Goal: Task Accomplishment & Management: Manage account settings

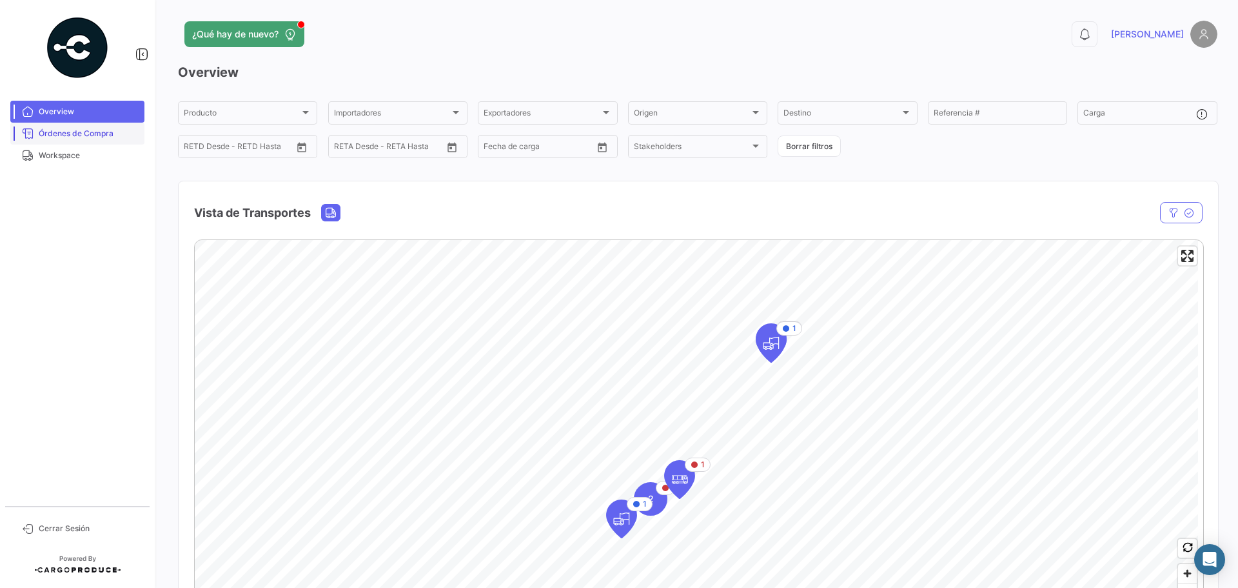
click at [72, 134] on span "Órdenes de Compra" at bounding box center [89, 134] width 101 height 12
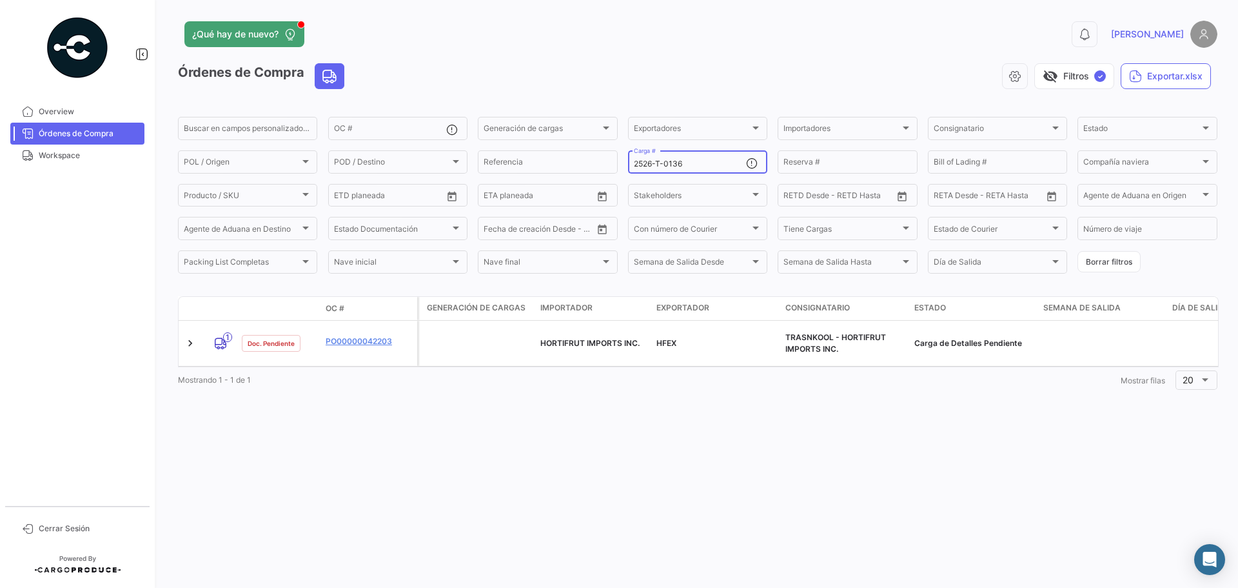
click at [688, 161] on input "2526-T-0136" at bounding box center [690, 163] width 112 height 9
drag, startPoint x: 688, startPoint y: 163, endPoint x: 670, endPoint y: 163, distance: 17.4
click at [670, 163] on input "2526-T-0136" at bounding box center [690, 163] width 112 height 9
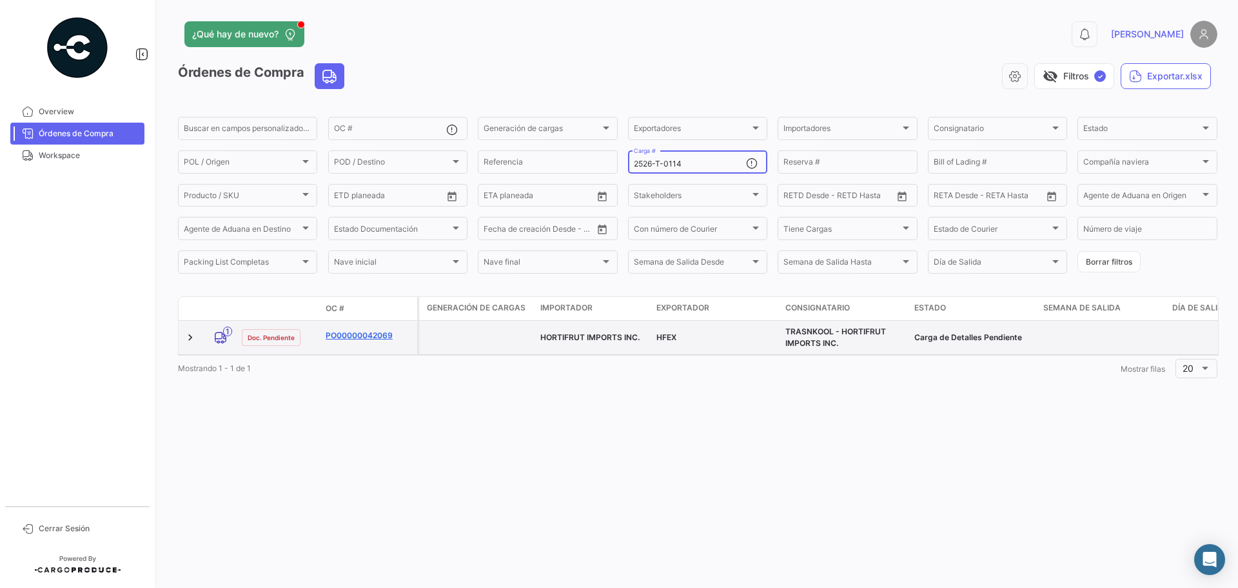
type input "2526-T-0114"
click at [350, 339] on link "PO00000042069" at bounding box center [369, 336] width 86 height 12
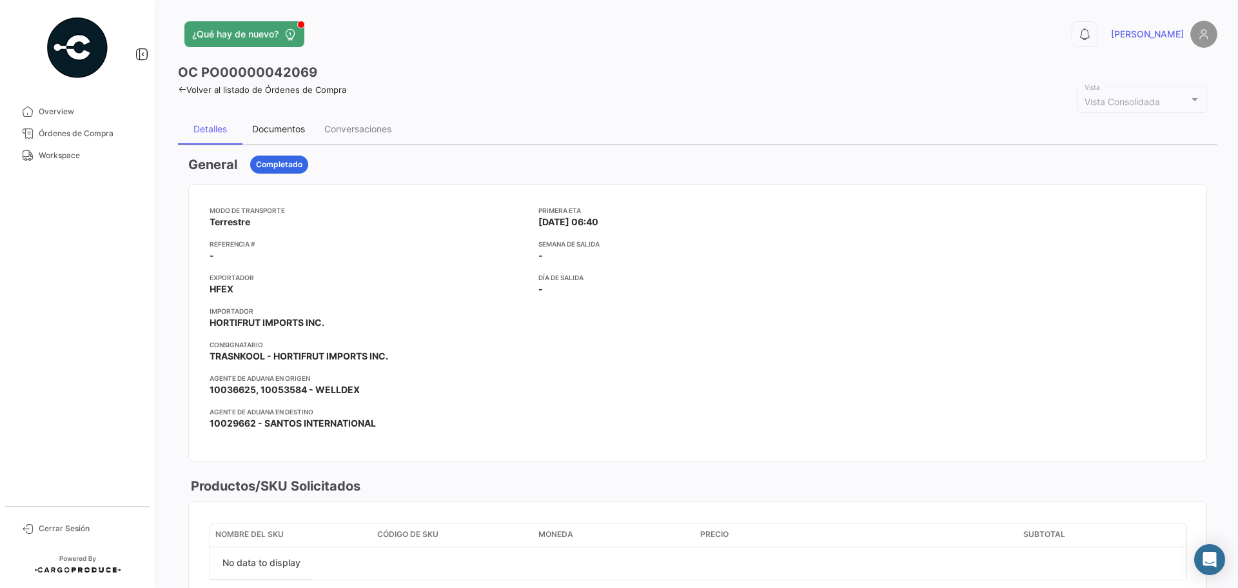
click at [295, 123] on div "Documentos" at bounding box center [278, 128] width 53 height 11
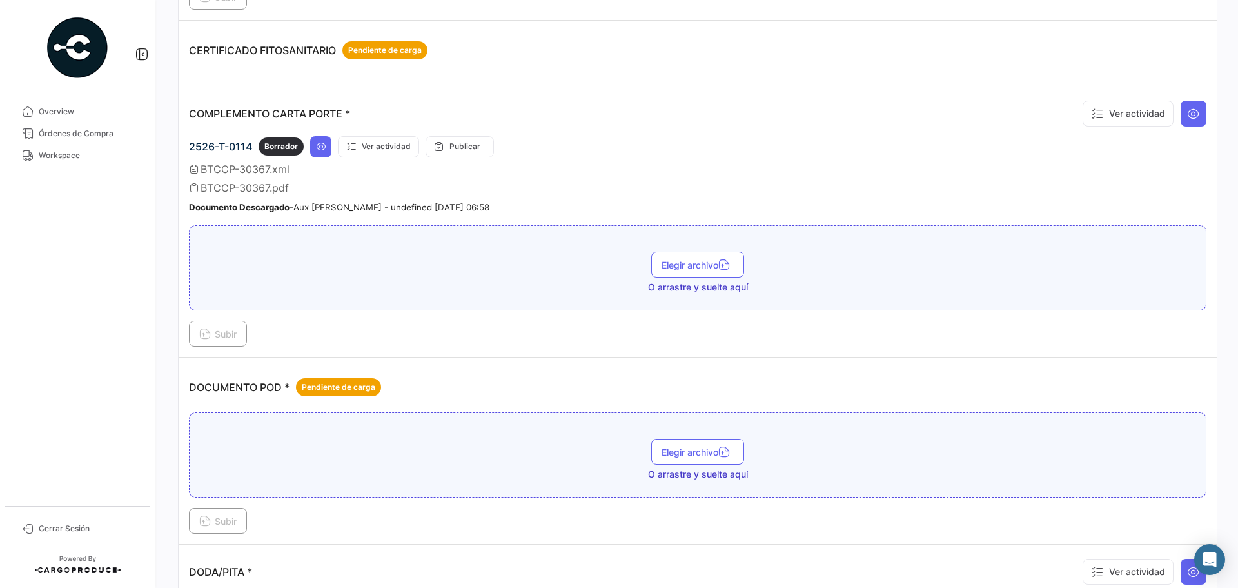
scroll to position [387, 0]
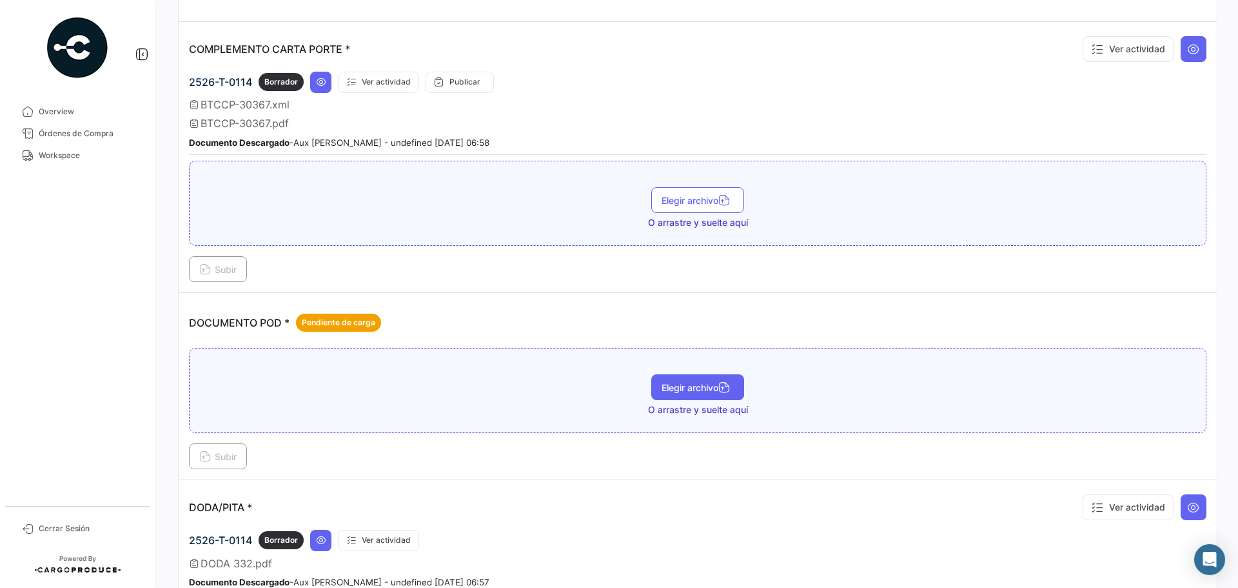
click at [675, 392] on span "Elegir archivo" at bounding box center [698, 387] width 72 height 11
click at [220, 451] on span "Subir" at bounding box center [217, 456] width 37 height 11
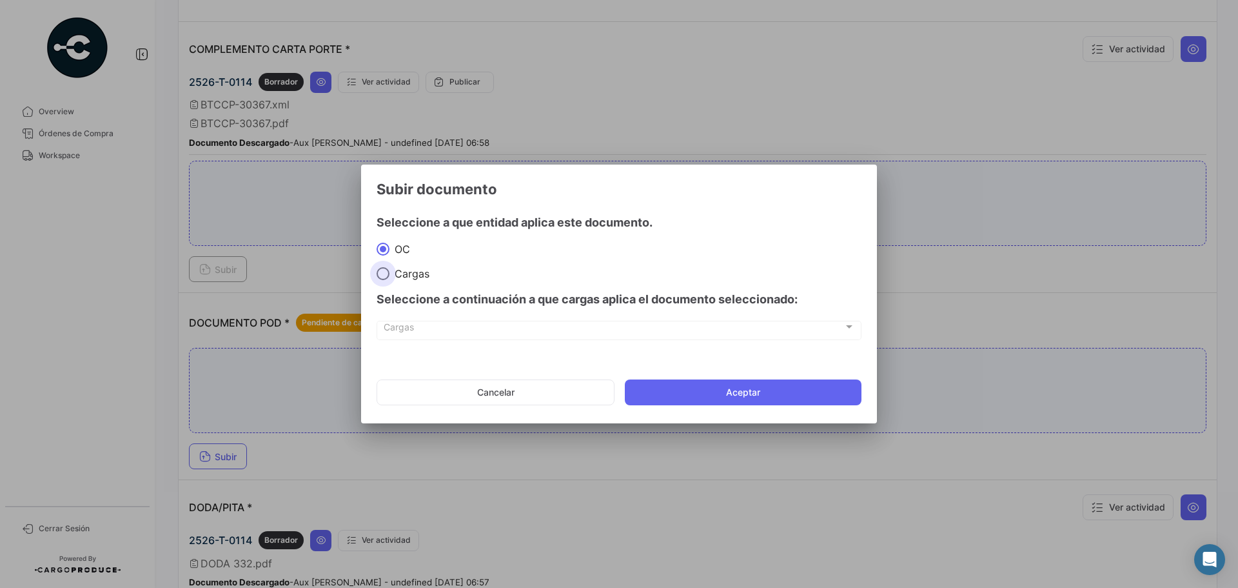
click at [394, 275] on span "Cargas" at bounding box center [410, 273] width 40 height 13
click at [390, 275] on input "Cargas" at bounding box center [383, 273] width 13 height 13
radio input "true"
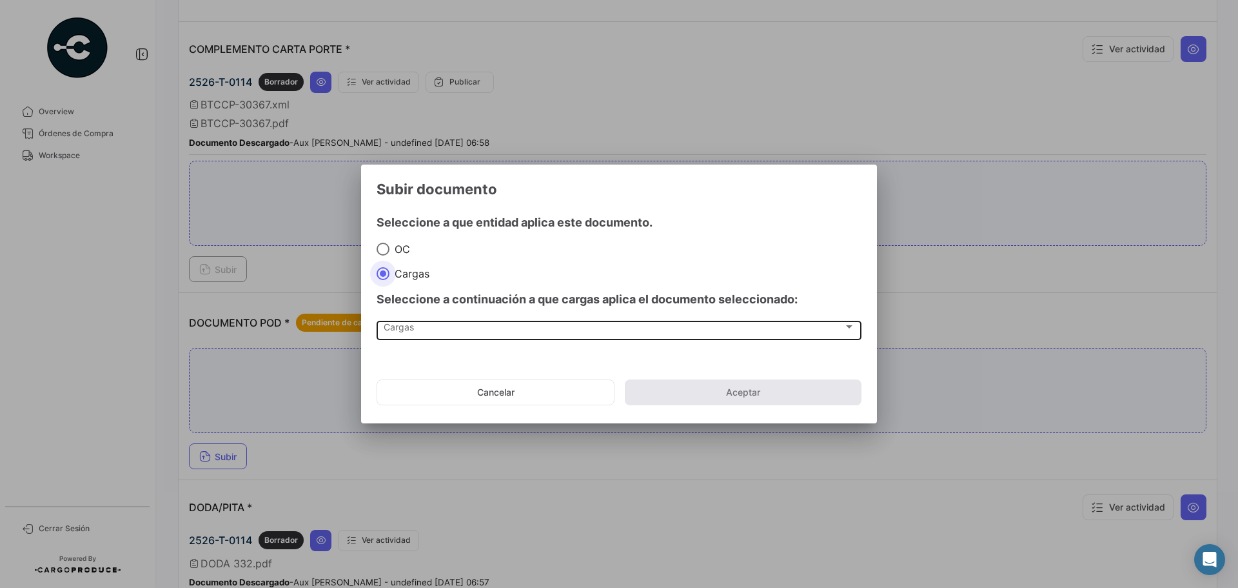
click at [408, 330] on span "Cargas" at bounding box center [614, 329] width 460 height 11
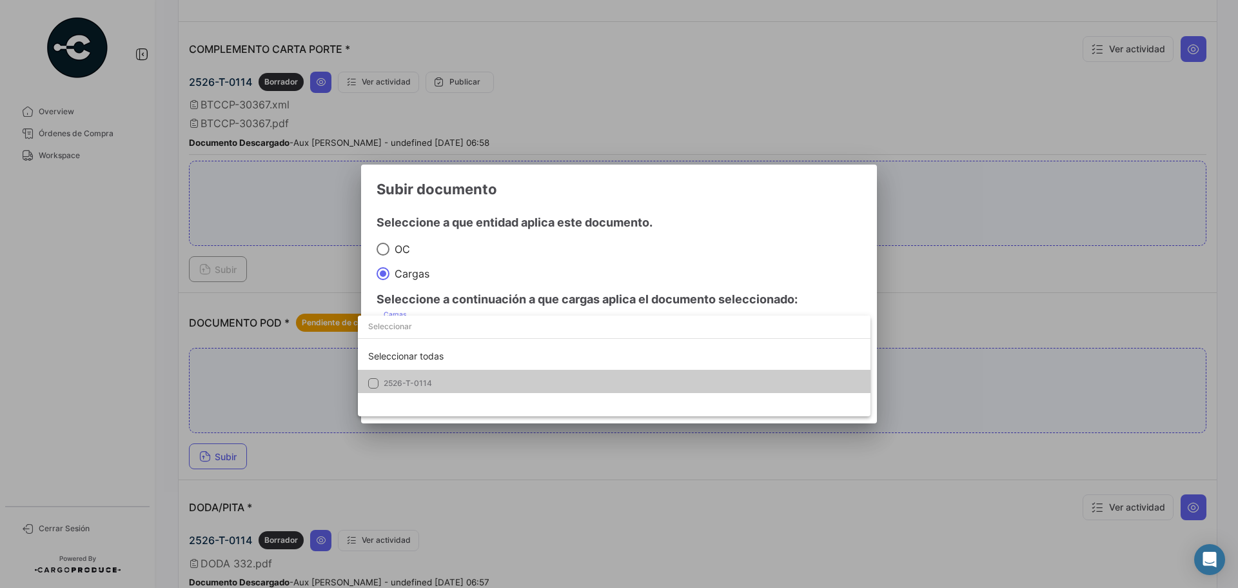
click at [413, 379] on span "2526-T-0114" at bounding box center [408, 383] width 48 height 10
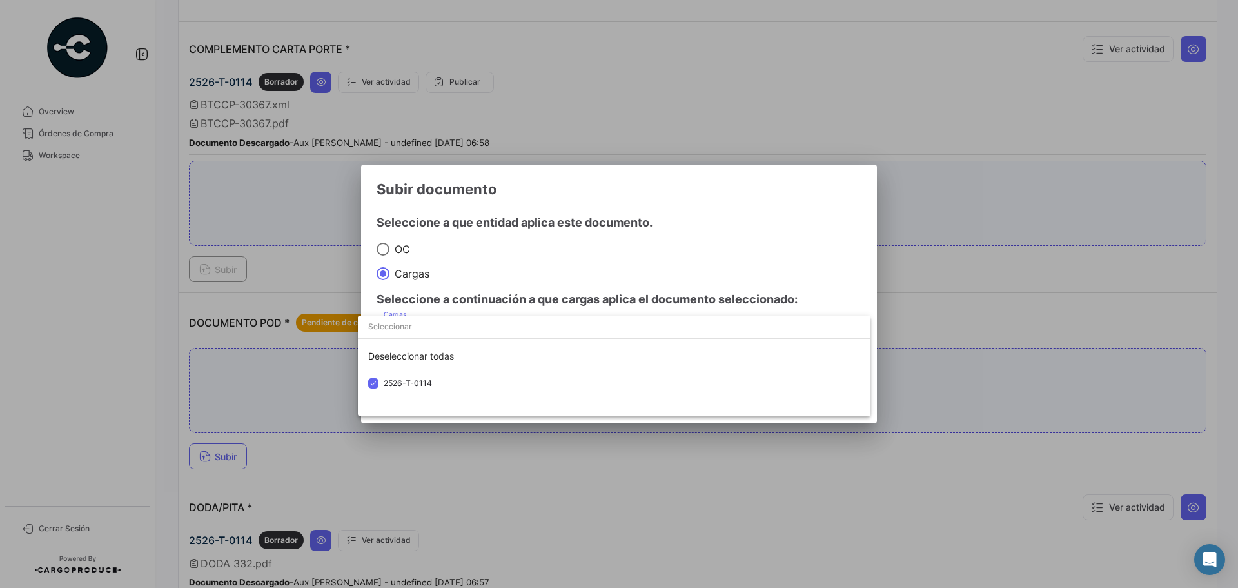
click at [598, 266] on div at bounding box center [619, 294] width 1238 height 588
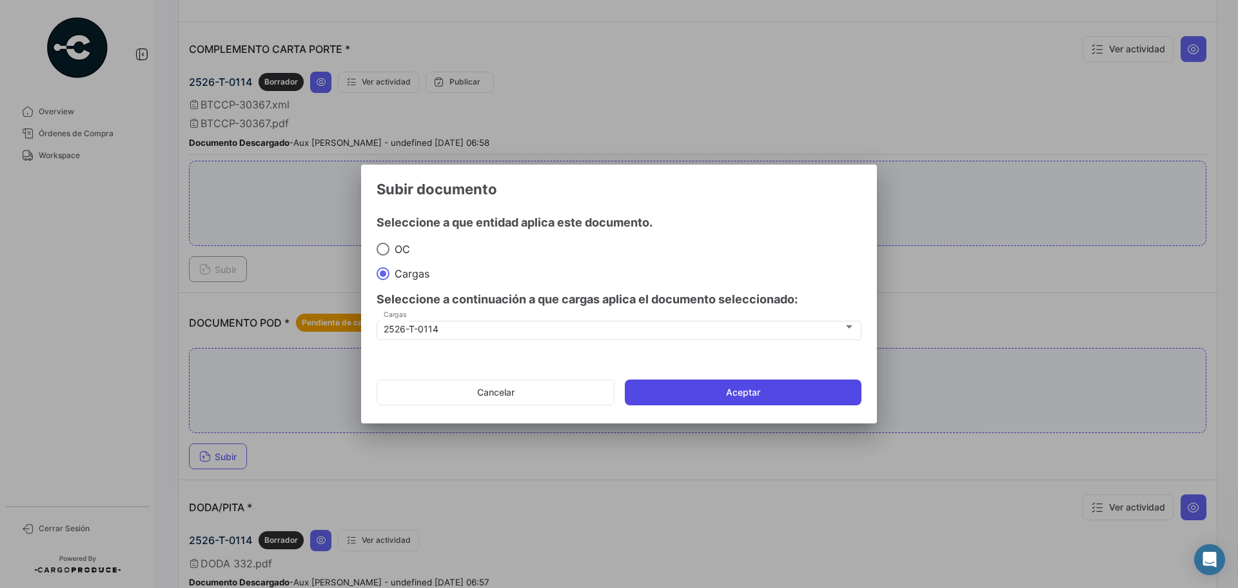
click at [775, 389] on button "Aceptar" at bounding box center [743, 392] width 237 height 26
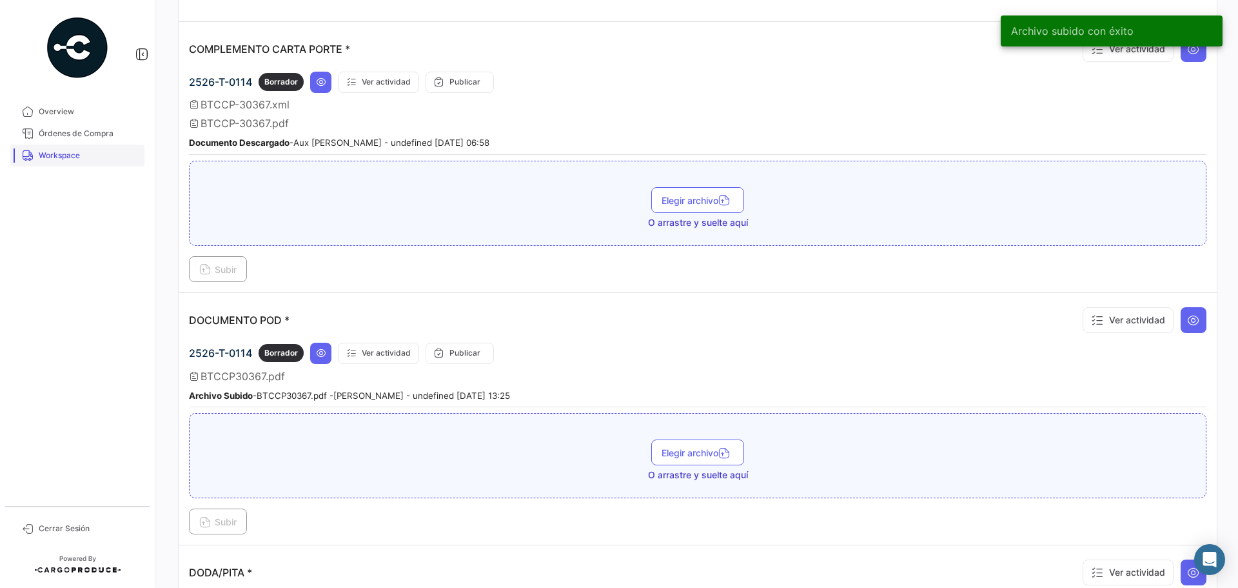
drag, startPoint x: 75, startPoint y: 141, endPoint x: 100, endPoint y: 145, distance: 25.5
click at [75, 141] on link "Órdenes de Compra" at bounding box center [77, 134] width 134 height 22
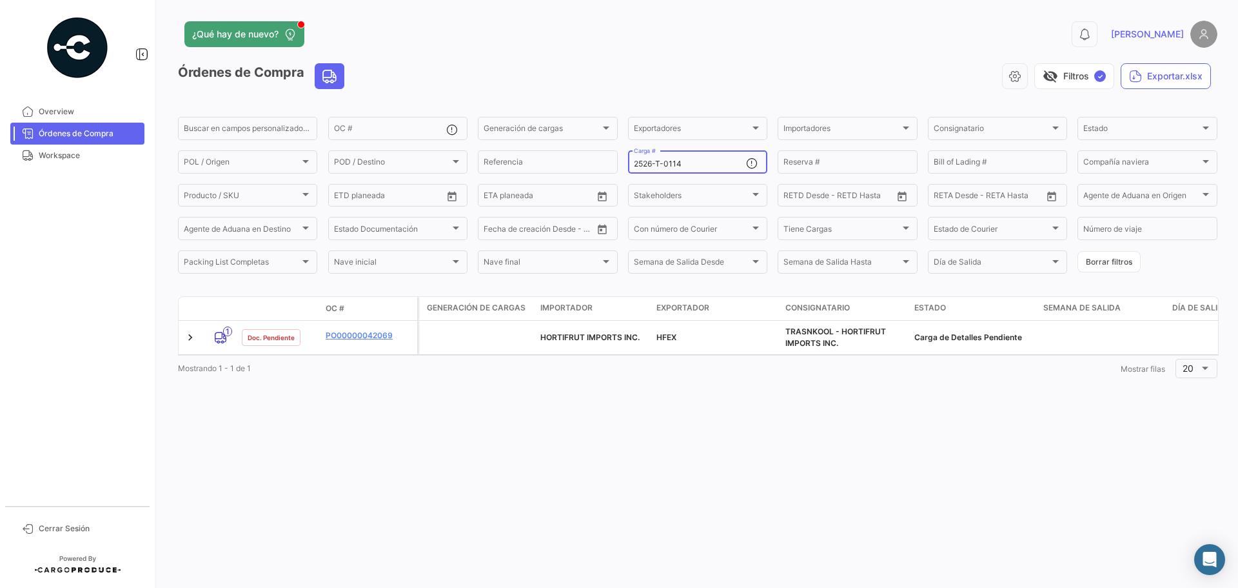
click at [688, 166] on input "2526-T-0114" at bounding box center [690, 163] width 112 height 9
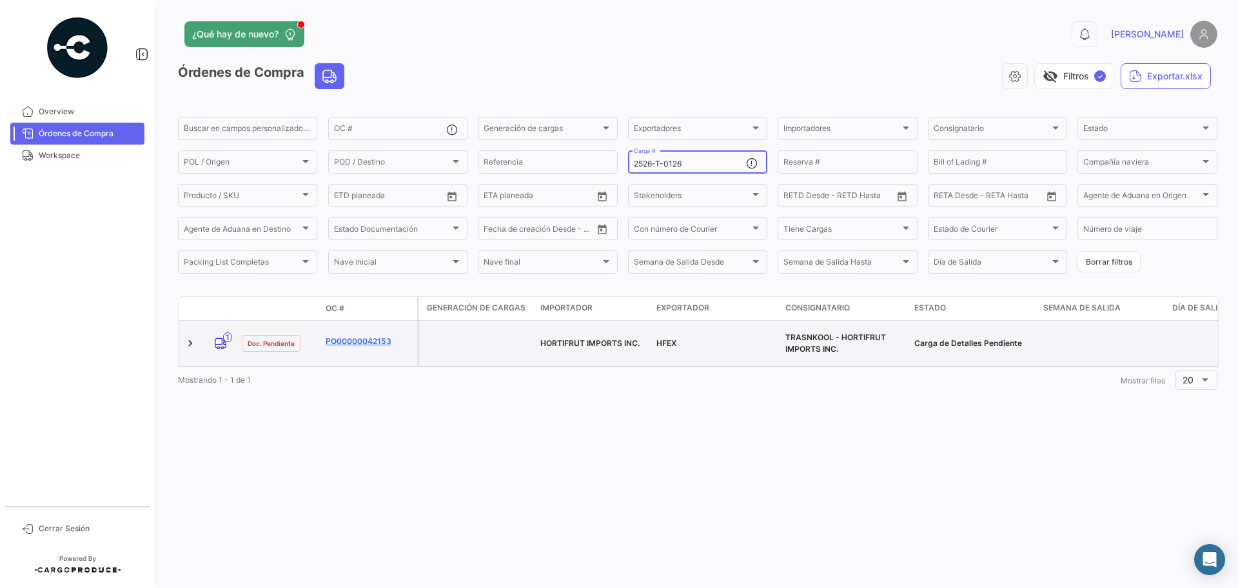
type input "2526-T-0126"
click at [360, 335] on link "PO00000042153" at bounding box center [369, 341] width 86 height 12
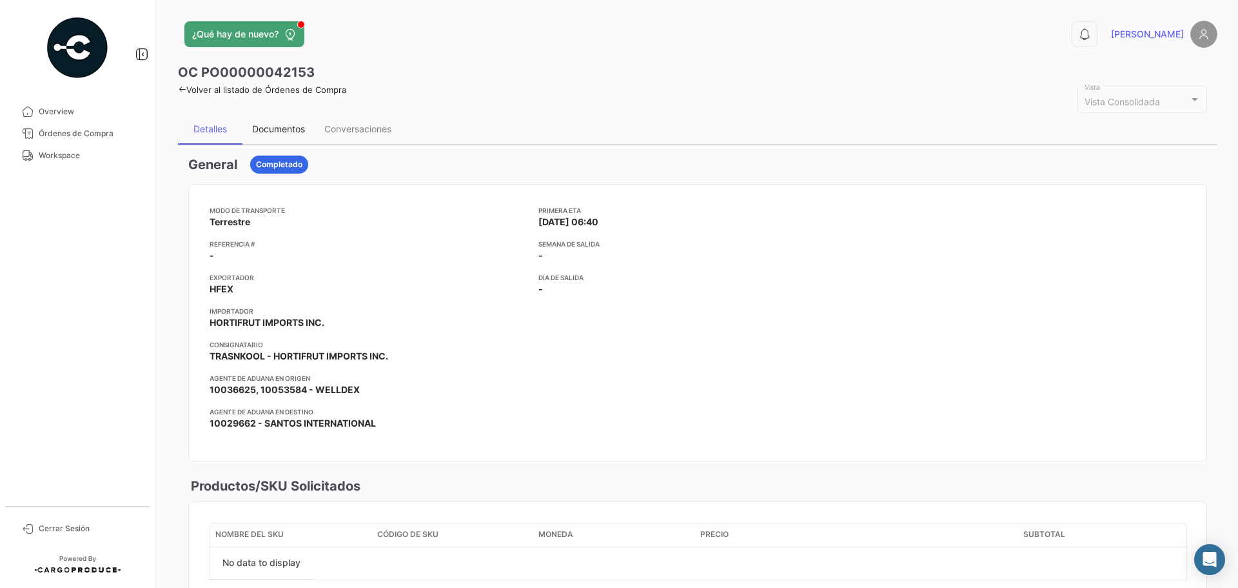
click at [296, 129] on div "Documentos" at bounding box center [278, 128] width 53 height 11
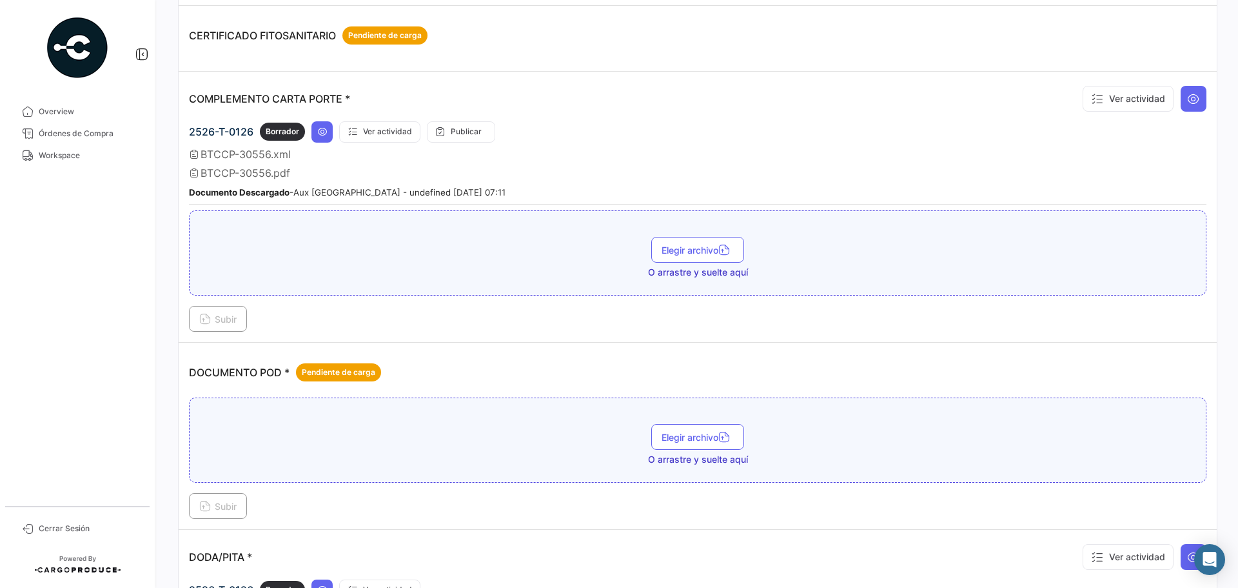
scroll to position [452, 0]
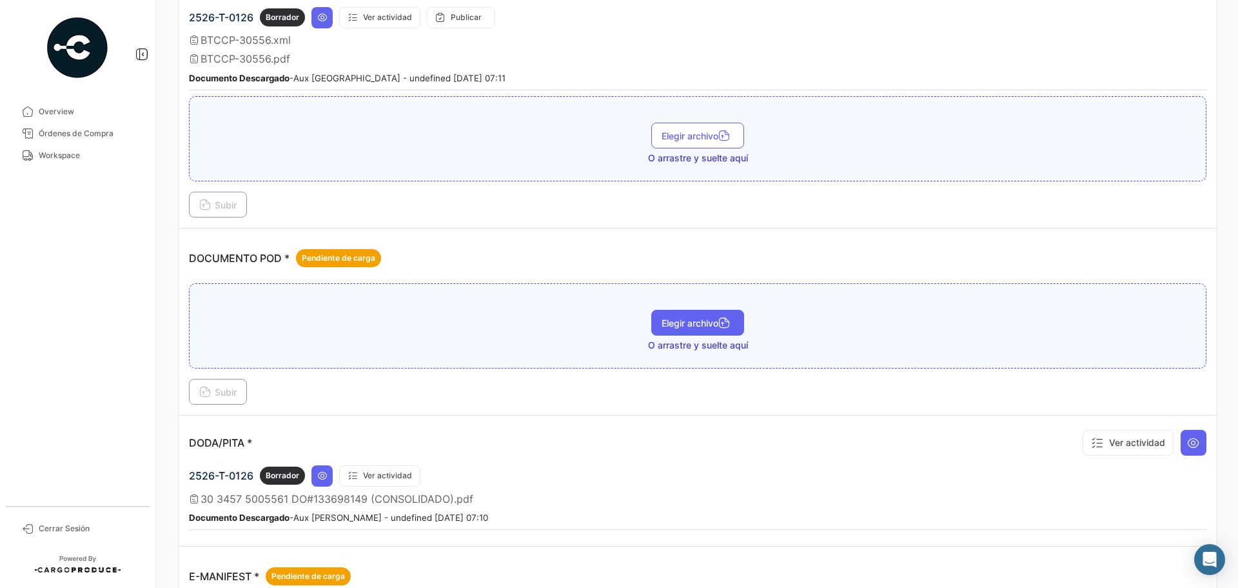
click at [710, 330] on button "Elegir archivo" at bounding box center [697, 323] width 93 height 26
click at [224, 393] on span "Subir" at bounding box center [217, 391] width 37 height 11
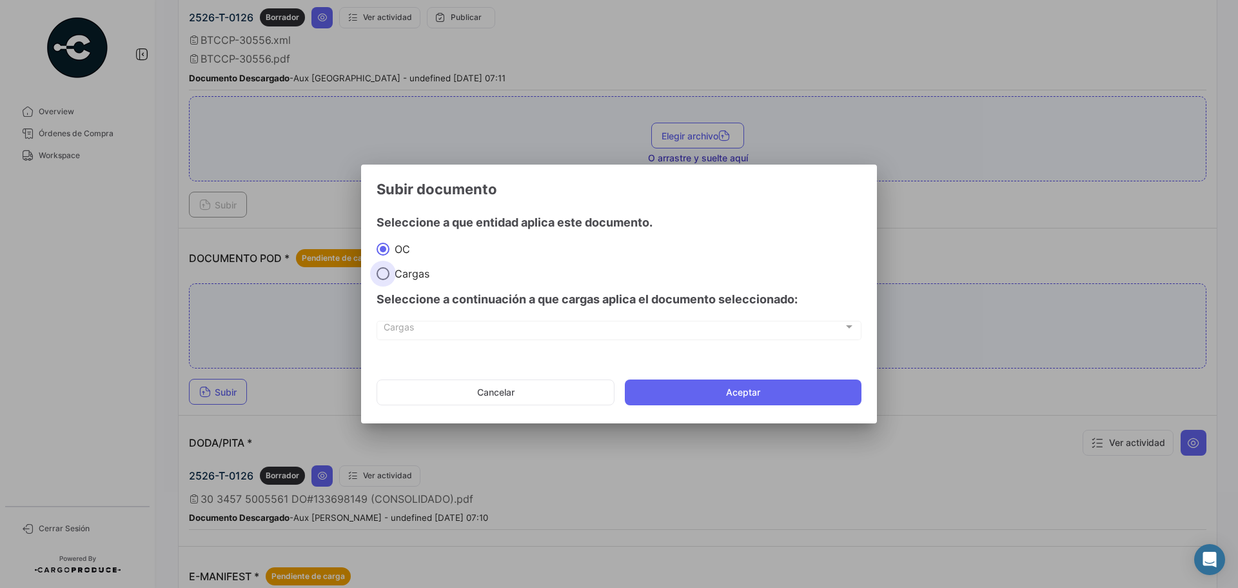
click at [389, 278] on span at bounding box center [383, 273] width 13 height 13
click at [389, 278] on input "Cargas" at bounding box center [383, 273] width 13 height 13
radio input "true"
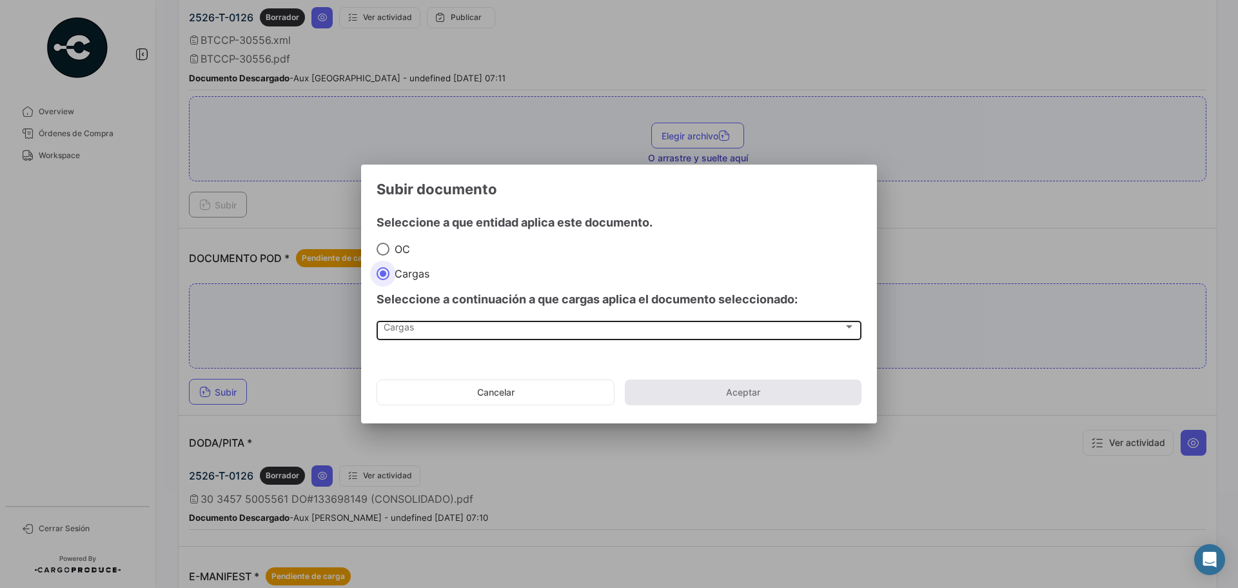
click at [413, 332] on span "Cargas" at bounding box center [614, 329] width 460 height 11
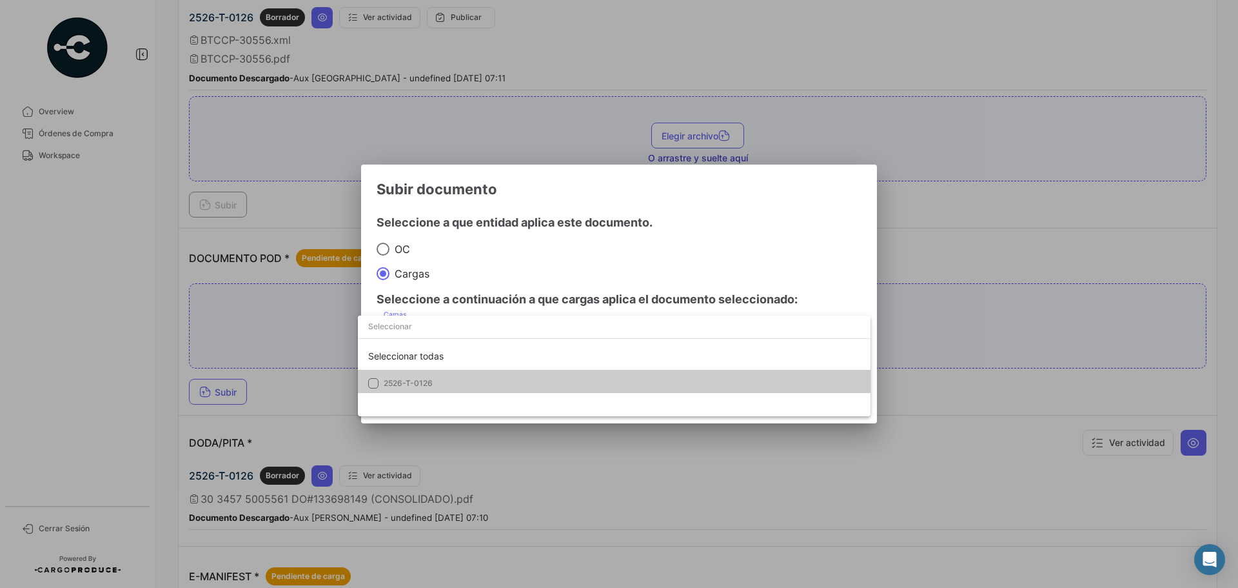
click at [421, 381] on span "2526-T-0126" at bounding box center [408, 383] width 49 height 10
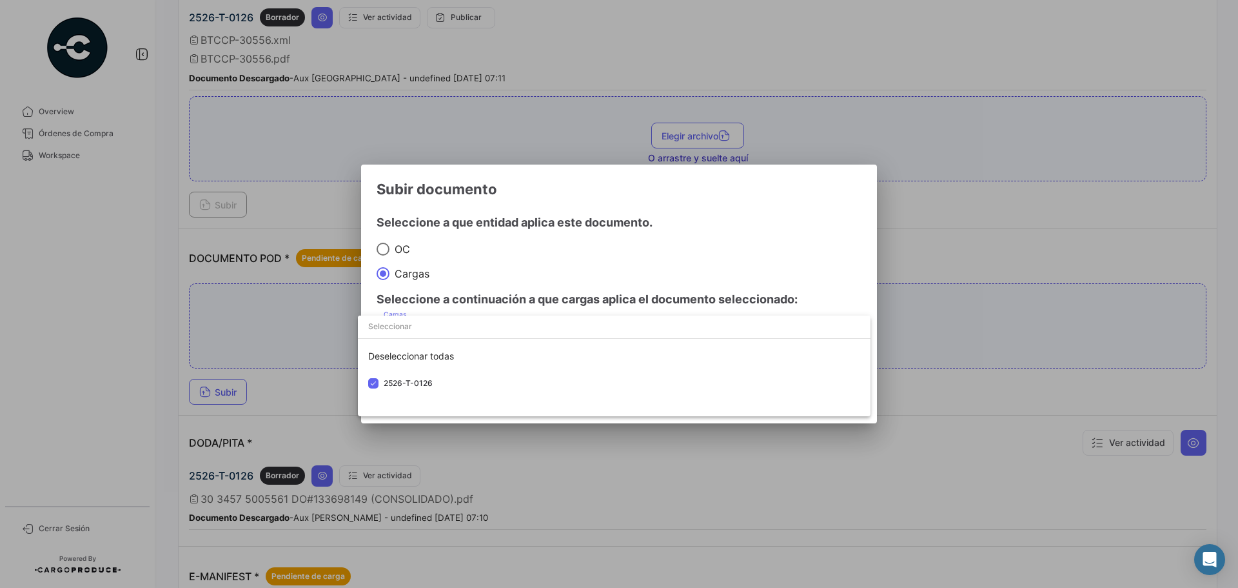
click at [666, 271] on div at bounding box center [619, 294] width 1238 height 588
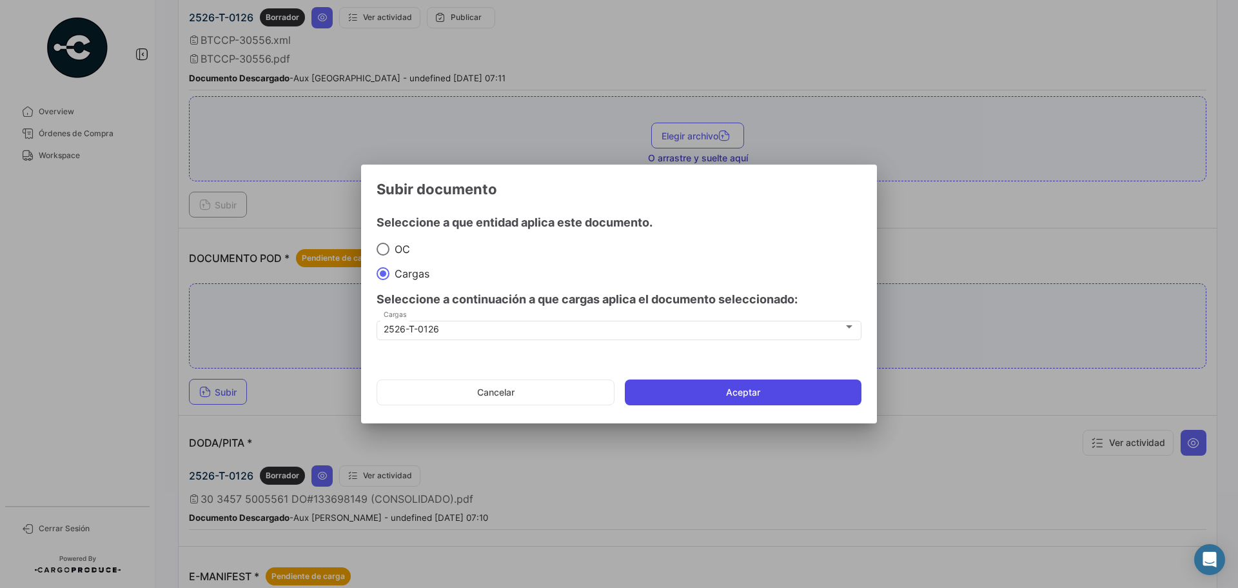
click at [710, 405] on button "Aceptar" at bounding box center [743, 392] width 237 height 26
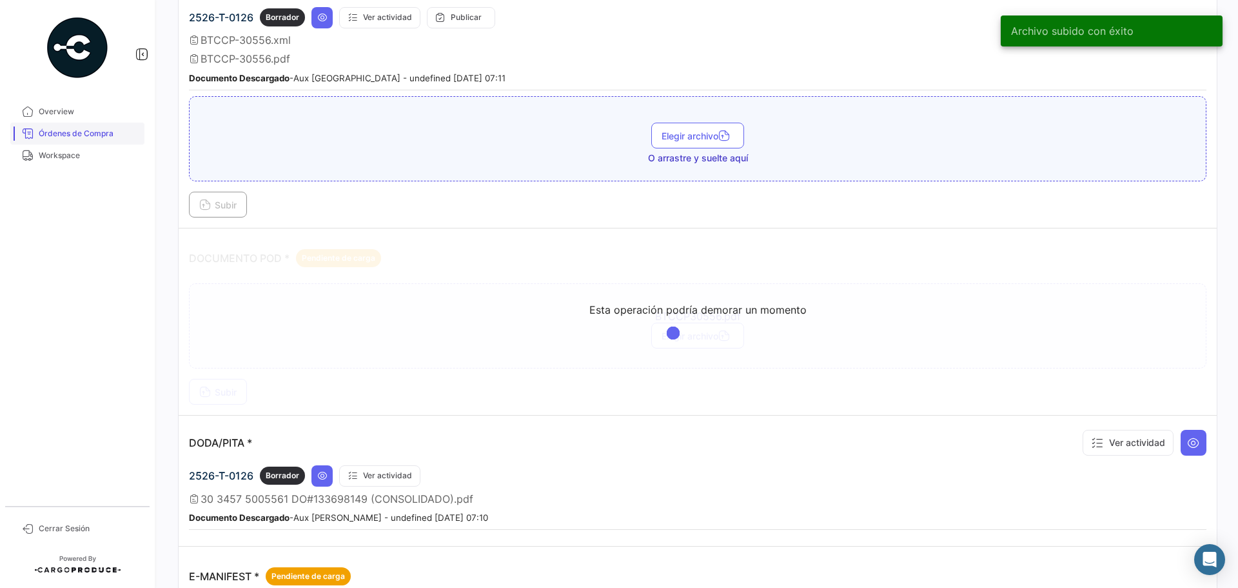
drag, startPoint x: 92, startPoint y: 132, endPoint x: 99, endPoint y: 132, distance: 7.1
click at [92, 132] on span "Órdenes de Compra" at bounding box center [89, 134] width 101 height 12
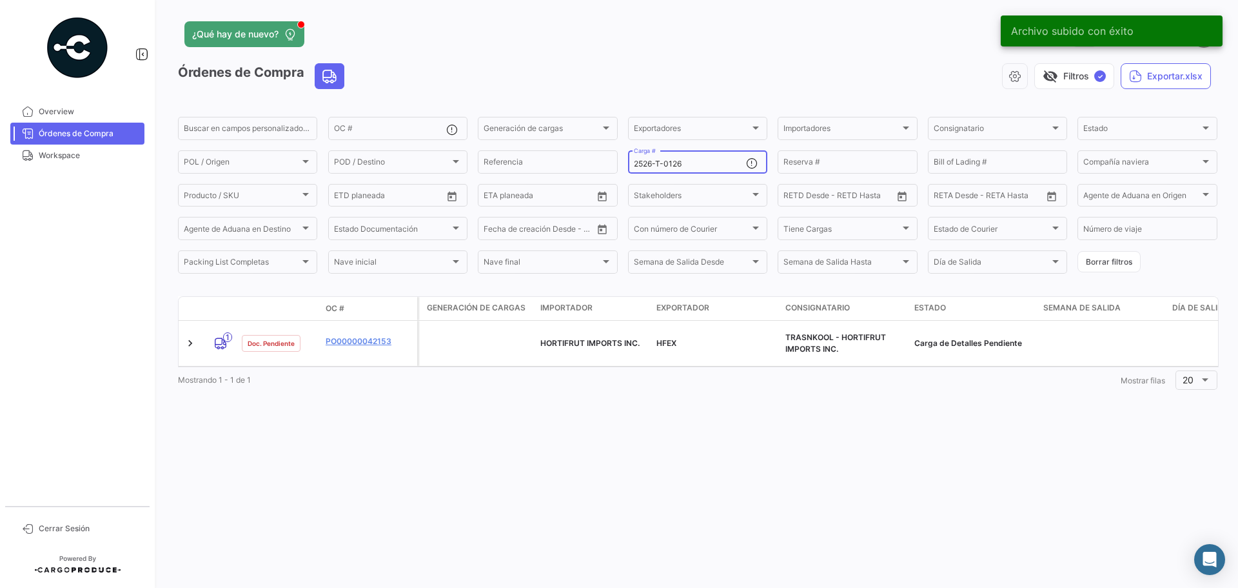
click at [693, 160] on input "2526-T-0126" at bounding box center [690, 163] width 112 height 9
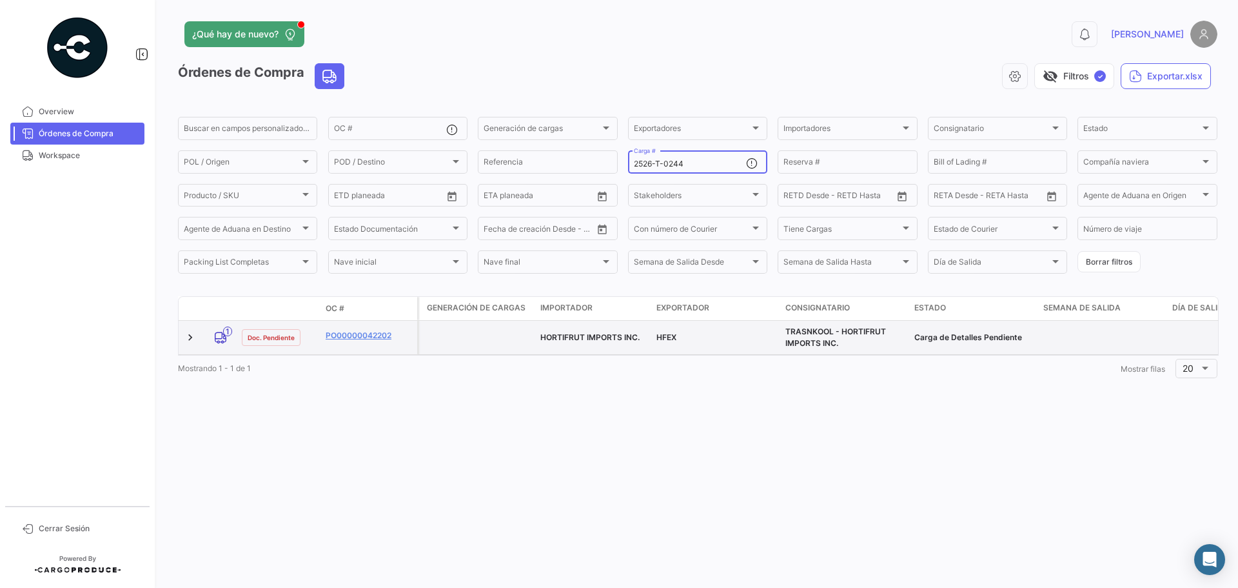
type input "2526-T-0244"
click at [364, 329] on datatable-body-cell "PO00000042202" at bounding box center [369, 338] width 97 height 34
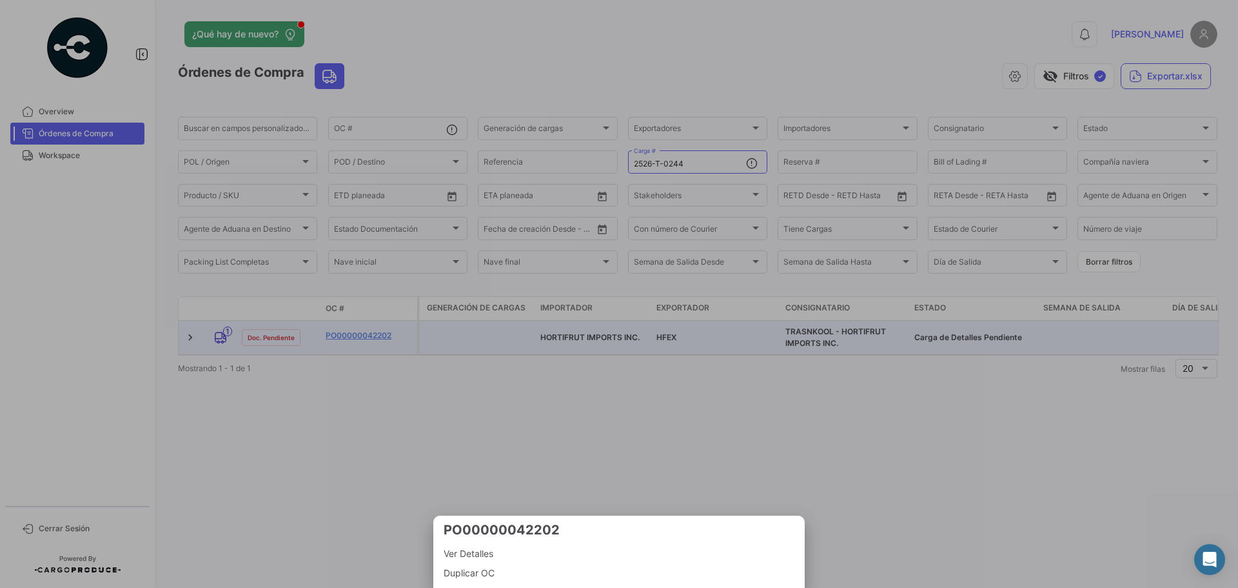
click at [352, 333] on div at bounding box center [619, 294] width 1238 height 588
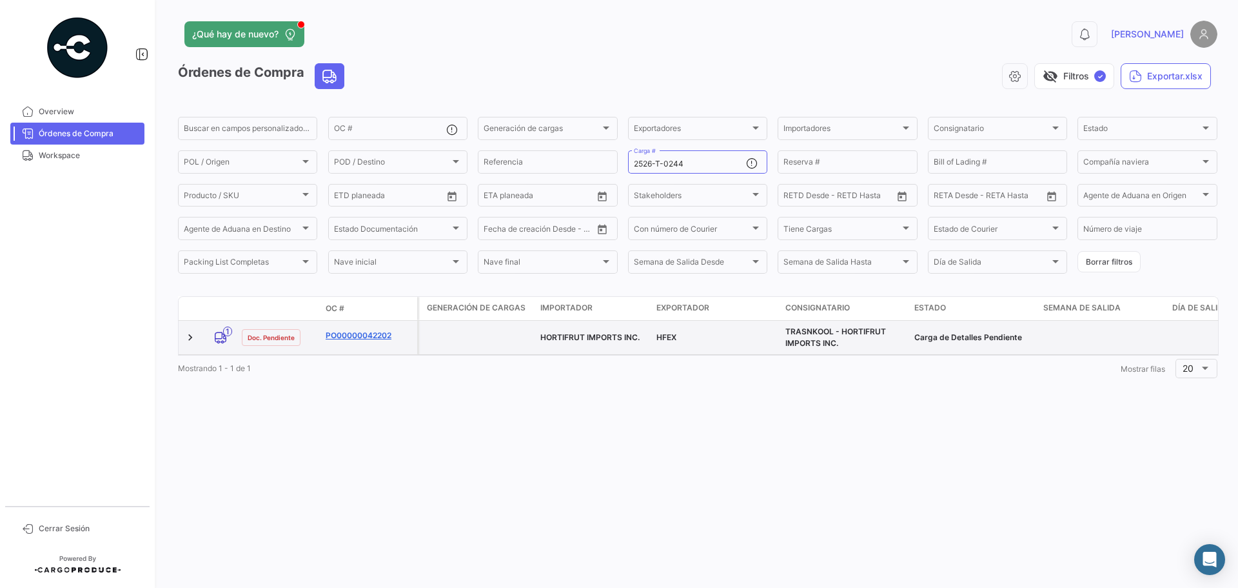
click at [361, 338] on link "PO00000042202" at bounding box center [369, 336] width 86 height 12
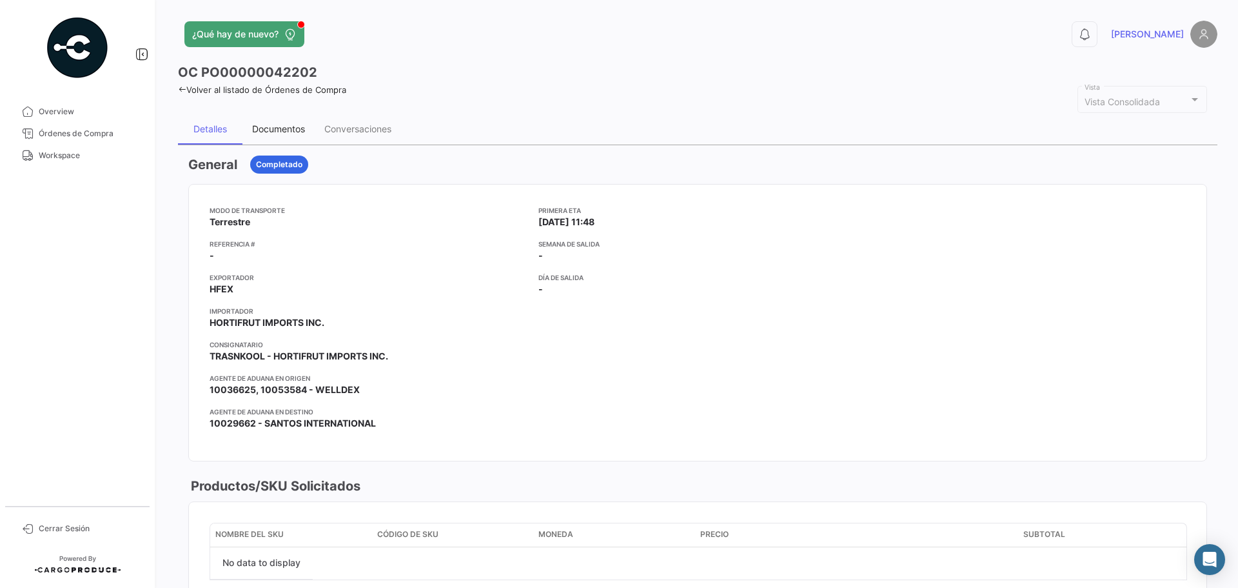
click at [286, 132] on div "Documentos" at bounding box center [278, 128] width 53 height 11
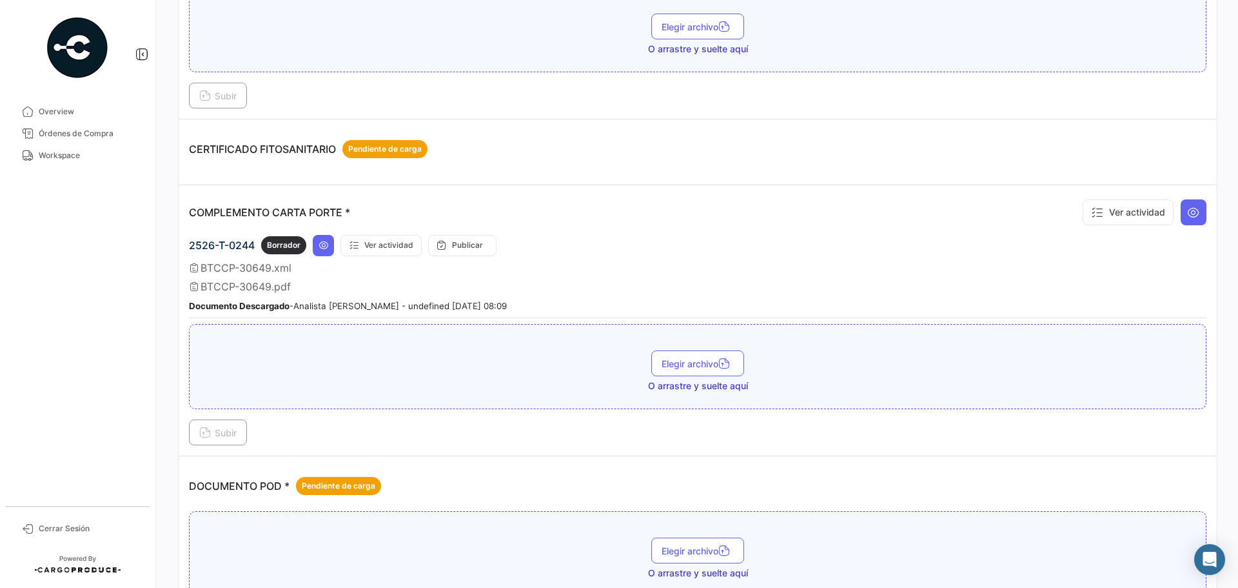
scroll to position [387, 0]
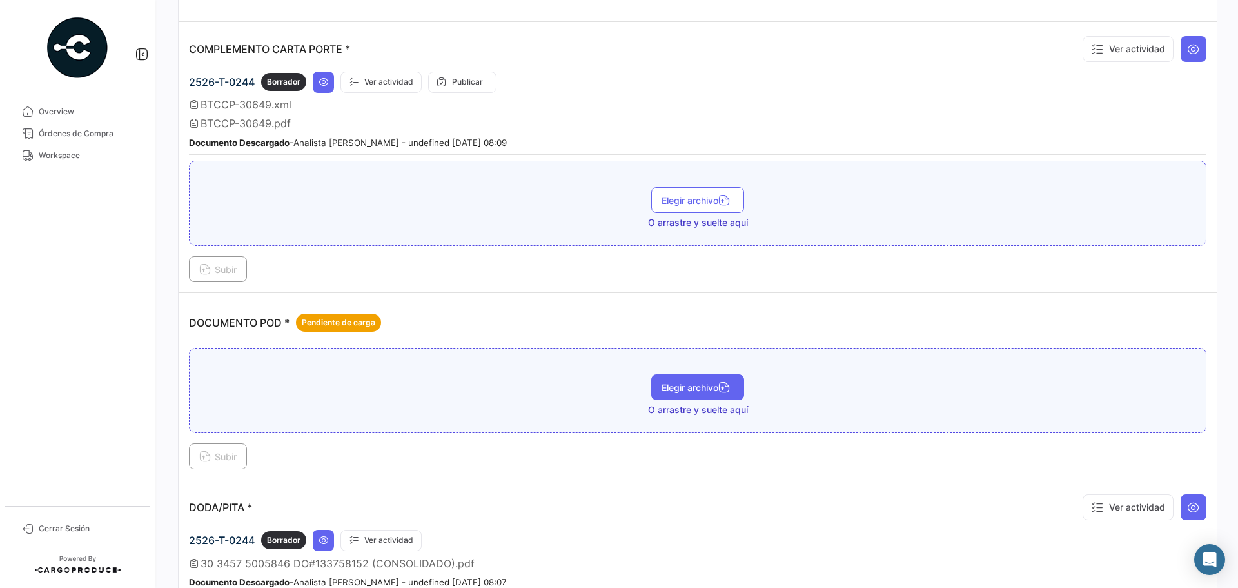
click at [662, 387] on span "Elegir archivo" at bounding box center [698, 387] width 72 height 11
click at [229, 455] on span "Subir" at bounding box center [217, 456] width 37 height 11
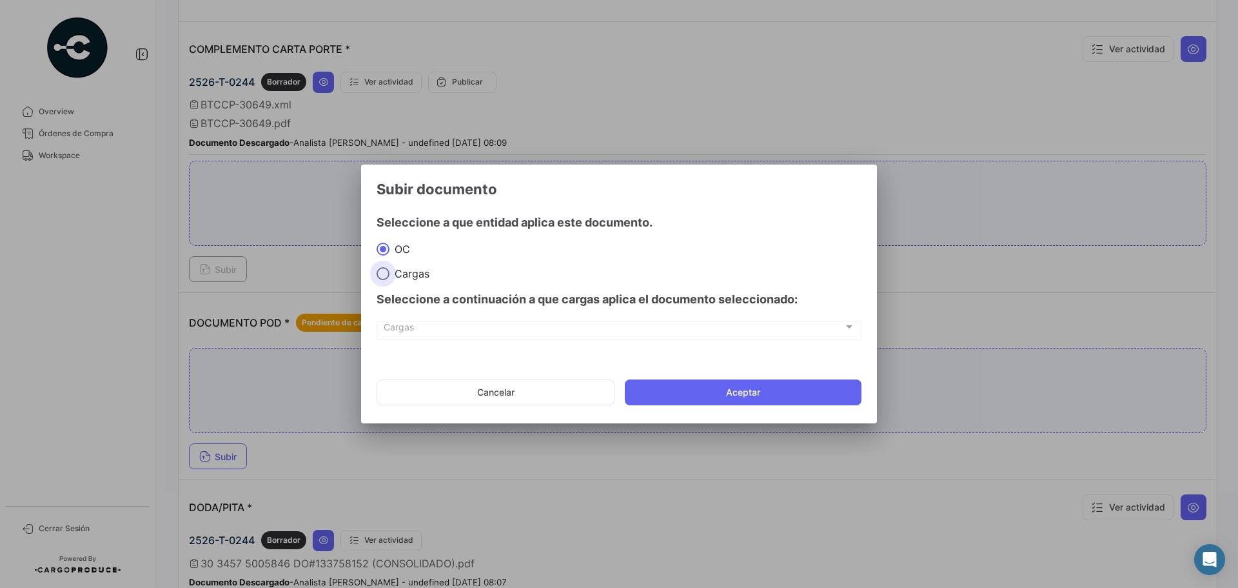
drag, startPoint x: 419, startPoint y: 270, endPoint x: 413, endPoint y: 307, distance: 37.2
click at [419, 271] on span "Cargas" at bounding box center [410, 273] width 40 height 13
click at [390, 271] on input "Cargas" at bounding box center [383, 273] width 13 height 13
radio input "true"
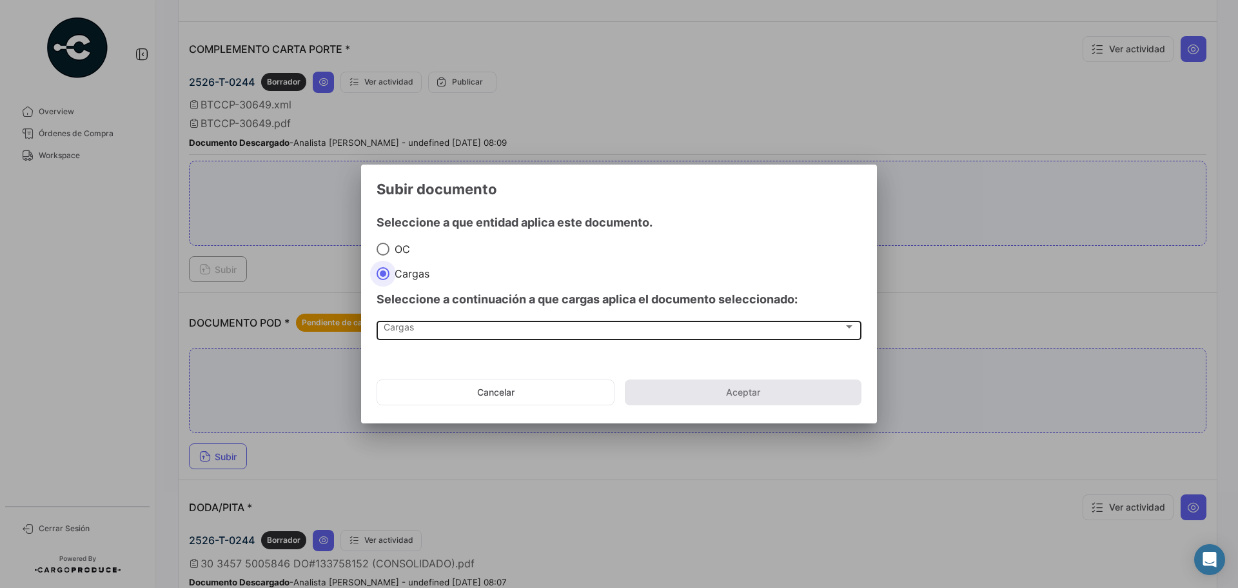
click at [416, 330] on div "Cargas" at bounding box center [614, 329] width 460 height 11
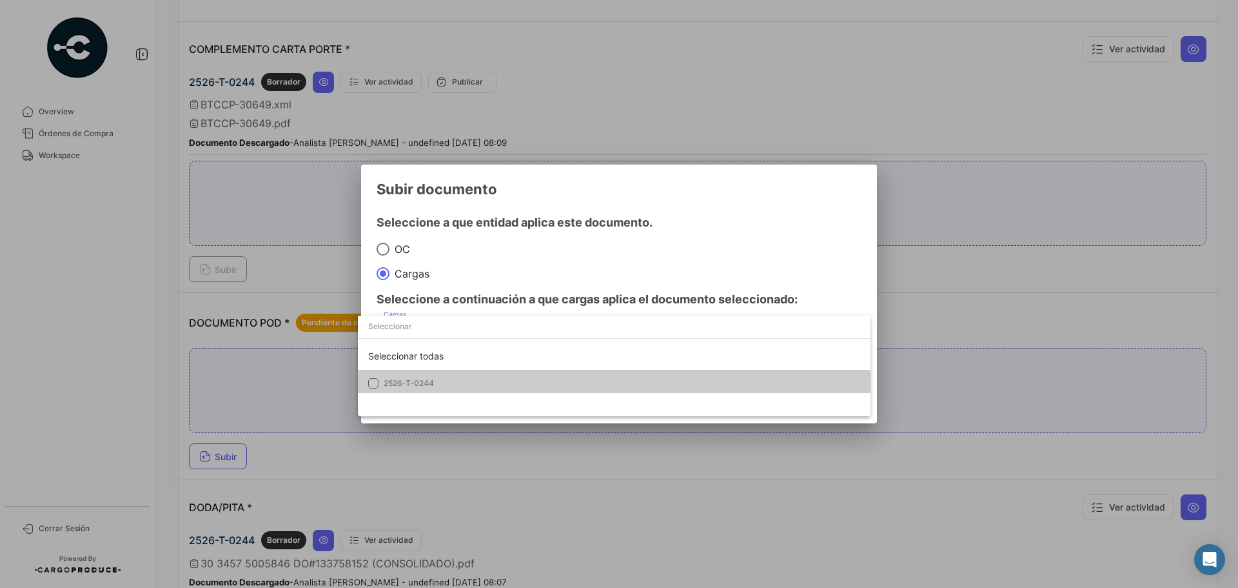
click at [408, 375] on mat-option "2526-T-0244" at bounding box center [614, 383] width 513 height 27
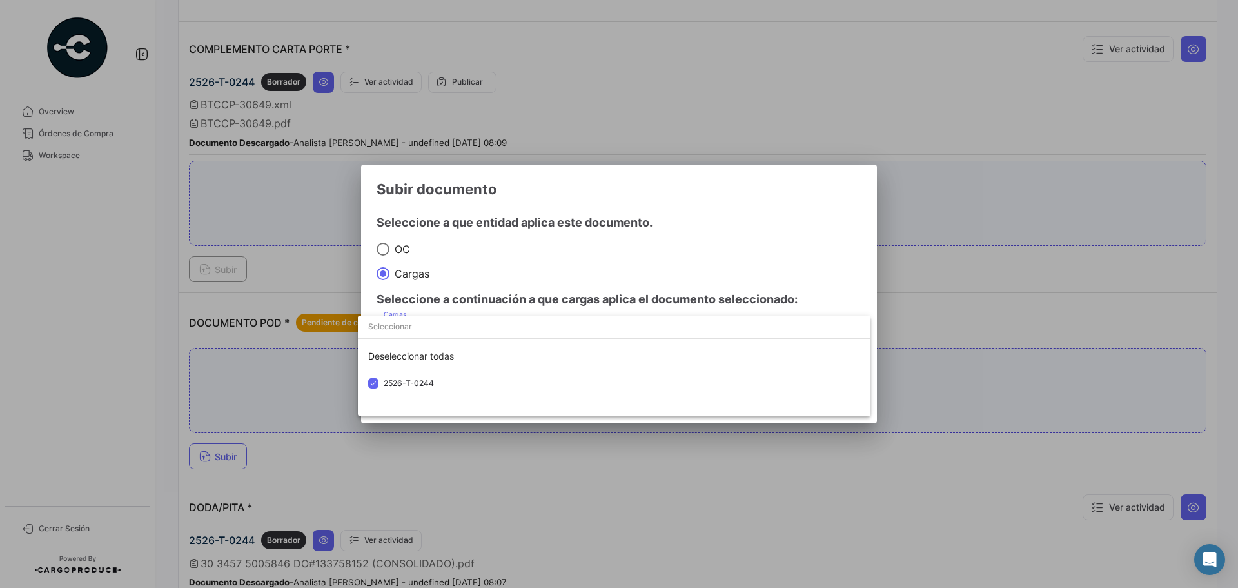
drag, startPoint x: 692, startPoint y: 252, endPoint x: 719, endPoint y: 337, distance: 89.8
click at [692, 253] on div at bounding box center [619, 294] width 1238 height 588
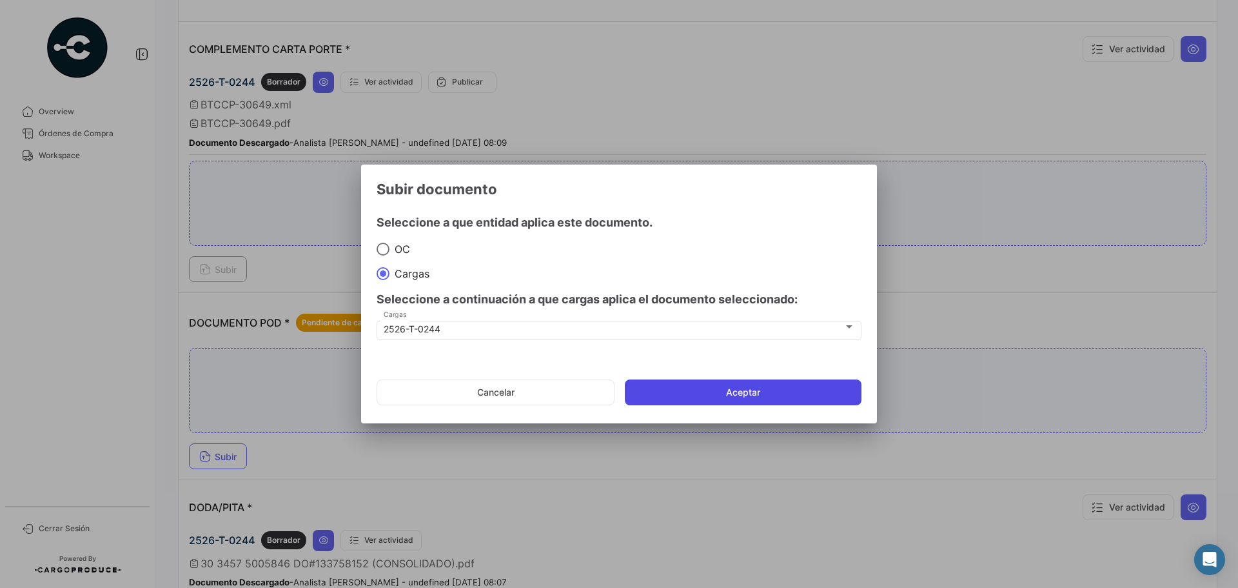
click at [689, 395] on button "Aceptar" at bounding box center [743, 392] width 237 height 26
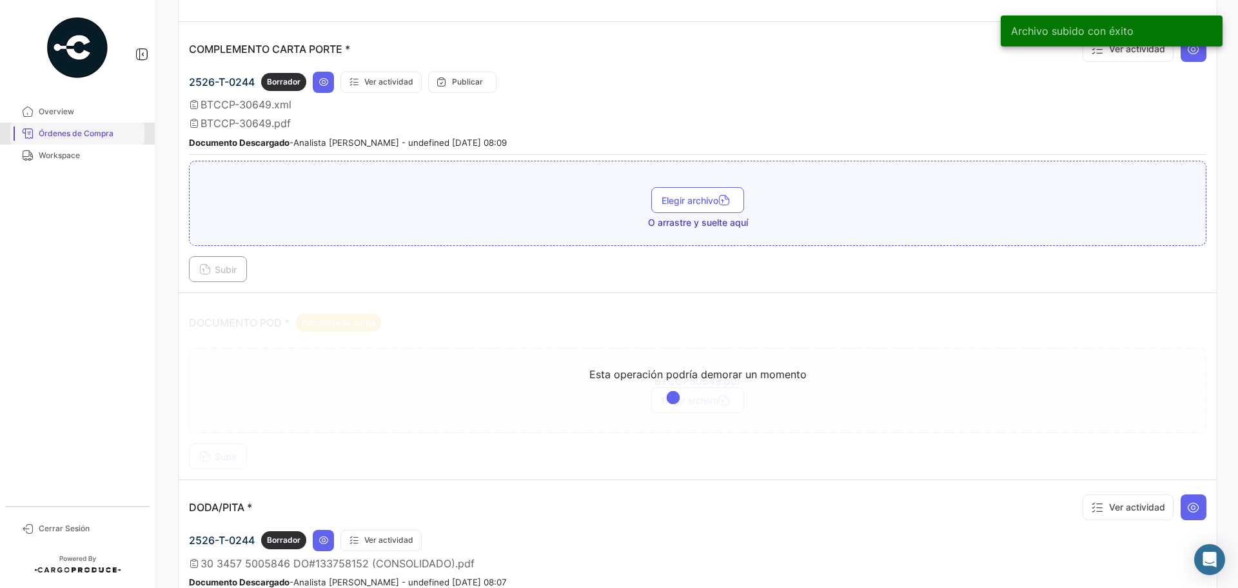
drag, startPoint x: 89, startPoint y: 132, endPoint x: 102, endPoint y: 132, distance: 12.9
click at [90, 132] on span "Órdenes de Compra" at bounding box center [89, 134] width 101 height 12
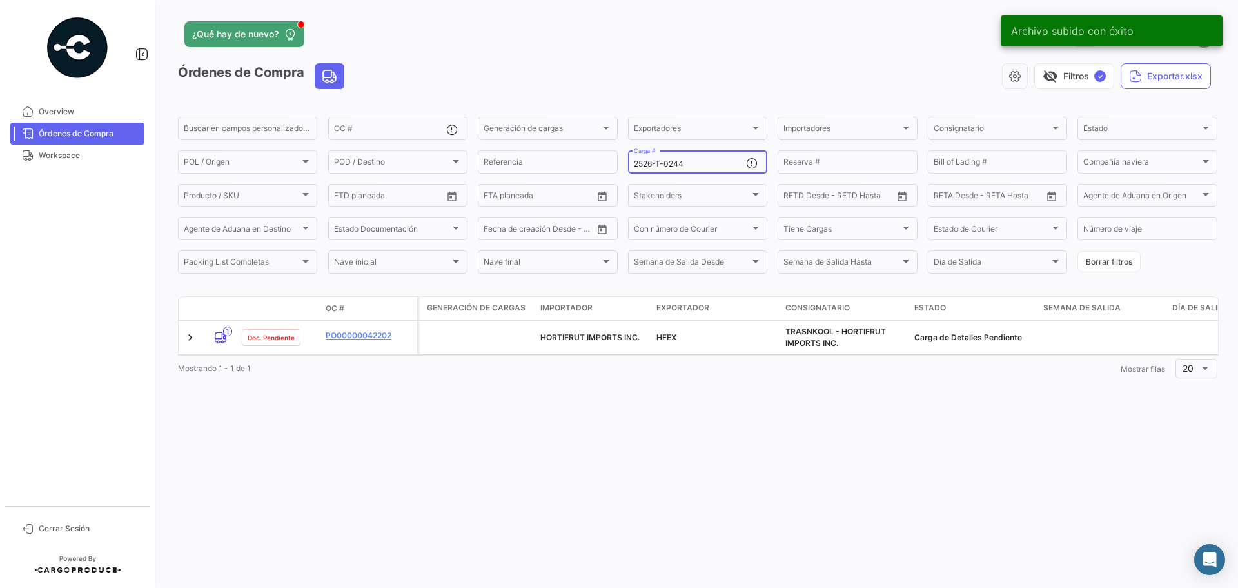
click at [702, 164] on input "2526-T-0244" at bounding box center [690, 163] width 112 height 9
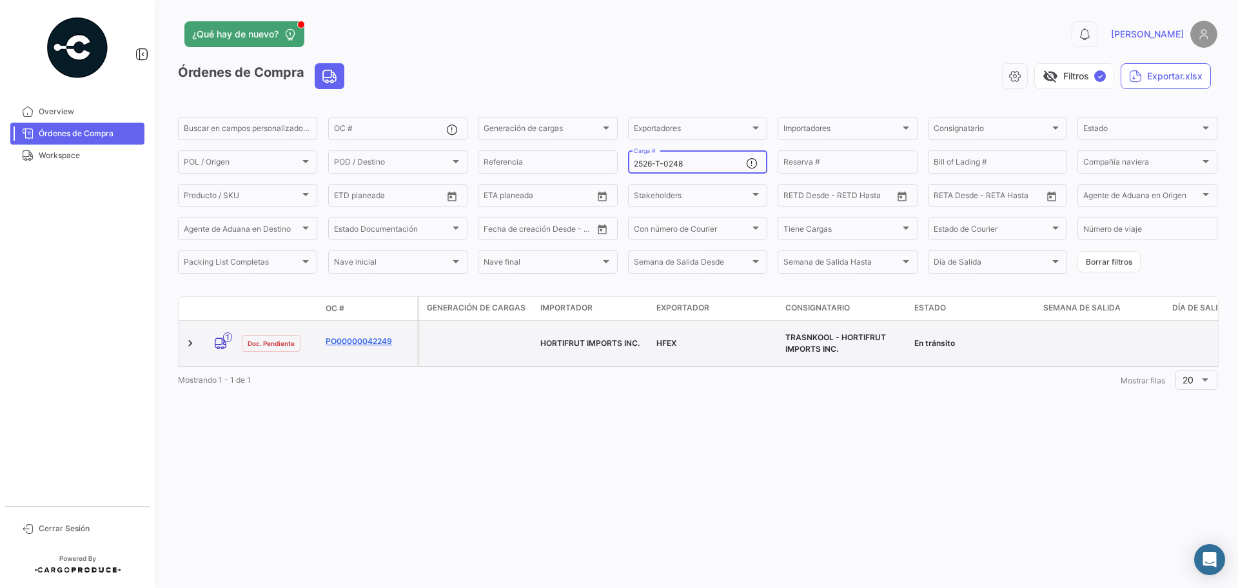
type input "2526-T-0248"
click at [373, 335] on link "PO00000042249" at bounding box center [369, 341] width 86 height 12
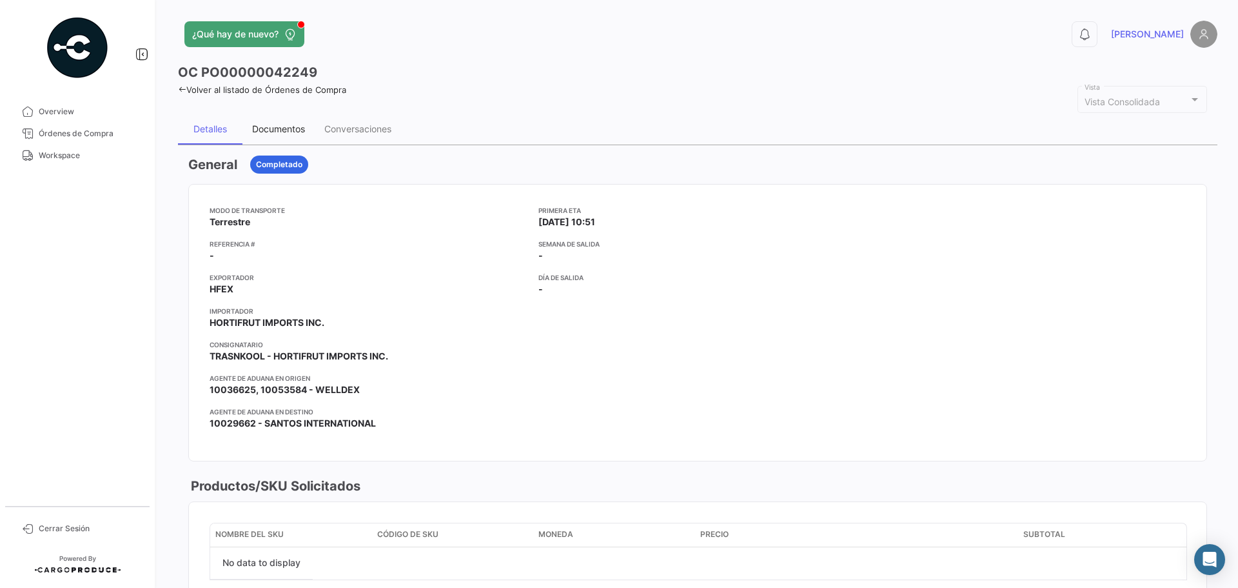
click at [284, 130] on div "Documentos" at bounding box center [278, 128] width 53 height 11
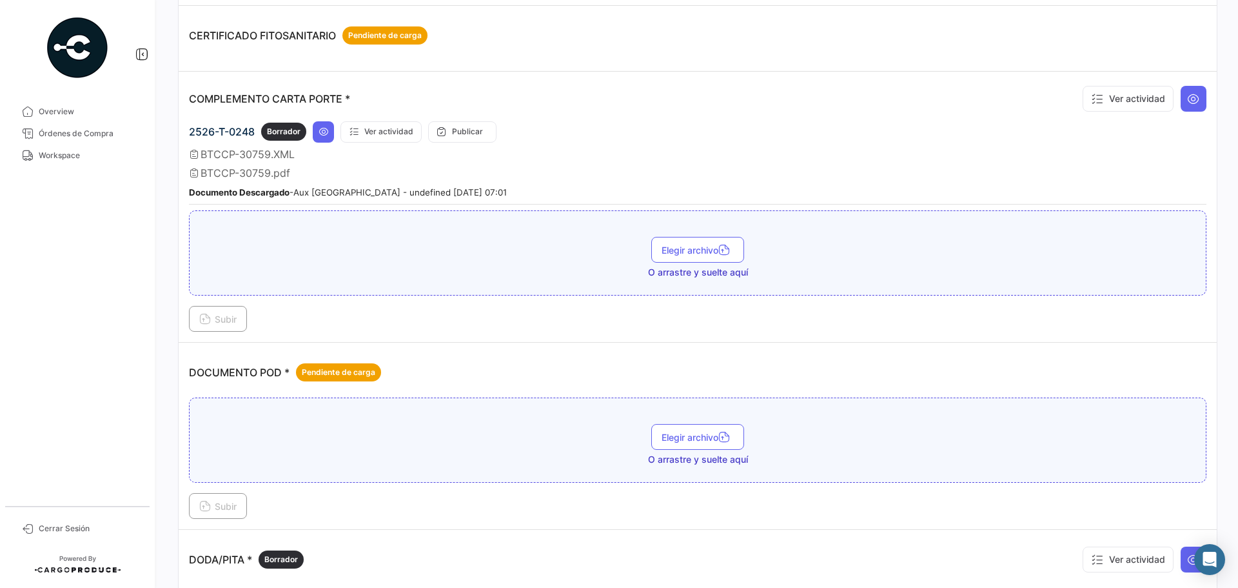
scroll to position [452, 0]
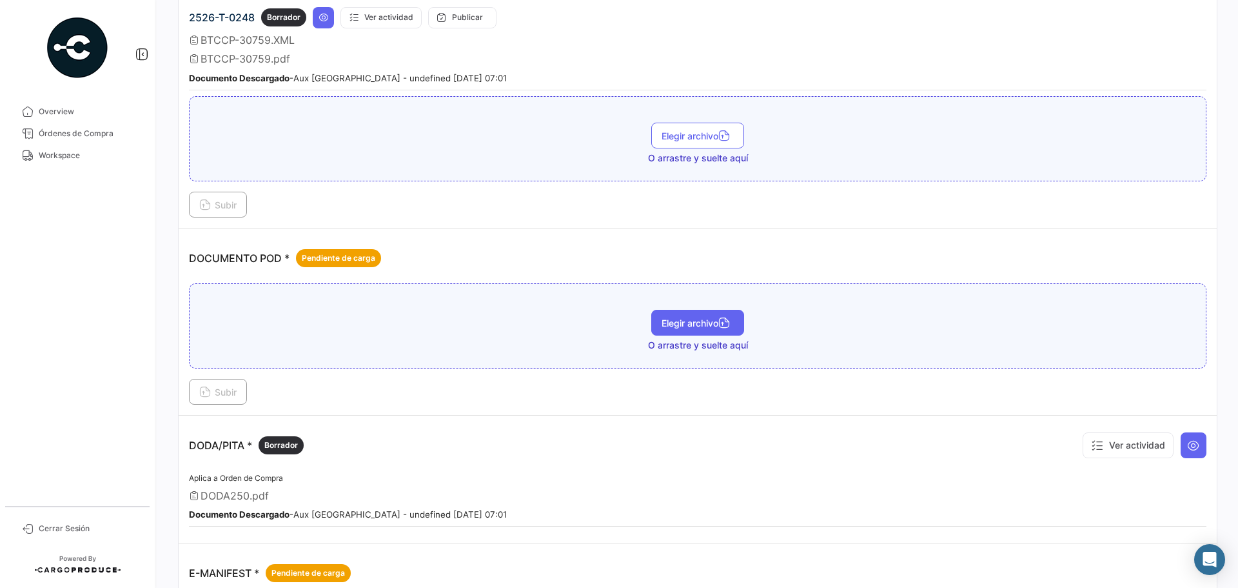
click at [682, 330] on button "Elegir archivo" at bounding box center [697, 323] width 93 height 26
click at [235, 381] on button "Subir" at bounding box center [218, 392] width 58 height 26
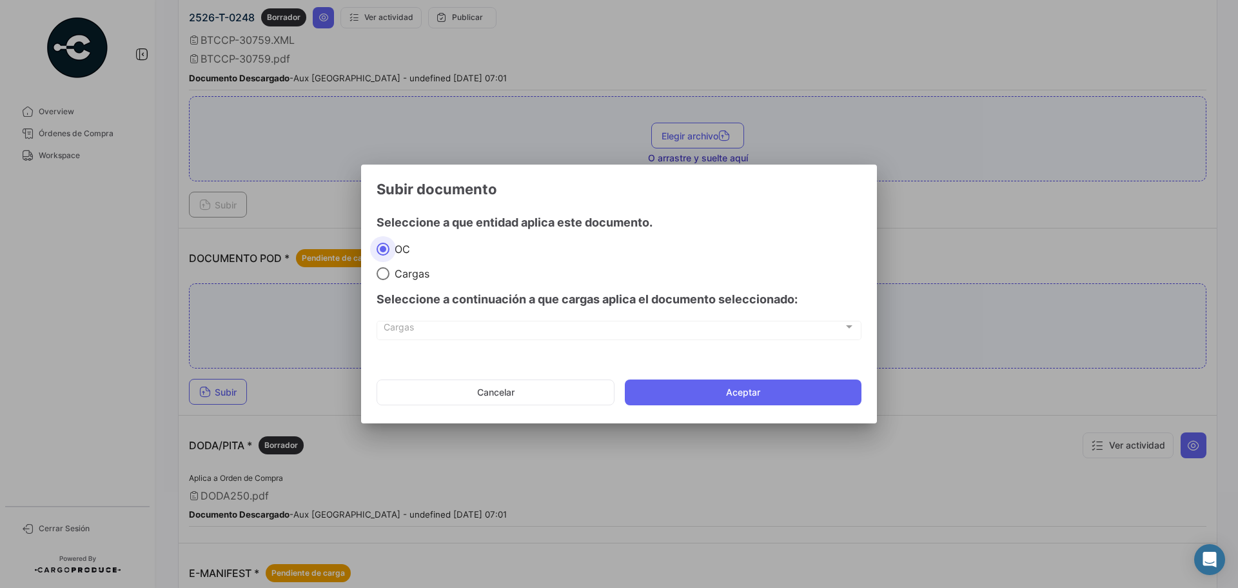
click at [399, 275] on span "Cargas" at bounding box center [410, 273] width 40 height 13
click at [390, 275] on input "Cargas" at bounding box center [383, 273] width 13 height 13
radio input "true"
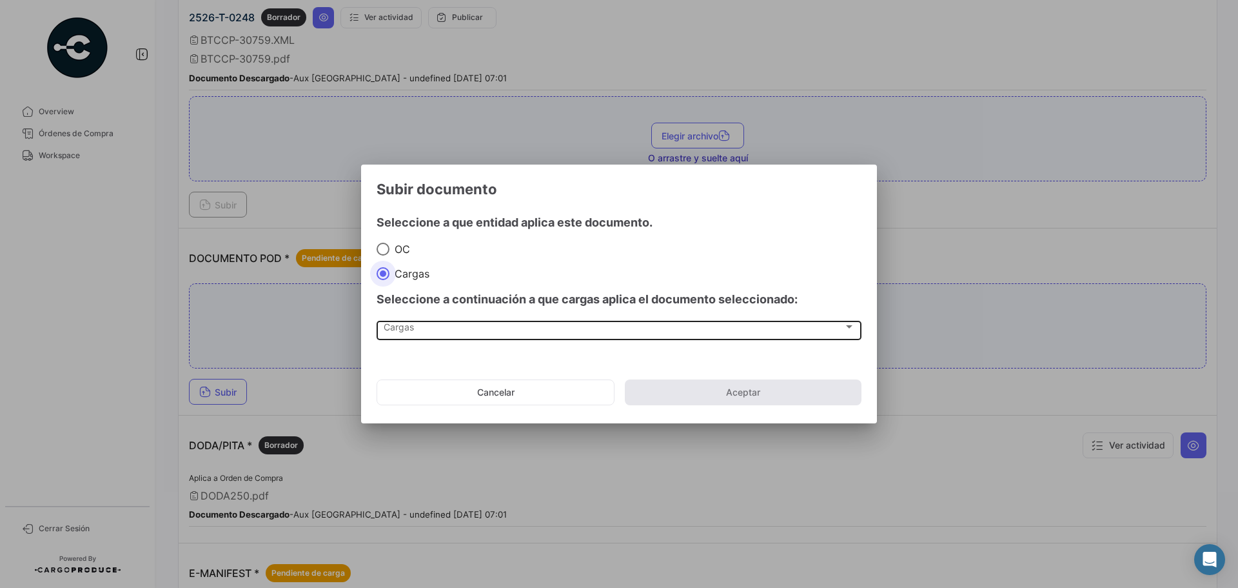
click at [413, 335] on div "Cargas Cargas" at bounding box center [620, 330] width 472 height 22
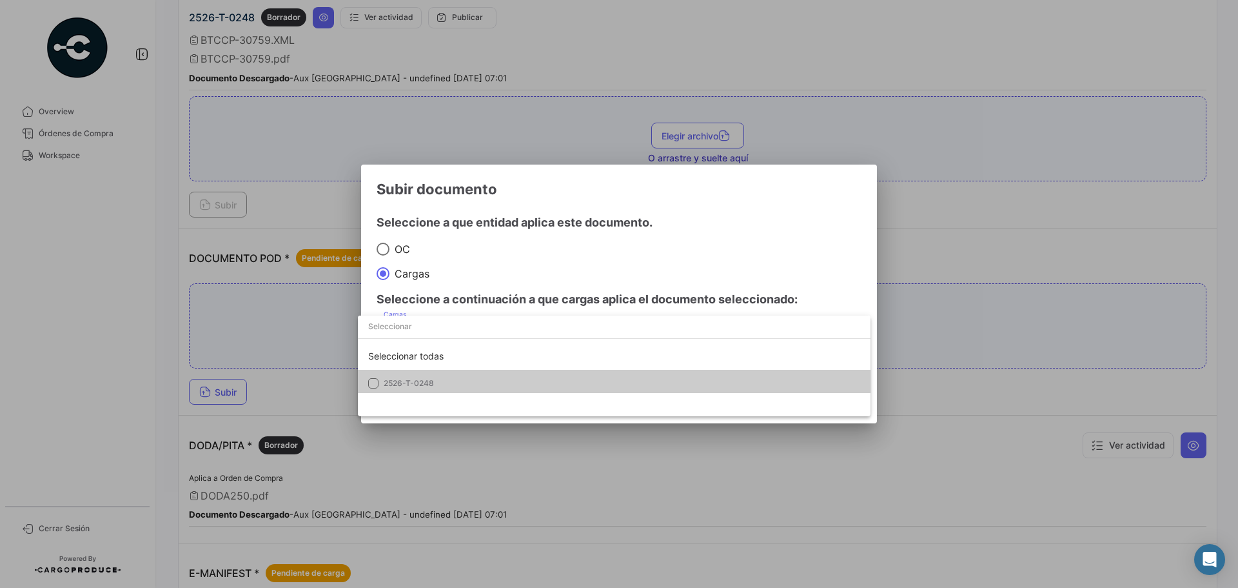
click at [419, 383] on span "2526-T-0248" at bounding box center [409, 383] width 50 height 10
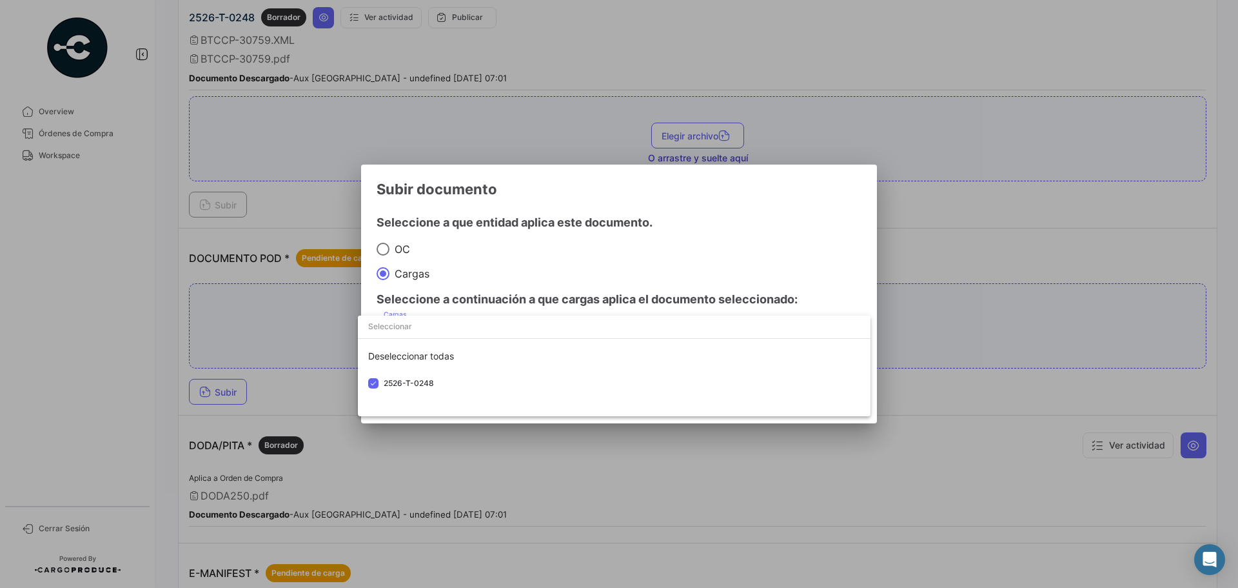
click at [671, 255] on div at bounding box center [619, 294] width 1238 height 588
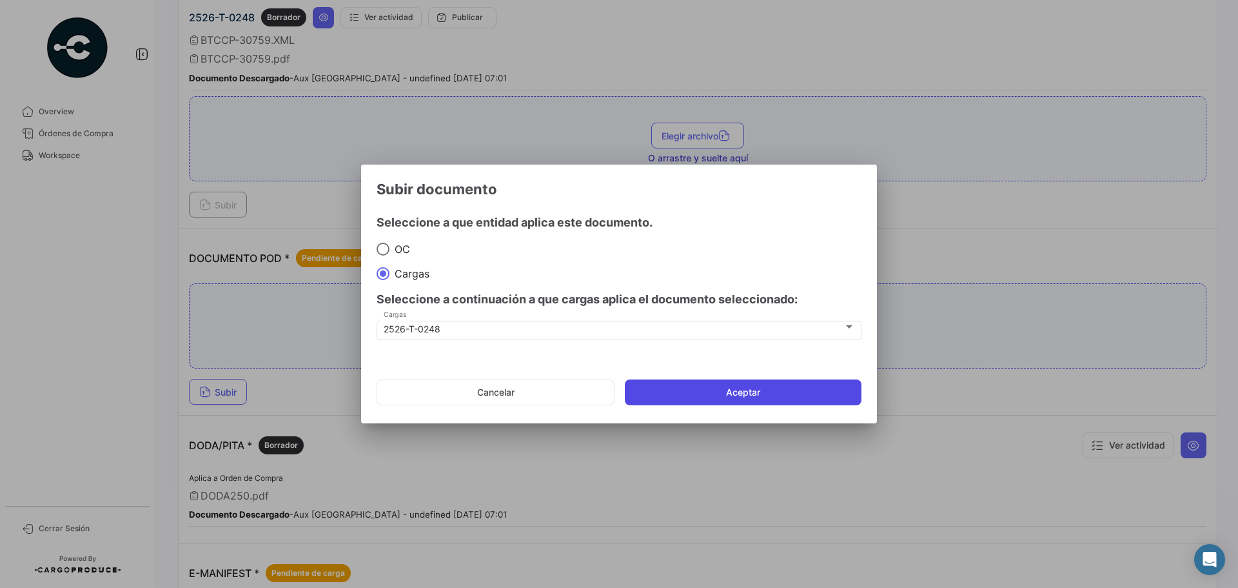
click at [707, 395] on button "Aceptar" at bounding box center [743, 392] width 237 height 26
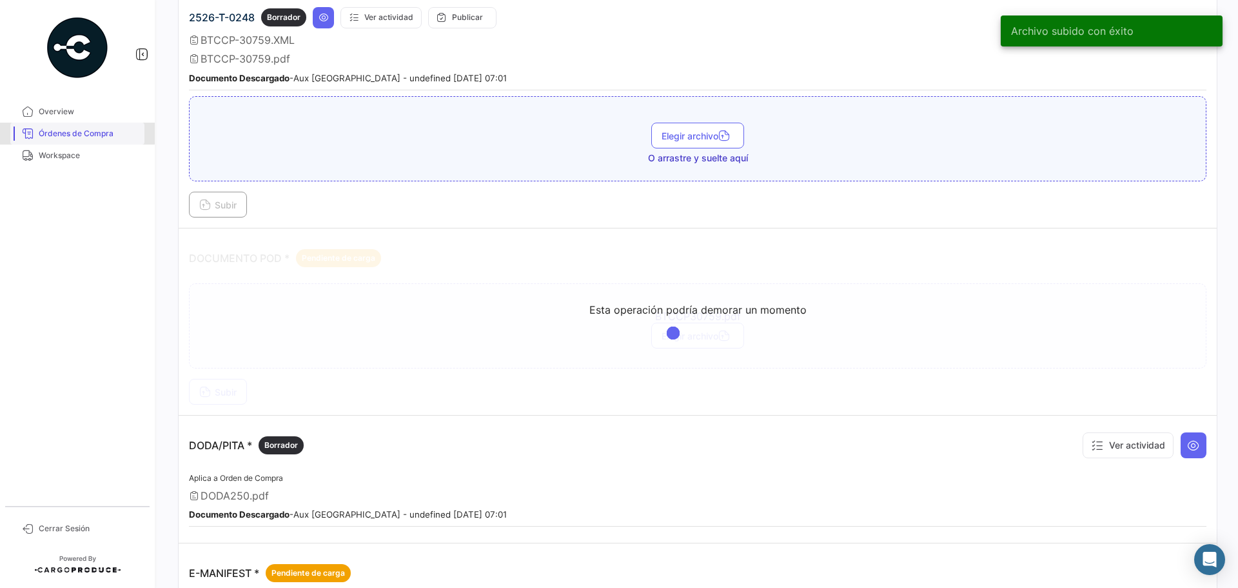
drag, startPoint x: 56, startPoint y: 128, endPoint x: 123, endPoint y: 128, distance: 66.4
click at [56, 128] on span "Órdenes de Compra" at bounding box center [89, 134] width 101 height 12
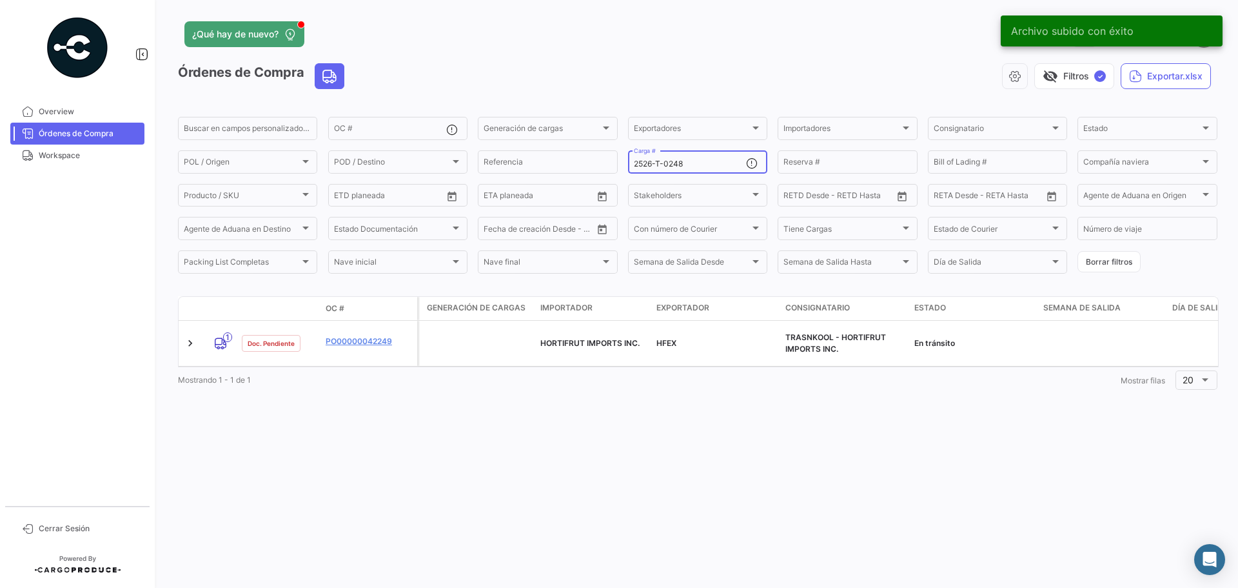
click at [682, 159] on input "2526-T-0248" at bounding box center [690, 163] width 112 height 9
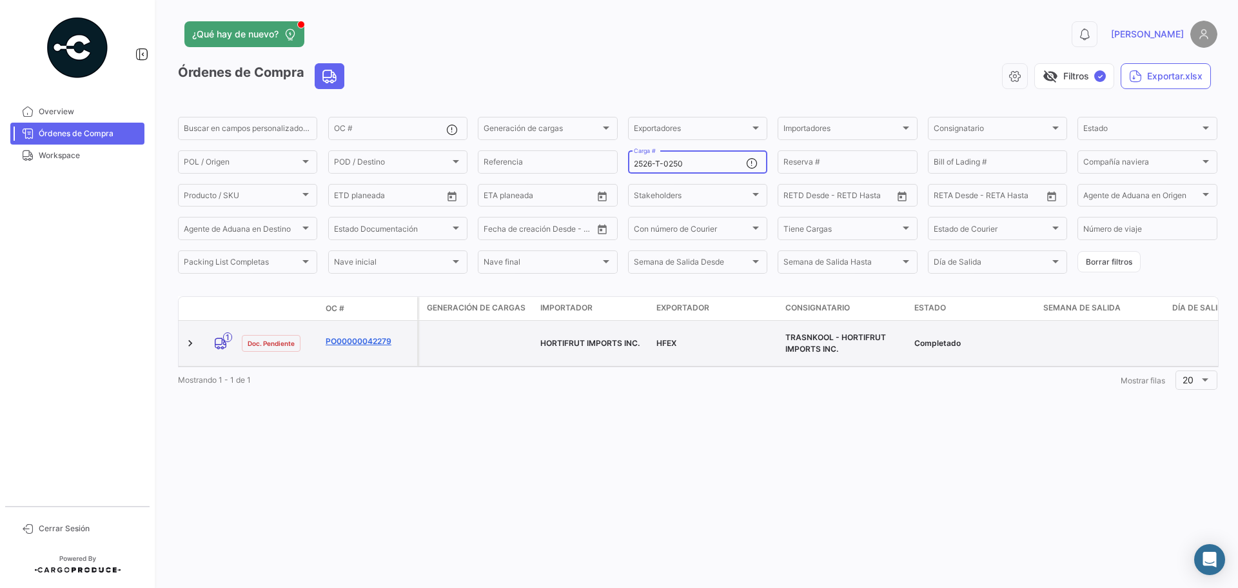
type input "2526-T-0250"
click at [387, 335] on link "PO00000042279" at bounding box center [369, 341] width 86 height 12
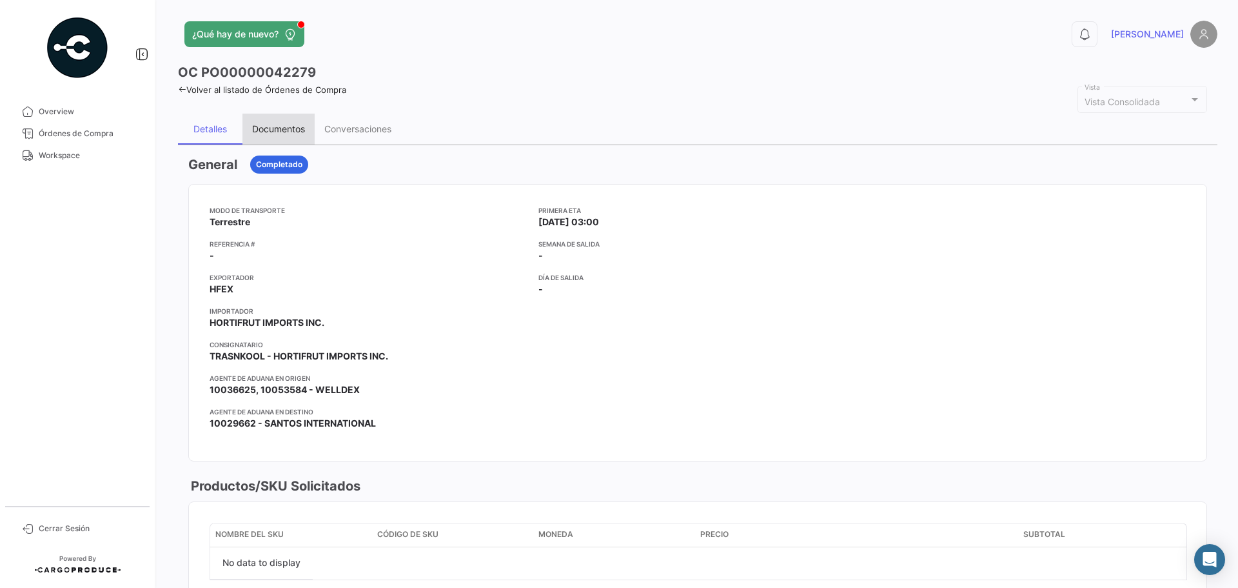
click at [265, 129] on div "Documentos" at bounding box center [278, 128] width 53 height 11
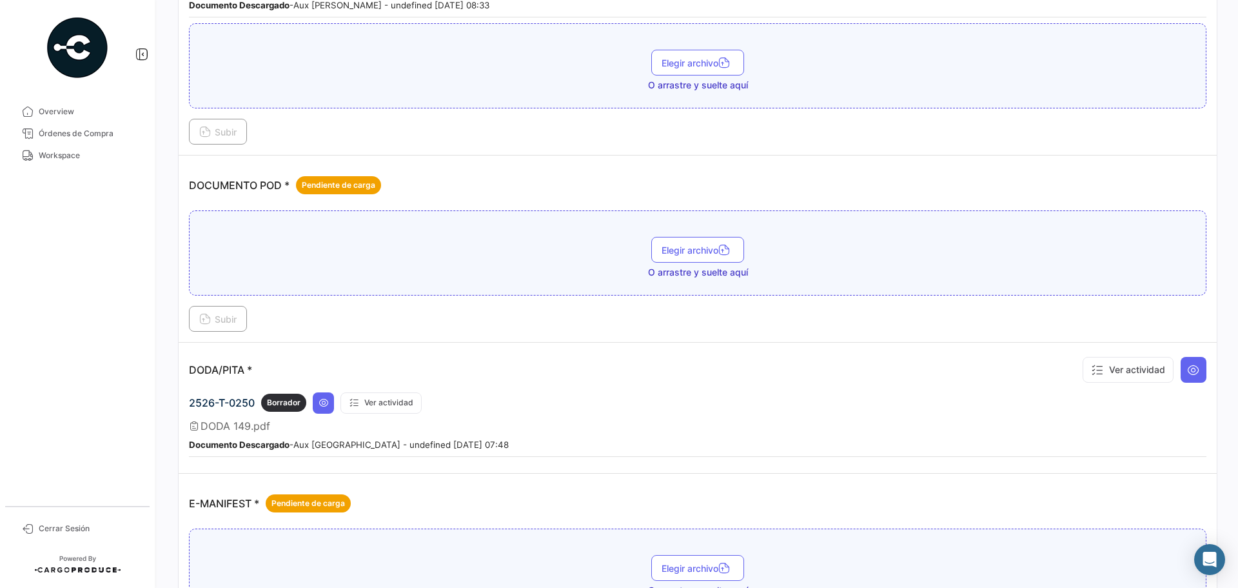
scroll to position [581, 0]
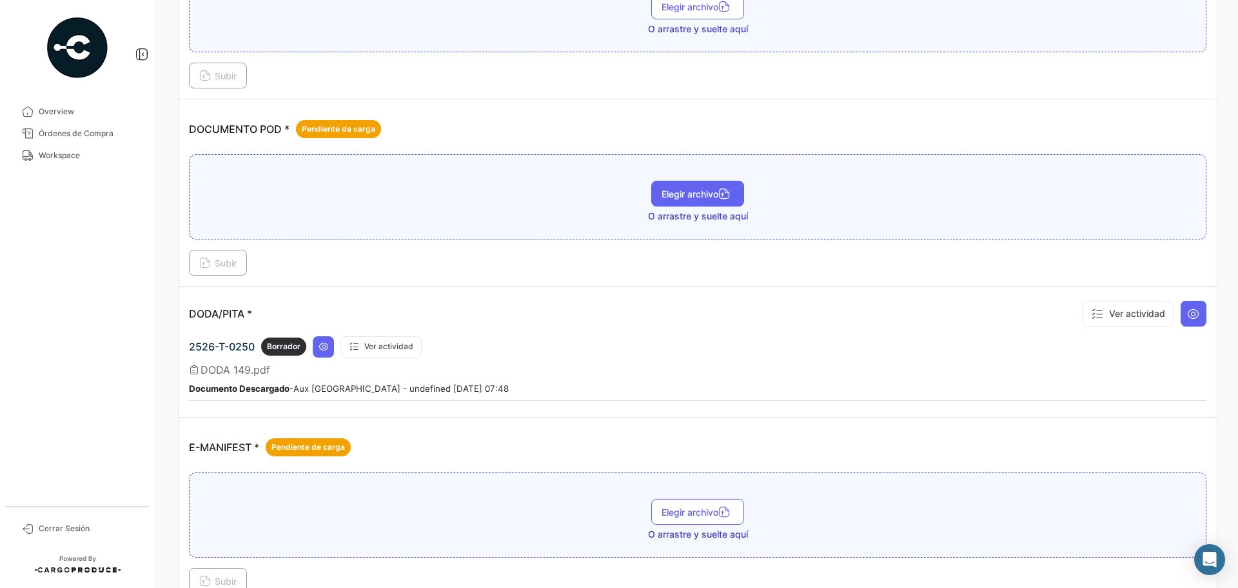
click at [697, 186] on button "Elegir archivo" at bounding box center [697, 194] width 93 height 26
click at [205, 268] on icon at bounding box center [205, 264] width 12 height 12
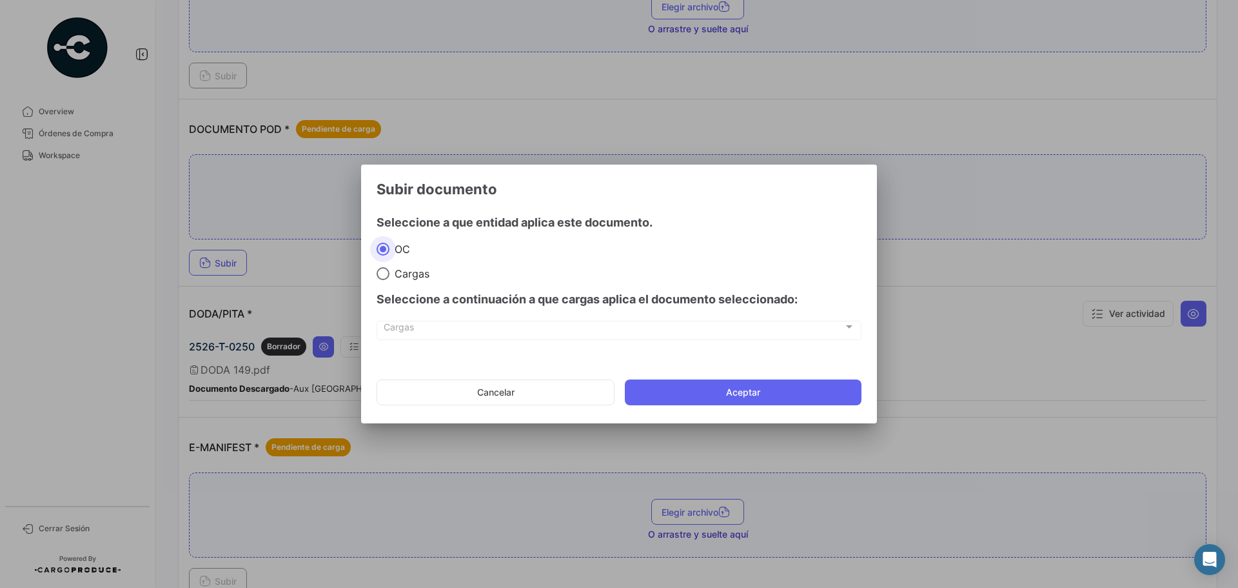
click at [407, 275] on span "Cargas" at bounding box center [410, 273] width 40 height 13
click at [390, 275] on input "Cargas" at bounding box center [383, 273] width 13 height 13
radio input "true"
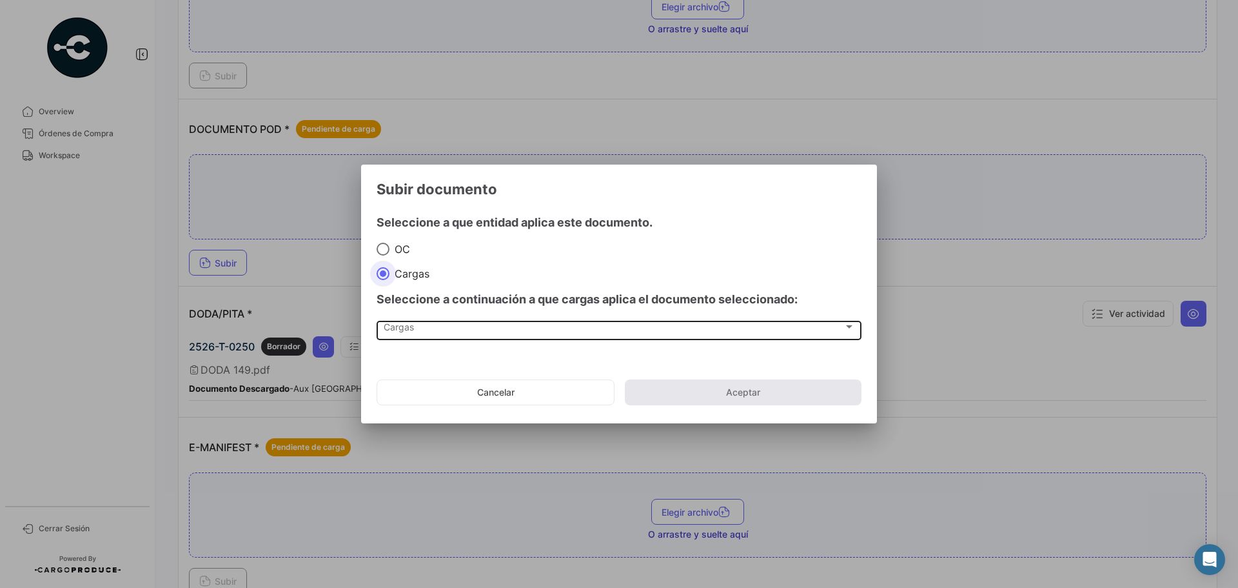
click at [421, 332] on div "Cargas" at bounding box center [614, 329] width 460 height 11
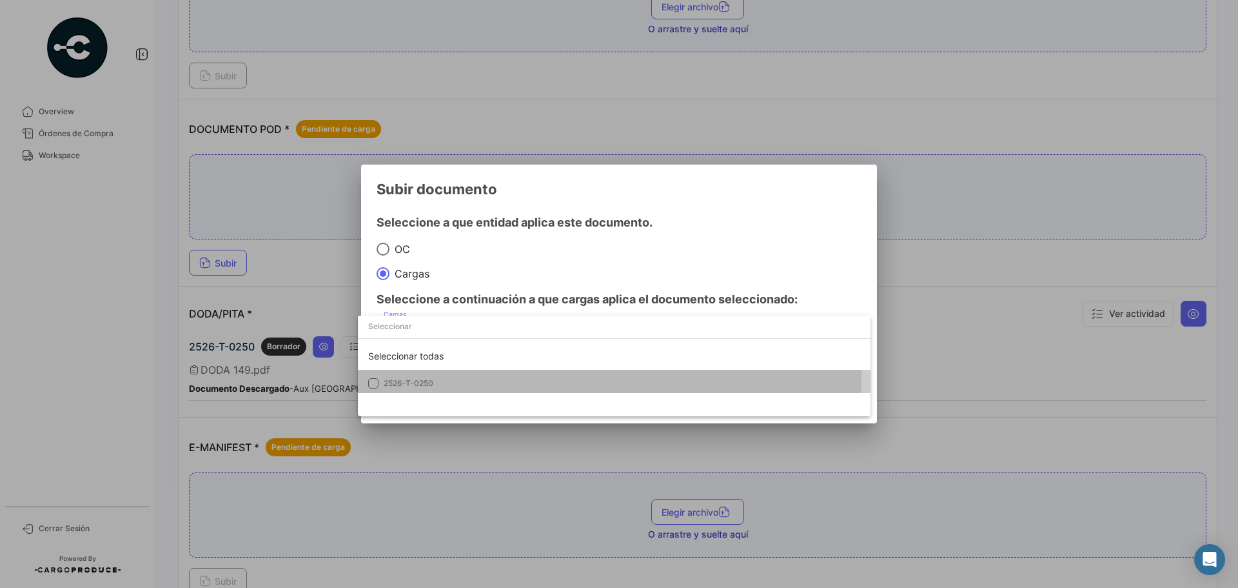
click at [410, 373] on mat-option "2526-T-0250" at bounding box center [614, 383] width 513 height 27
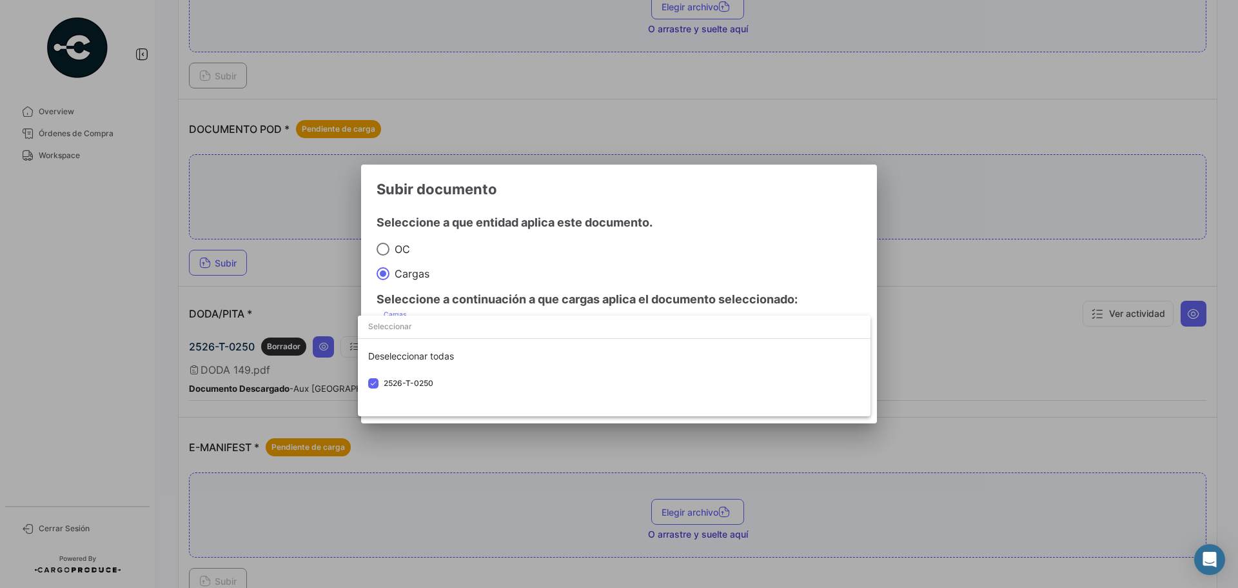
click at [628, 257] on div at bounding box center [619, 294] width 1238 height 588
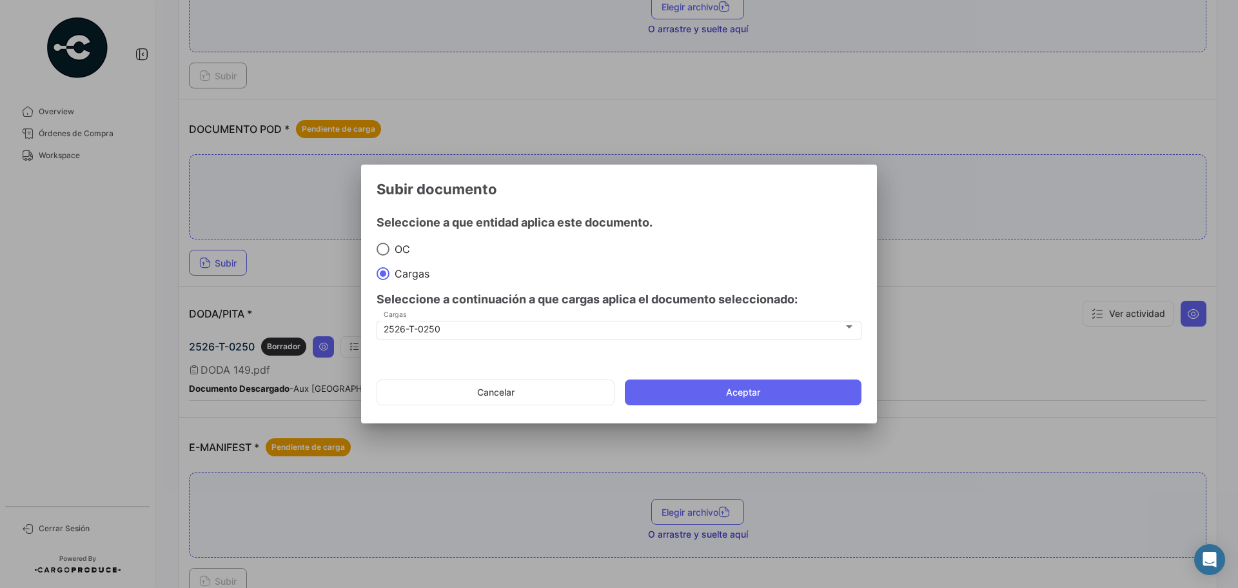
click at [694, 414] on mat-dialog-actions "Cancelar Aceptar" at bounding box center [619, 392] width 485 height 44
click at [691, 398] on button "Aceptar" at bounding box center [743, 392] width 237 height 26
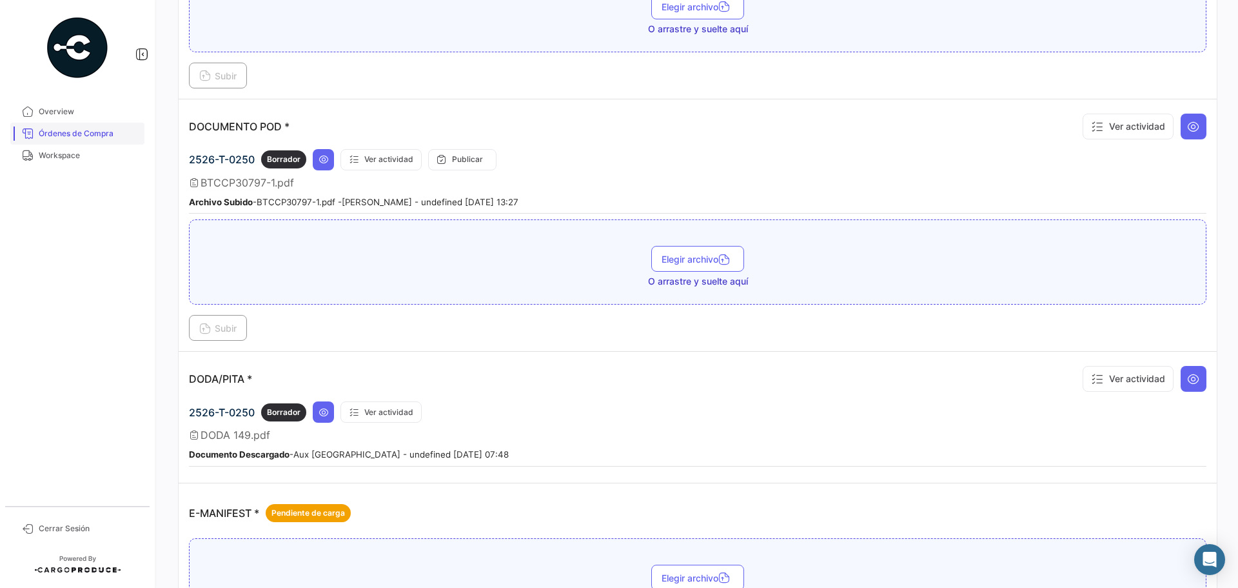
click at [87, 130] on span "Órdenes de Compra" at bounding box center [89, 134] width 101 height 12
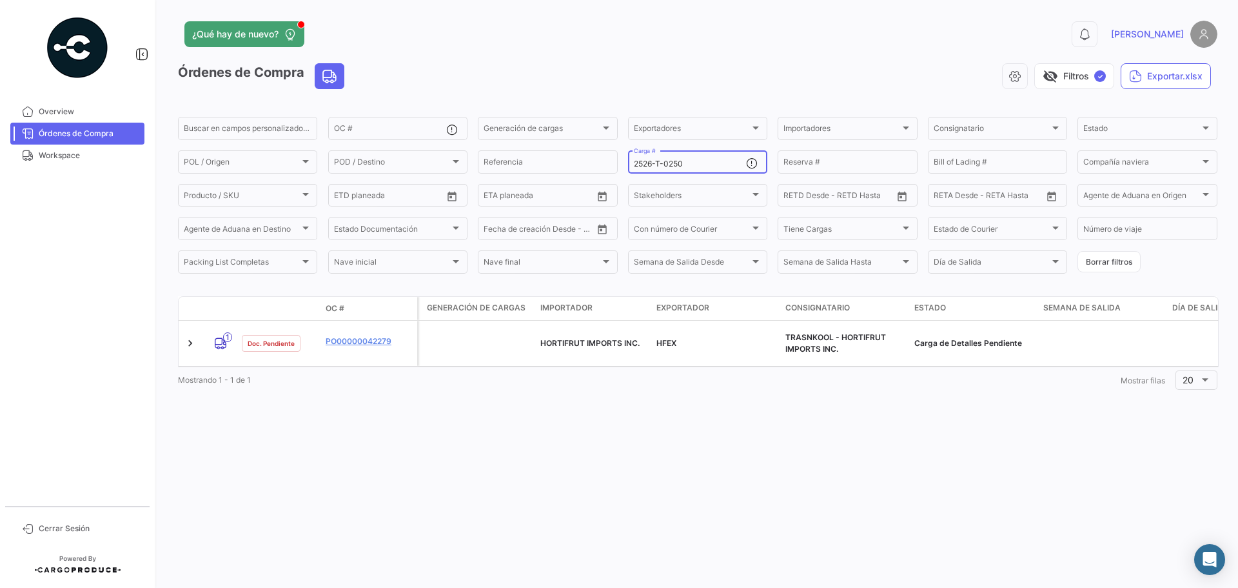
click at [690, 163] on input "2526-T-0250" at bounding box center [690, 163] width 112 height 9
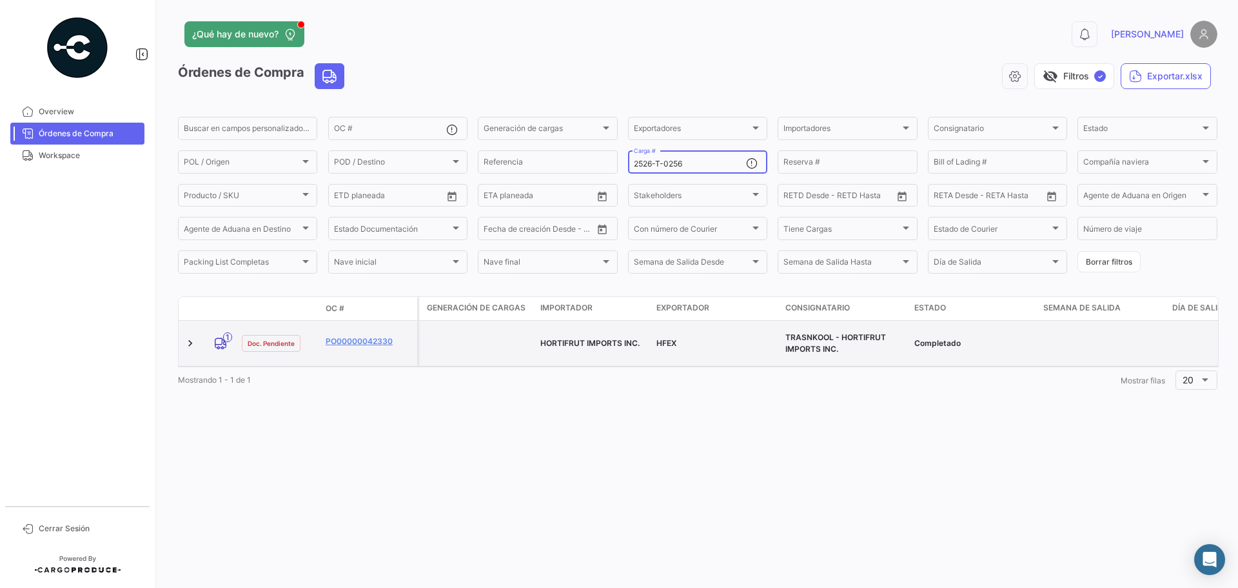
type input "2526-T-0256"
click at [343, 333] on datatable-body-cell "PO00000042330" at bounding box center [369, 343] width 97 height 45
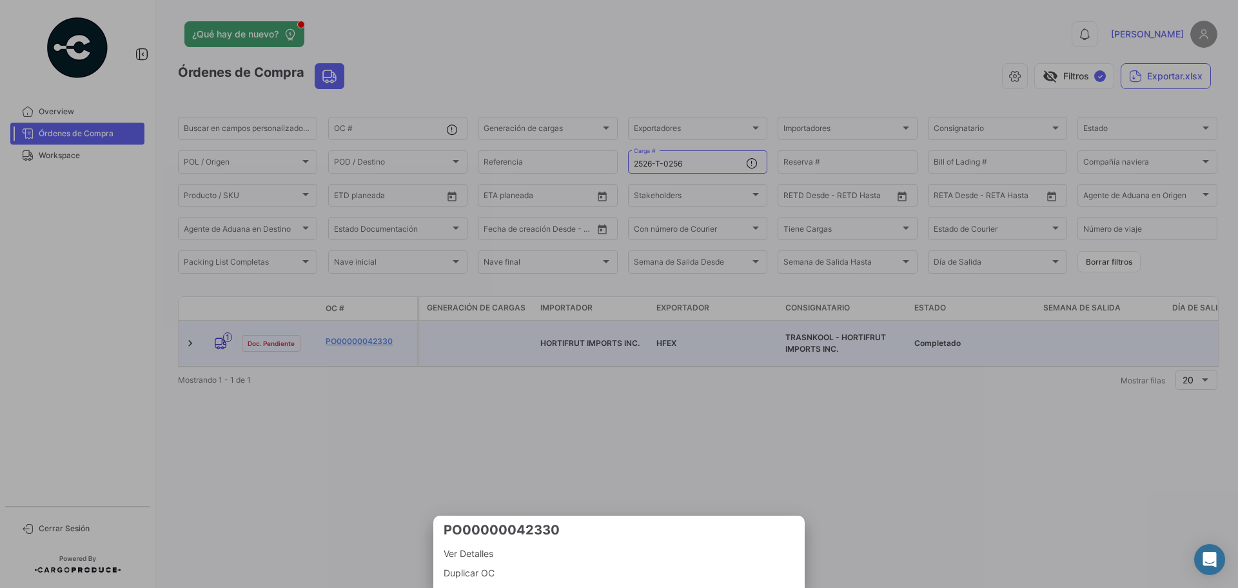
click at [350, 338] on div at bounding box center [619, 294] width 1238 height 588
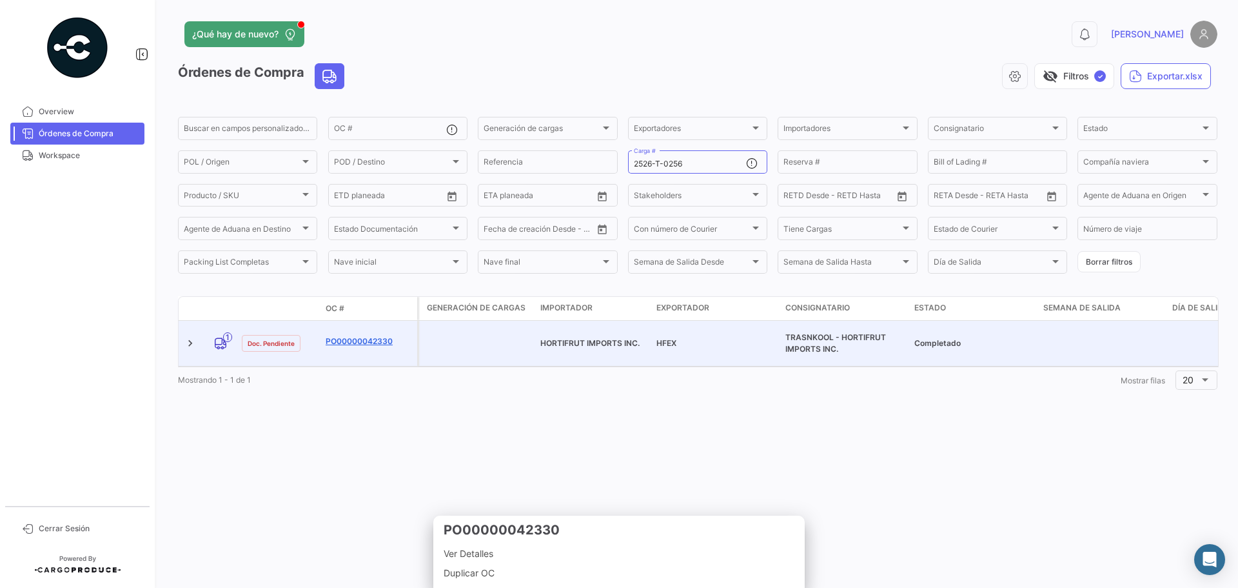
click at [353, 341] on link "PO00000042330" at bounding box center [369, 341] width 86 height 12
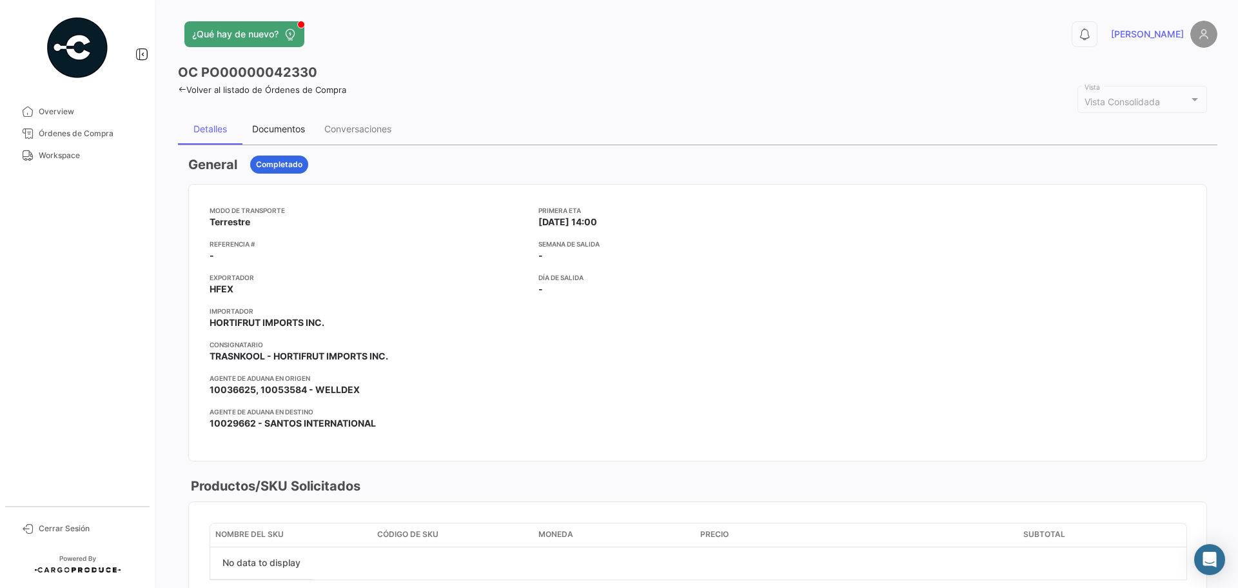
click at [287, 132] on div "Documentos" at bounding box center [278, 128] width 53 height 11
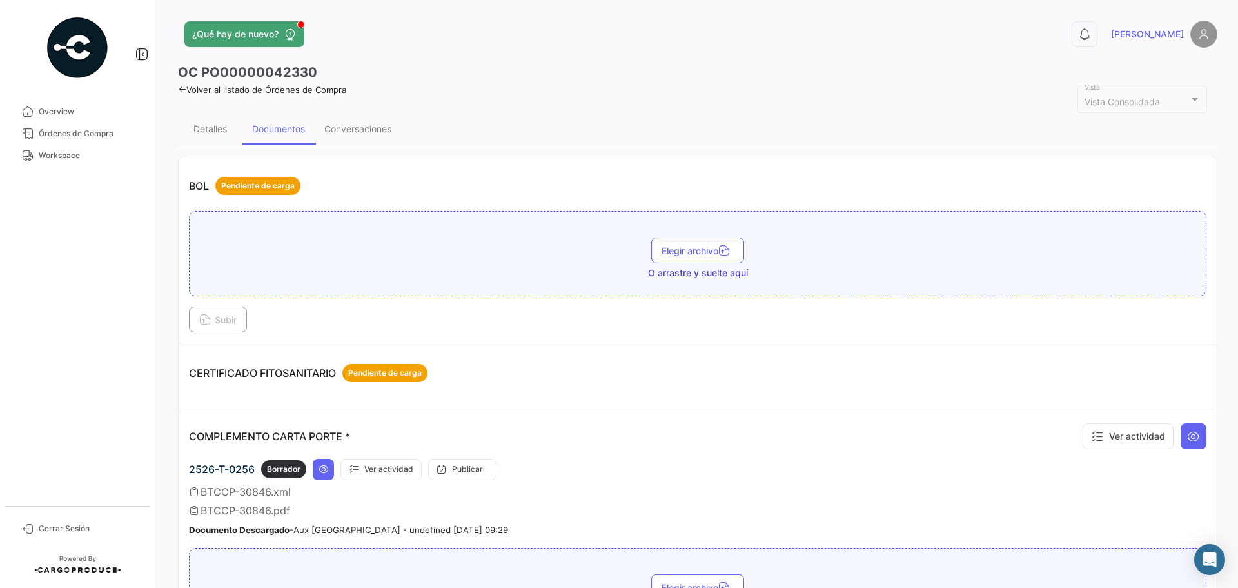
scroll to position [258, 0]
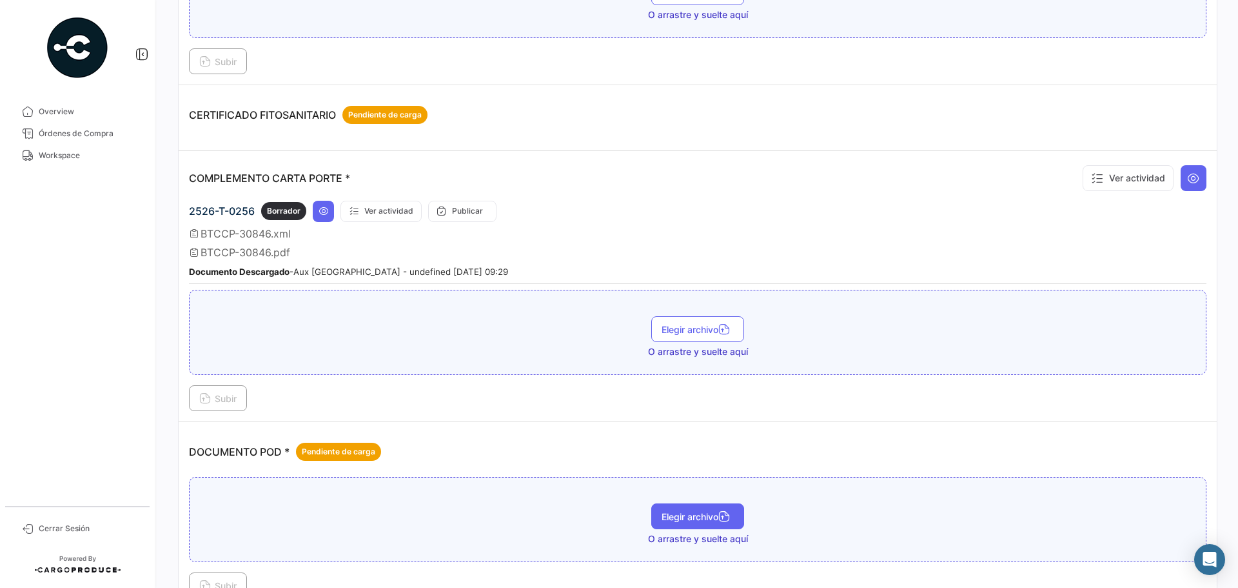
click at [688, 518] on span "Elegir archivo" at bounding box center [698, 516] width 72 height 11
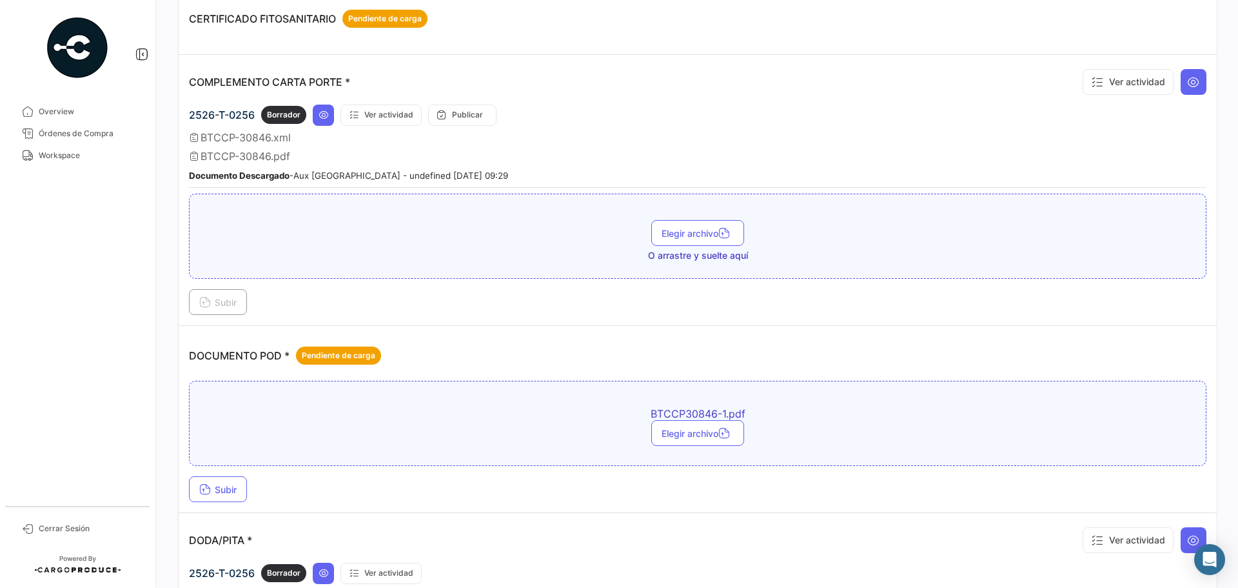
scroll to position [452, 0]
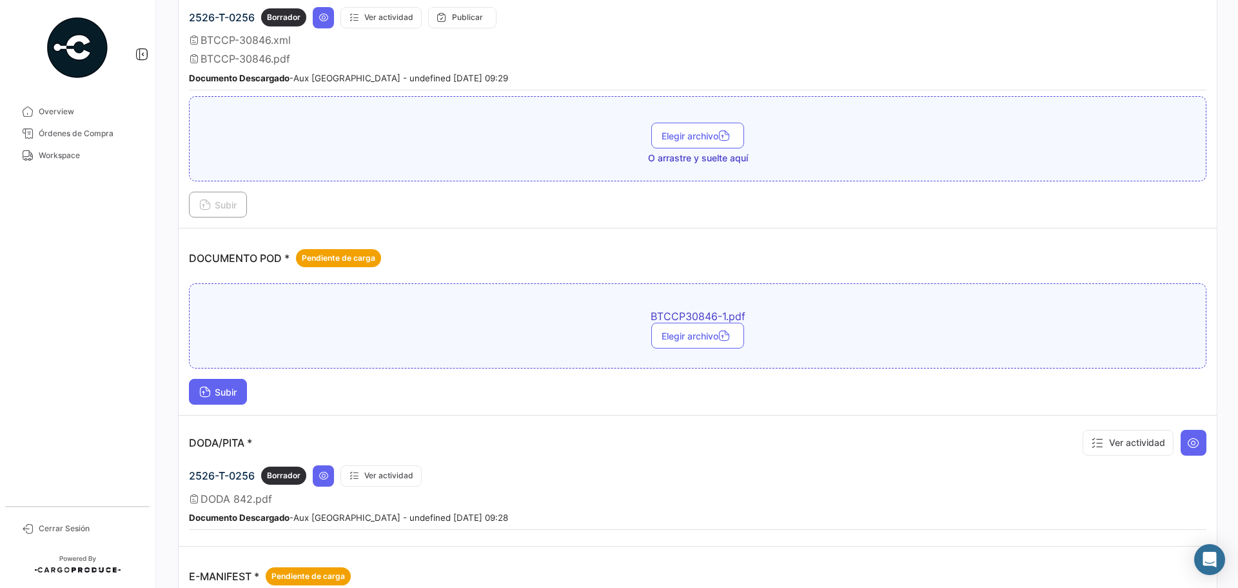
click at [228, 396] on span "Subir" at bounding box center [217, 391] width 37 height 11
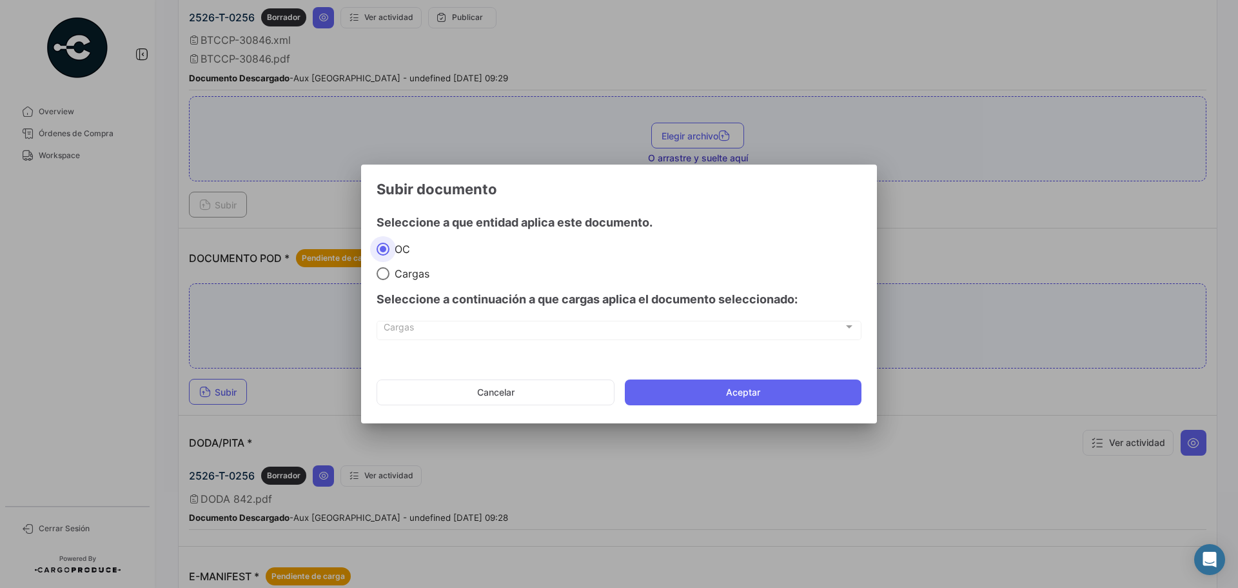
click at [406, 273] on span "Cargas" at bounding box center [410, 273] width 40 height 13
click at [390, 273] on input "Cargas" at bounding box center [383, 273] width 13 height 13
radio input "true"
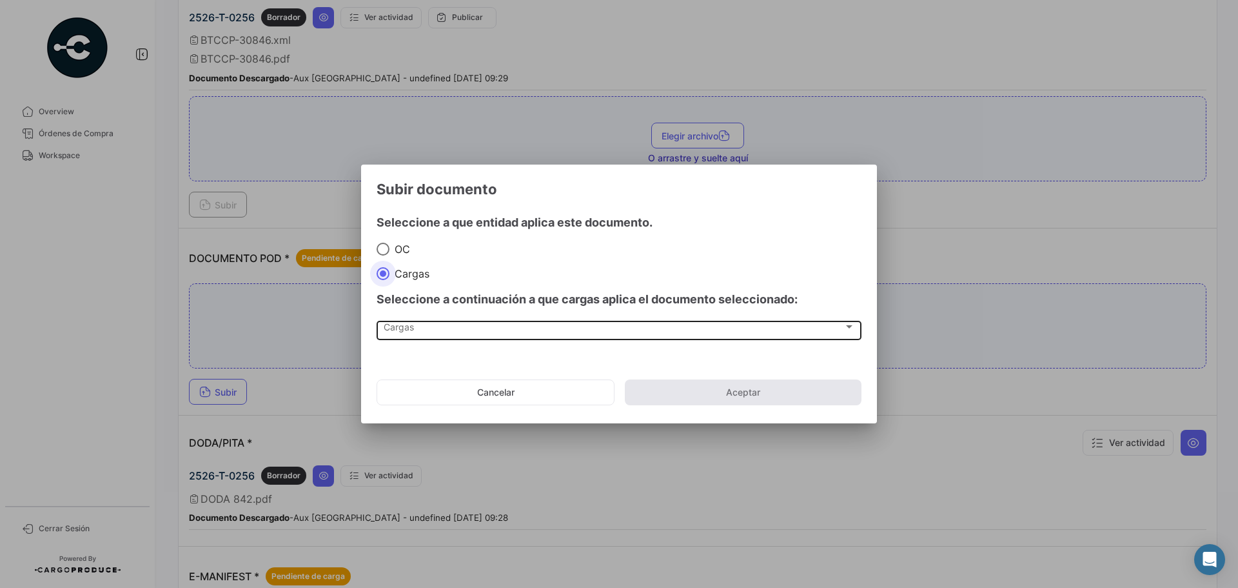
click at [411, 324] on span "Cargas" at bounding box center [614, 329] width 460 height 11
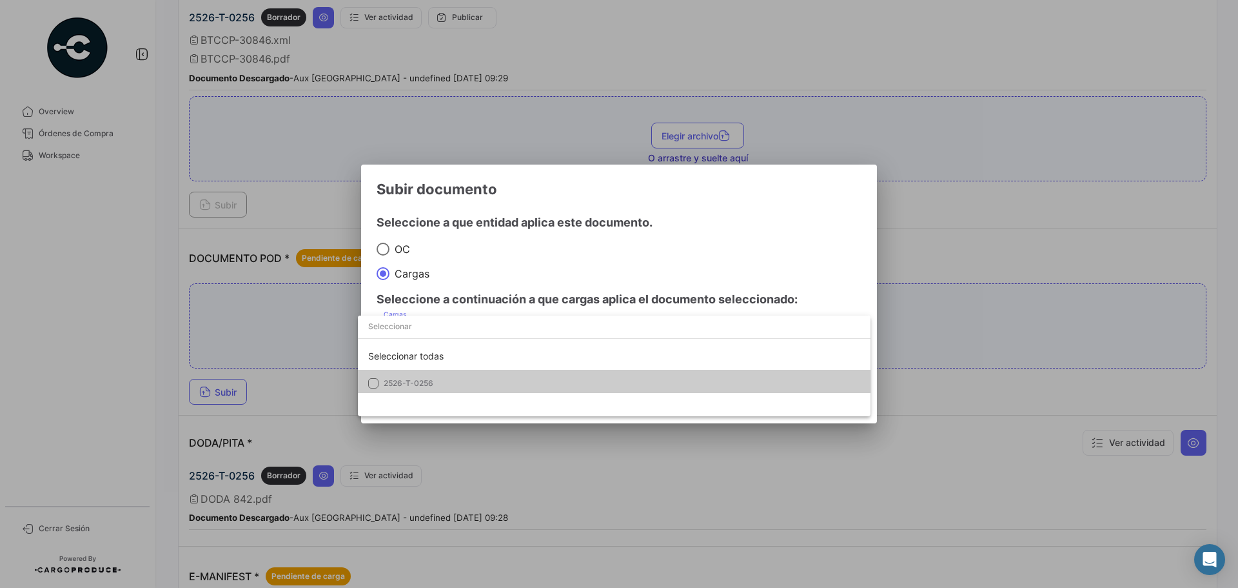
click at [417, 373] on mat-option "2526-T-0256" at bounding box center [614, 383] width 513 height 27
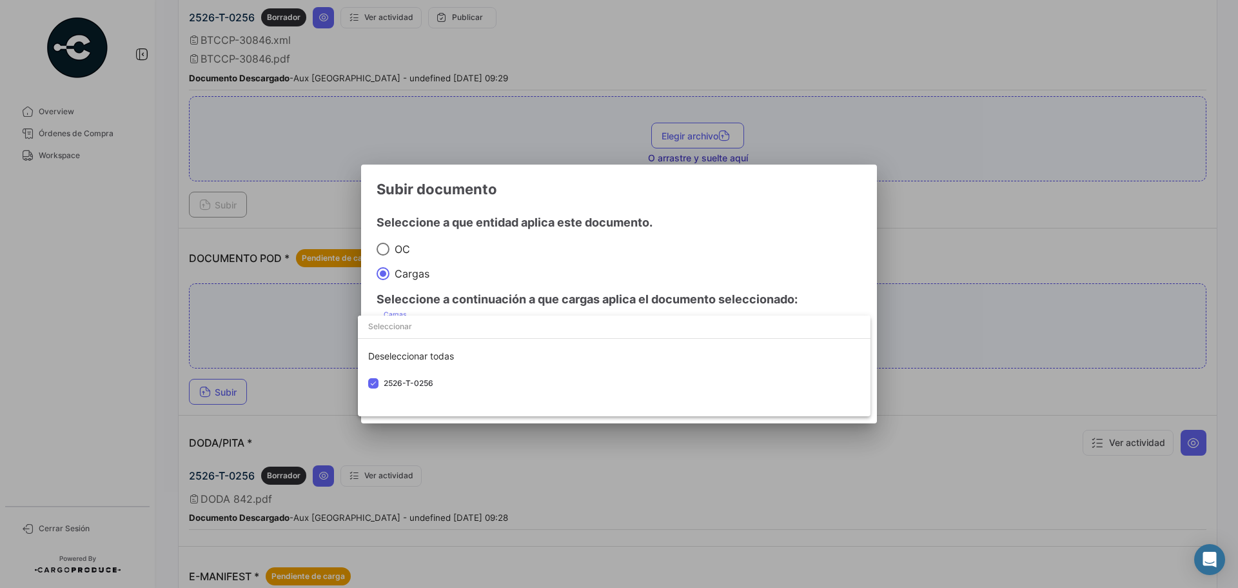
click at [717, 269] on div at bounding box center [619, 294] width 1238 height 588
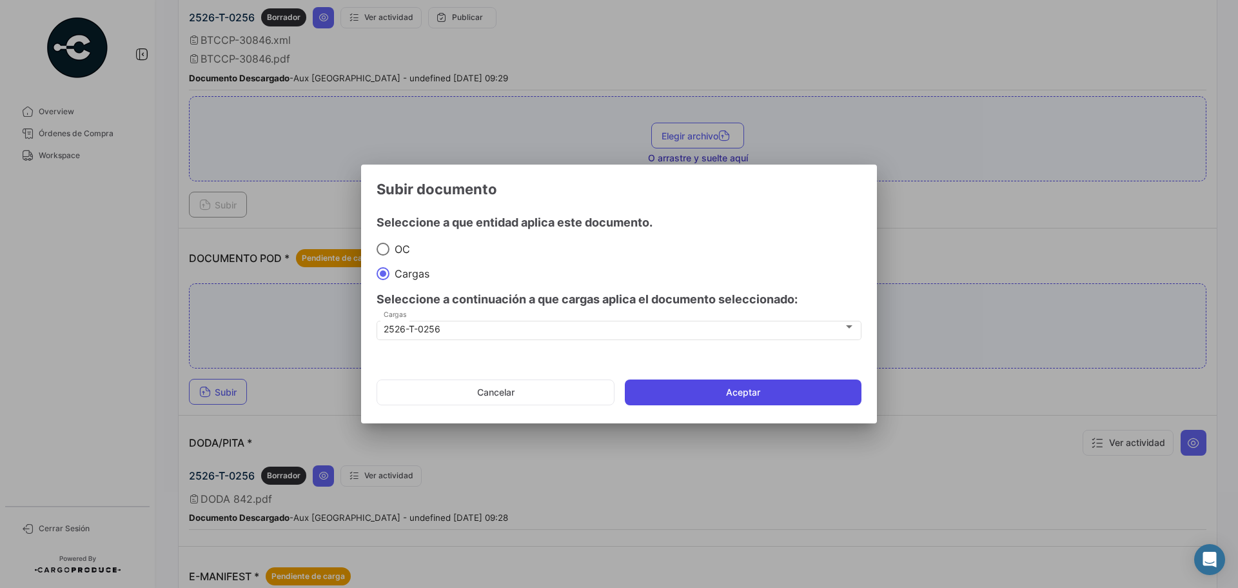
click at [728, 383] on button "Aceptar" at bounding box center [743, 392] width 237 height 26
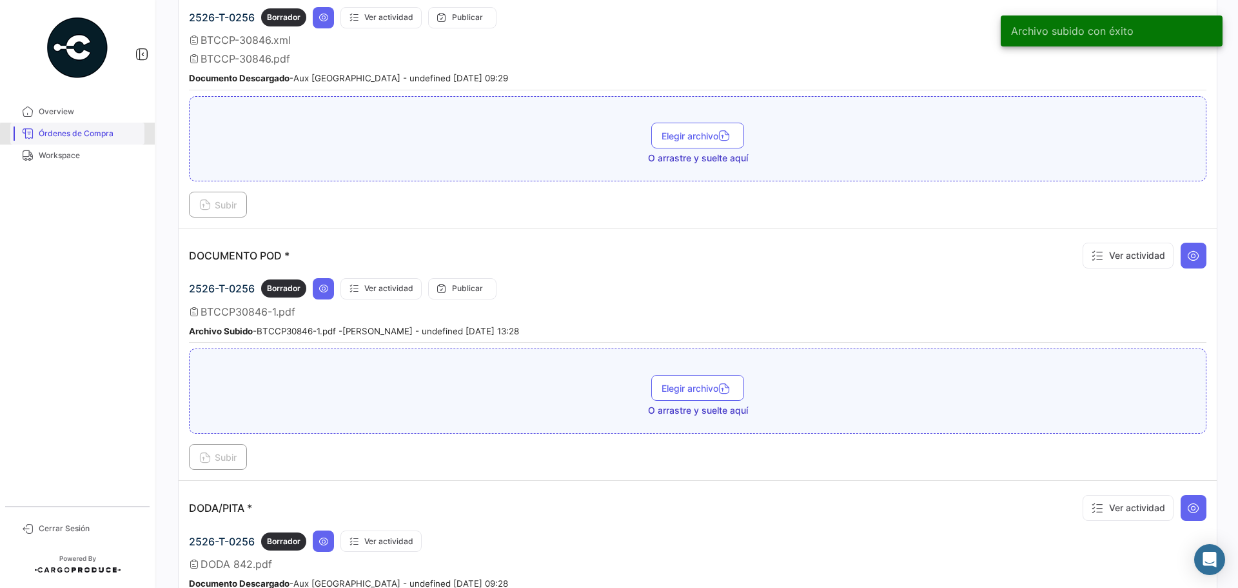
click at [97, 135] on span "Órdenes de Compra" at bounding box center [89, 134] width 101 height 12
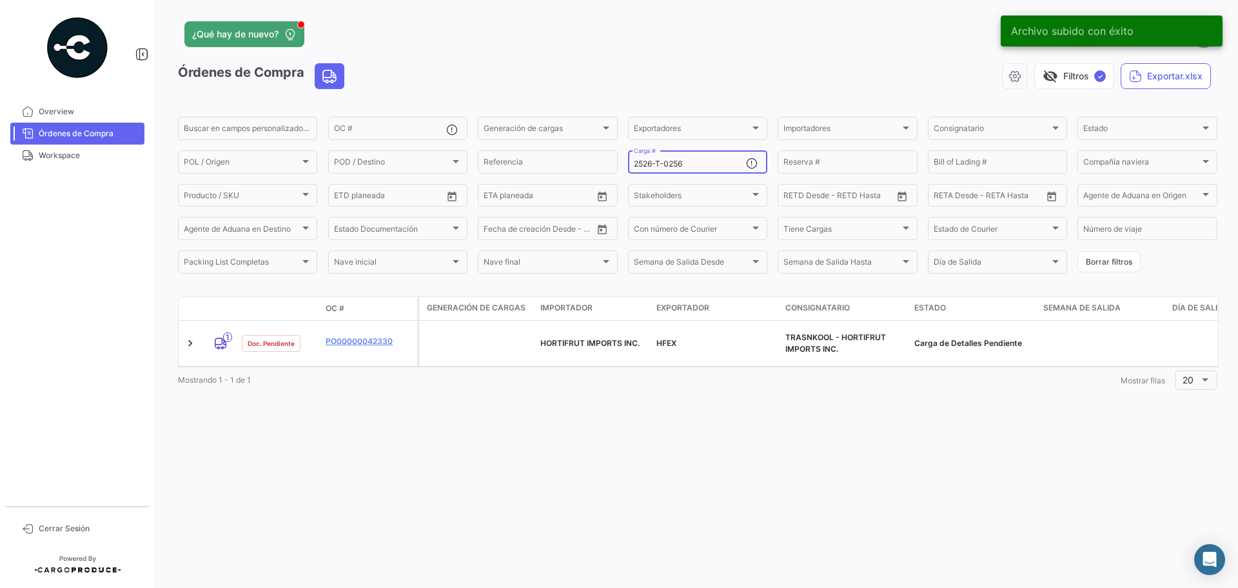
click at [693, 168] on input "2526-T-0256" at bounding box center [690, 163] width 112 height 9
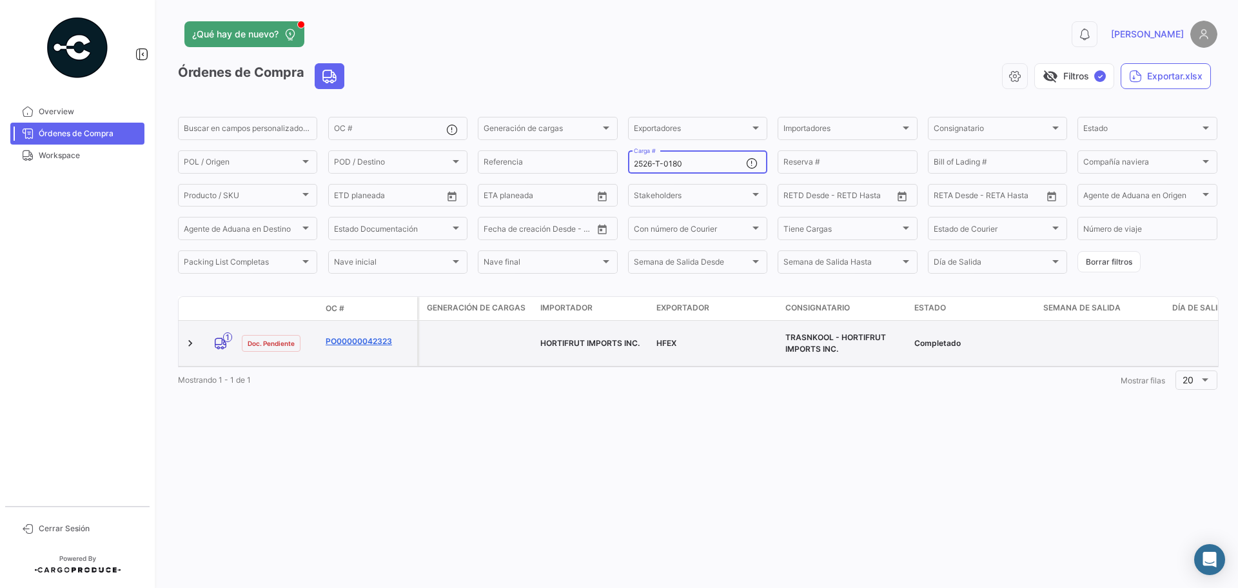
type input "2526-T-0180"
click at [355, 337] on link "PO00000042323" at bounding box center [369, 341] width 86 height 12
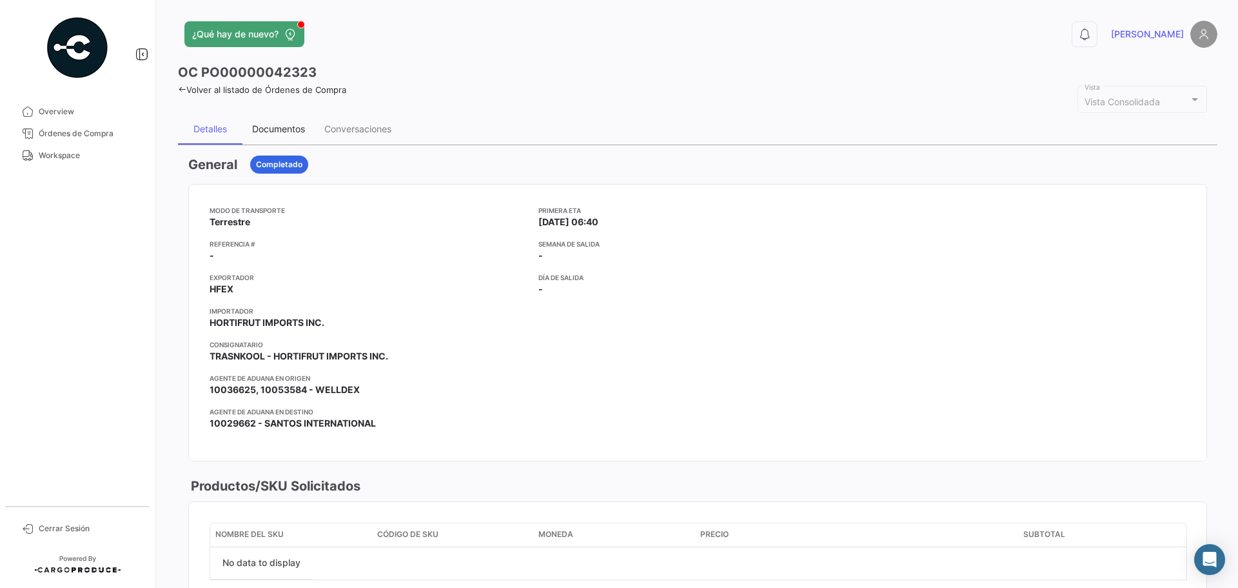
click at [297, 128] on div "Documentos" at bounding box center [278, 128] width 53 height 11
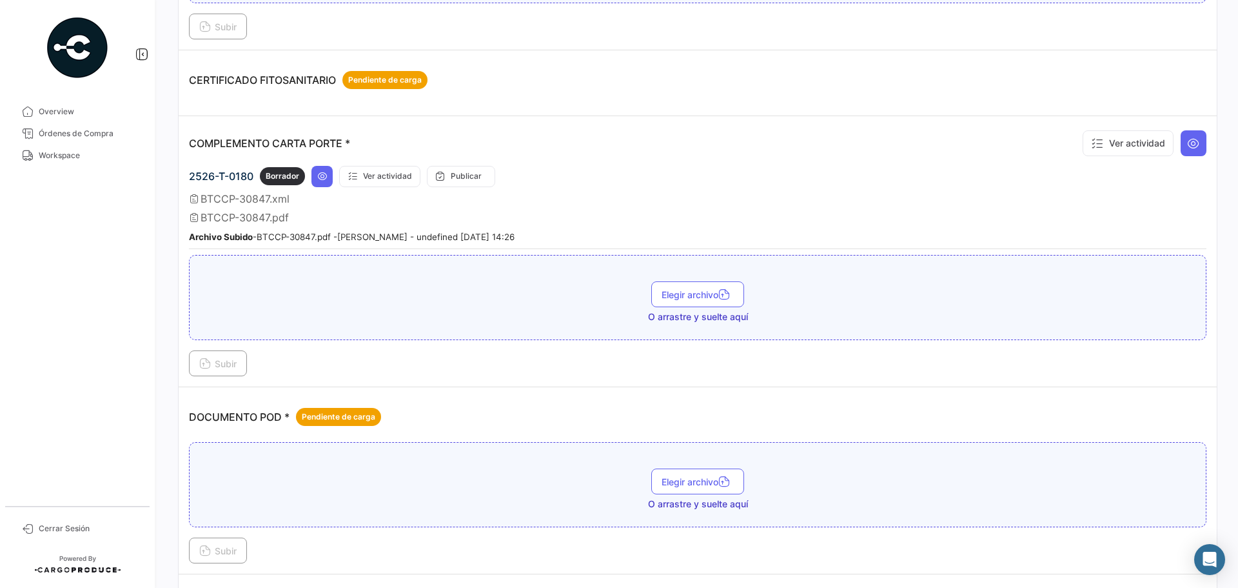
scroll to position [452, 0]
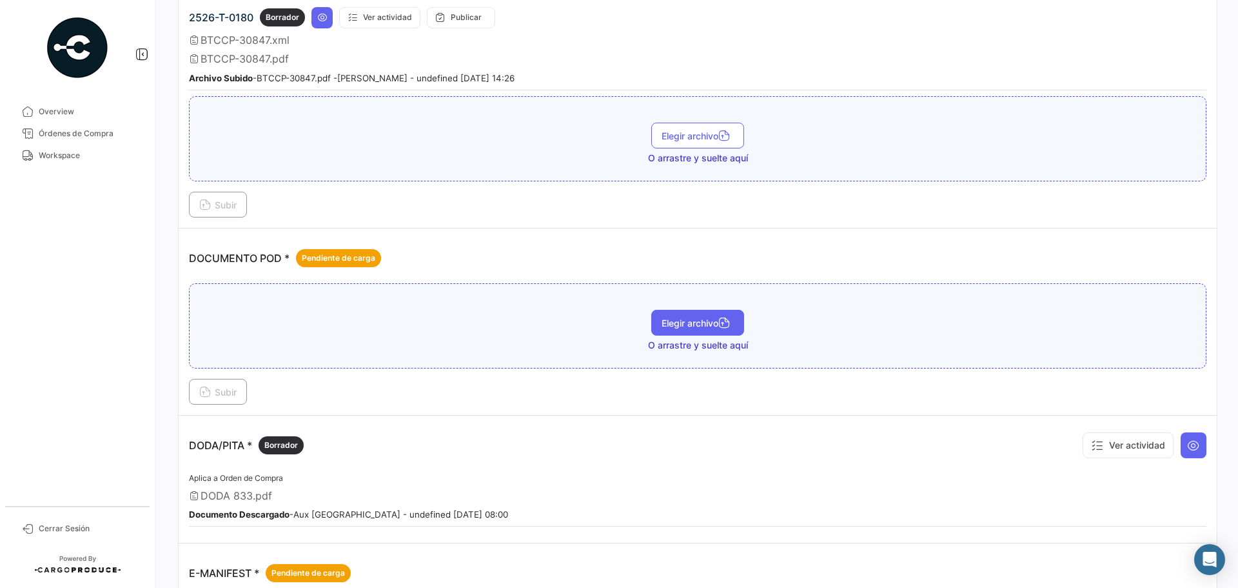
click at [701, 318] on span "Elegir archivo" at bounding box center [698, 322] width 72 height 11
click at [233, 394] on span "Subir" at bounding box center [217, 391] width 37 height 11
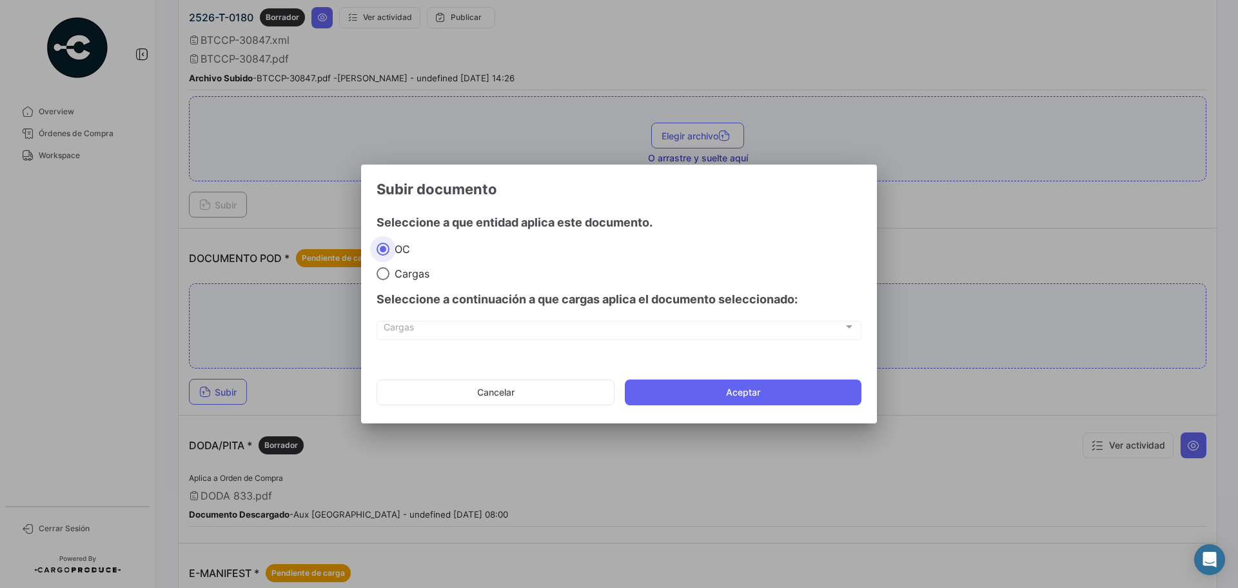
click at [394, 275] on span "Cargas" at bounding box center [410, 273] width 40 height 13
click at [390, 275] on input "Cargas" at bounding box center [383, 273] width 13 height 13
radio input "true"
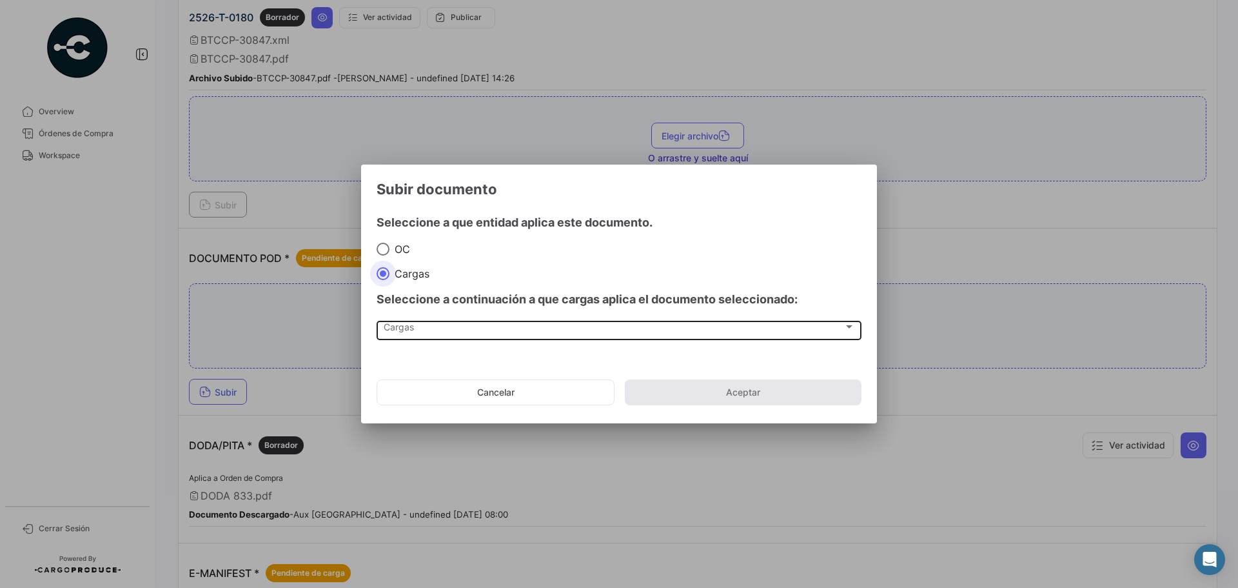
click at [407, 333] on span "Cargas" at bounding box center [614, 329] width 460 height 11
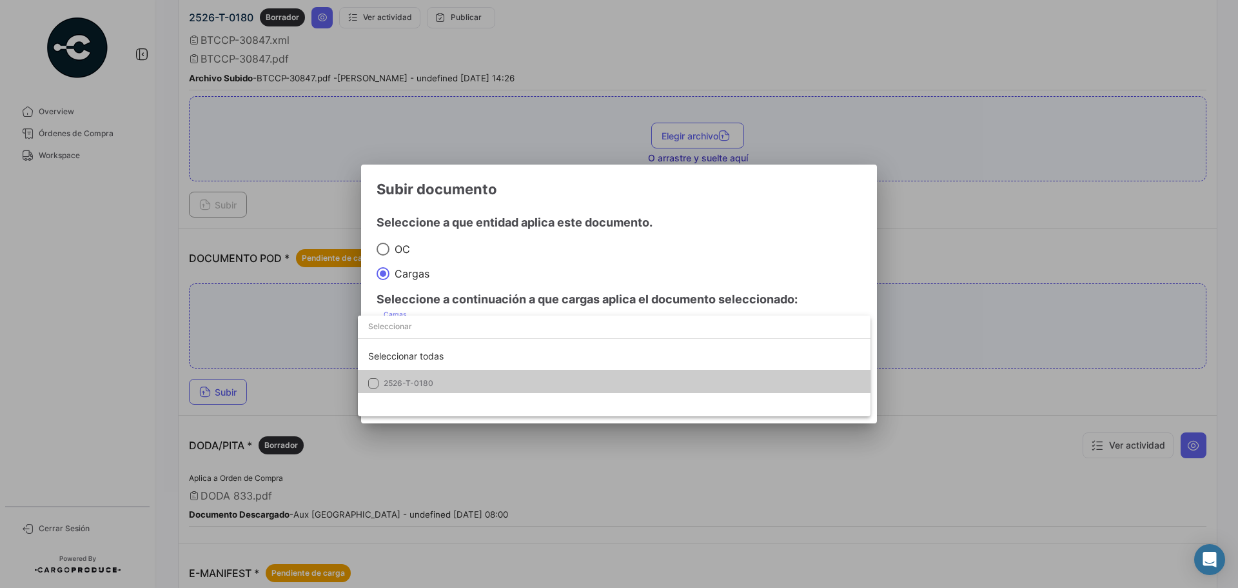
click at [399, 381] on span "2526-T-0180" at bounding box center [409, 383] width 50 height 10
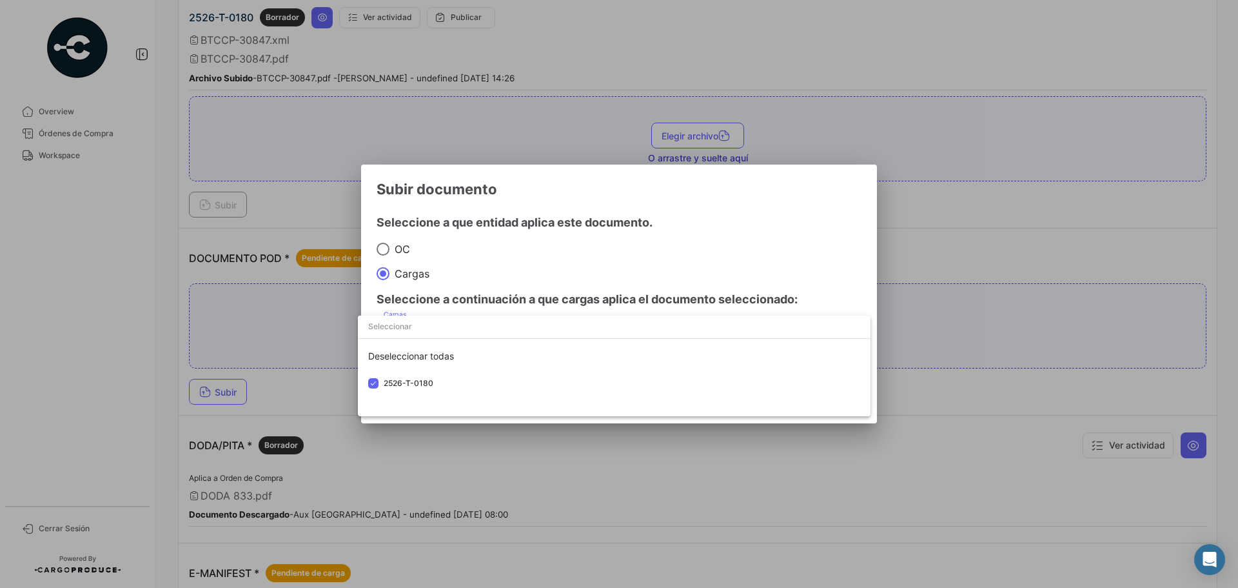
drag, startPoint x: 724, startPoint y: 244, endPoint x: 730, endPoint y: 270, distance: 26.3
click at [725, 244] on div at bounding box center [619, 294] width 1238 height 588
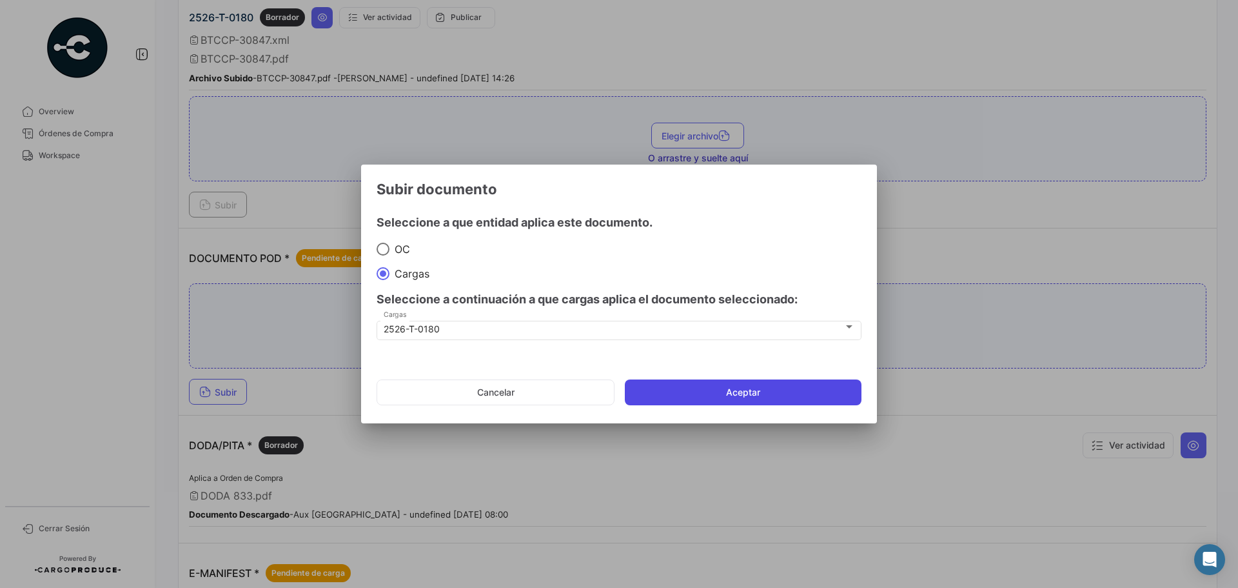
click at [739, 388] on button "Aceptar" at bounding box center [743, 392] width 237 height 26
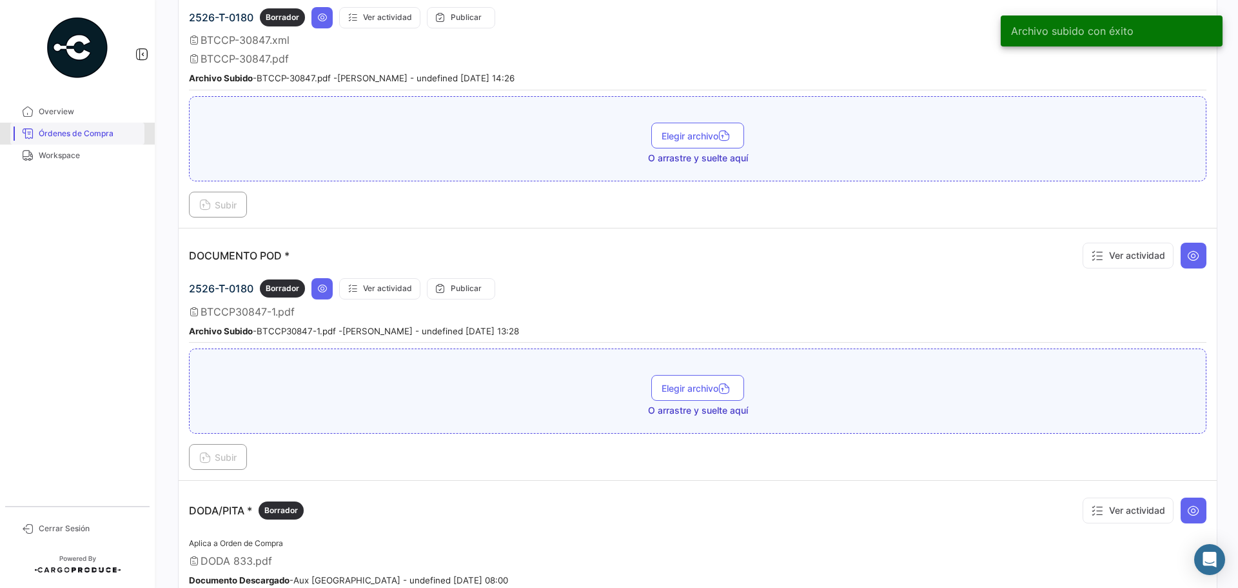
click at [80, 137] on span "Órdenes de Compra" at bounding box center [89, 134] width 101 height 12
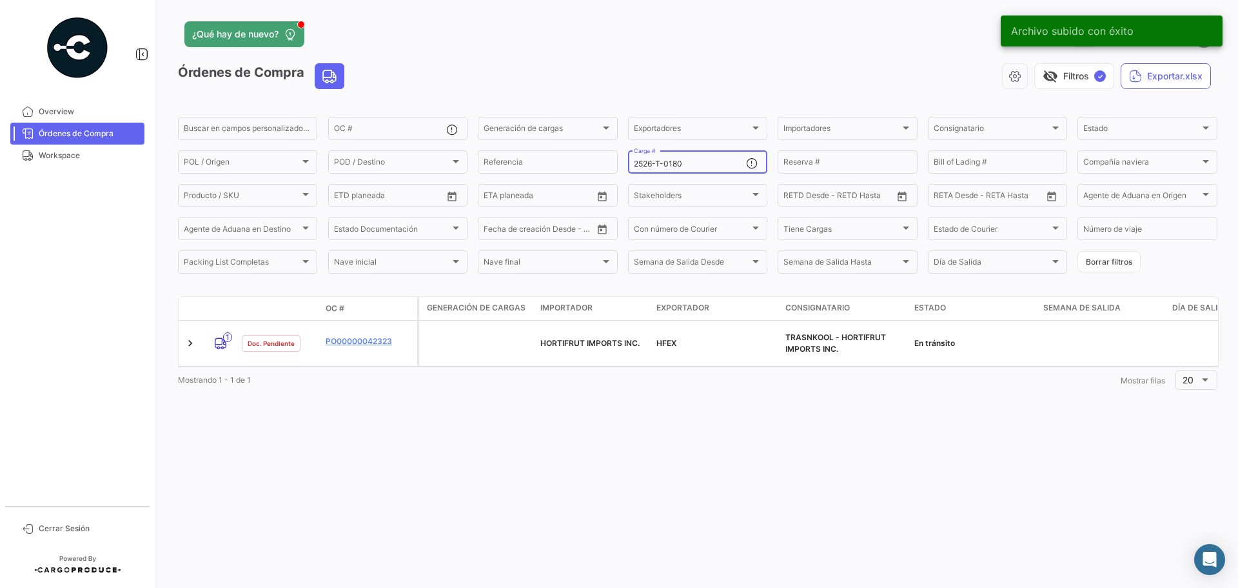
click at [695, 162] on input "2526-T-0180" at bounding box center [690, 163] width 112 height 9
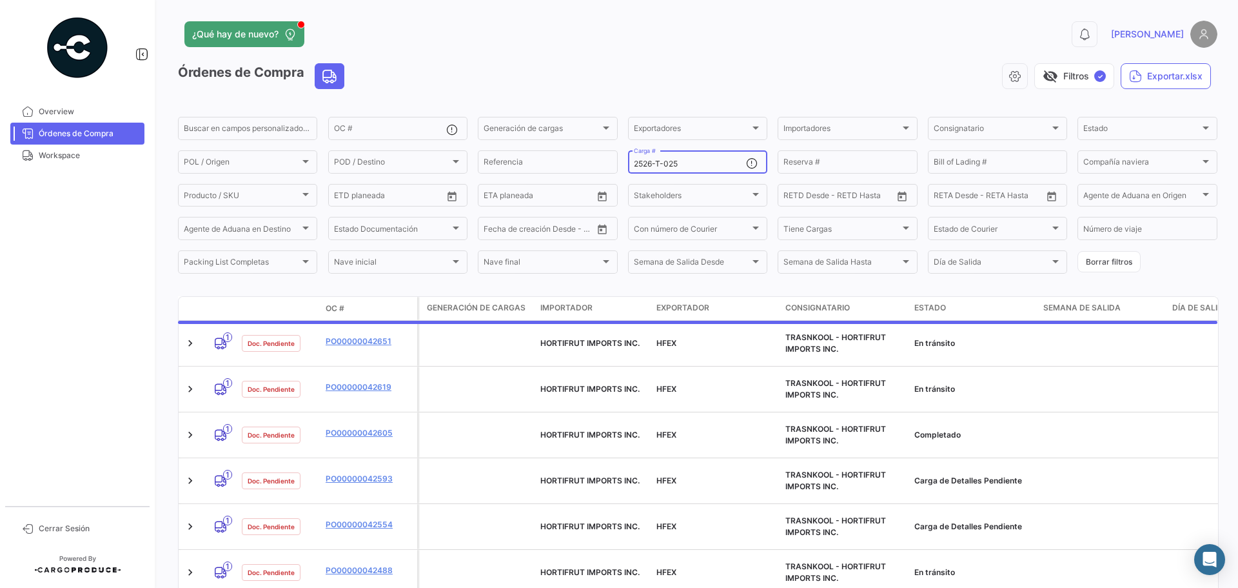
type input "2526-T-0251"
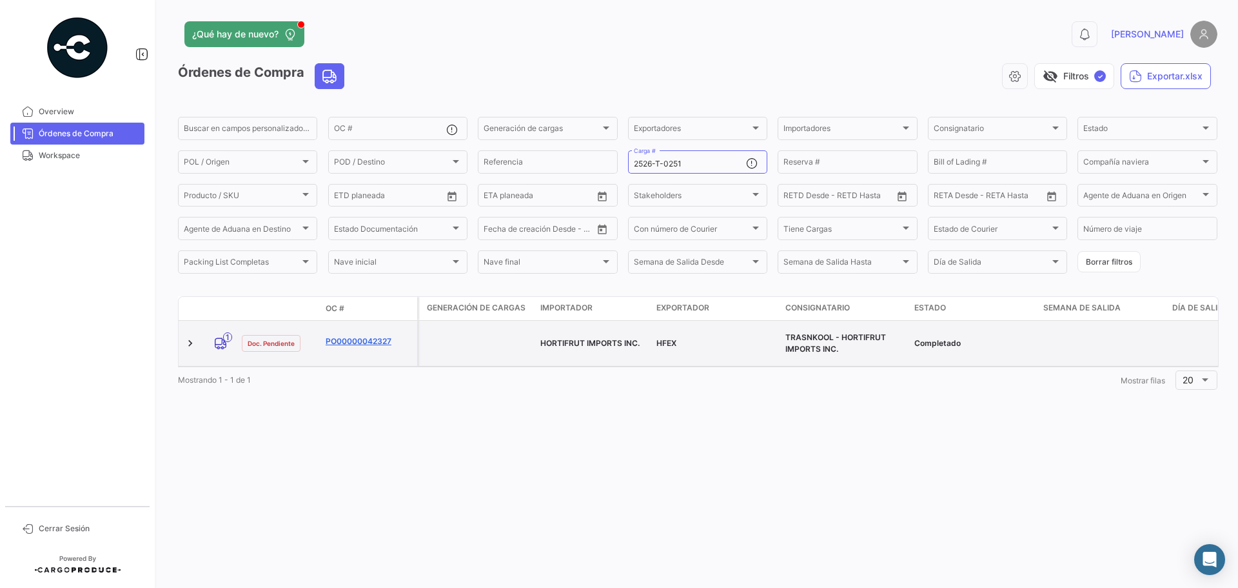
click at [368, 338] on link "PO00000042327" at bounding box center [369, 341] width 86 height 12
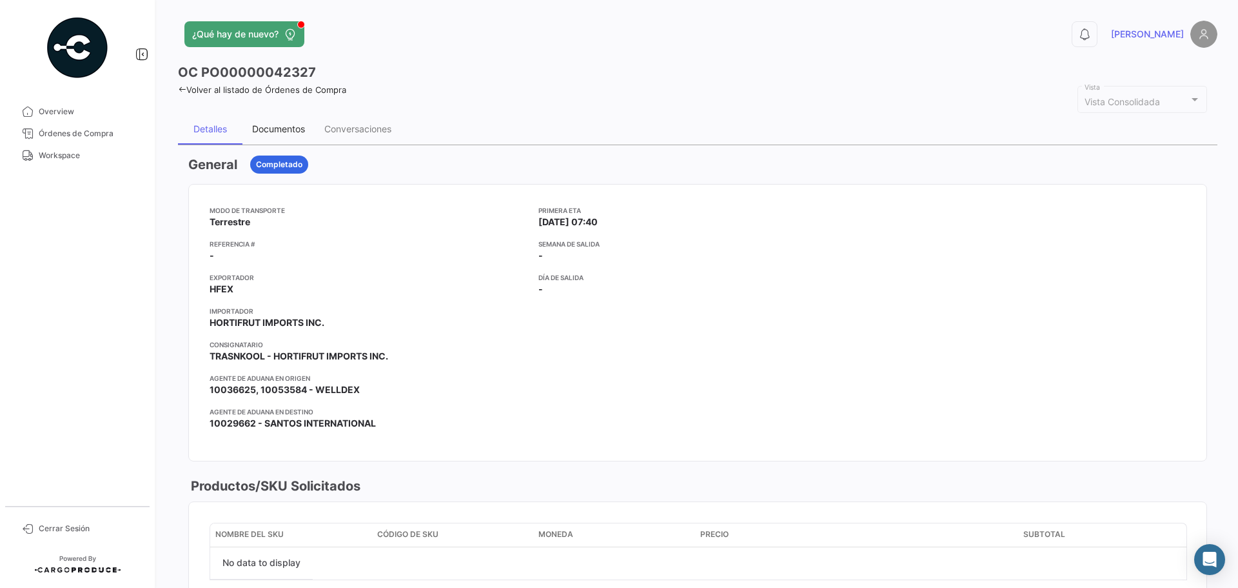
click at [279, 133] on div "Documentos" at bounding box center [278, 128] width 53 height 11
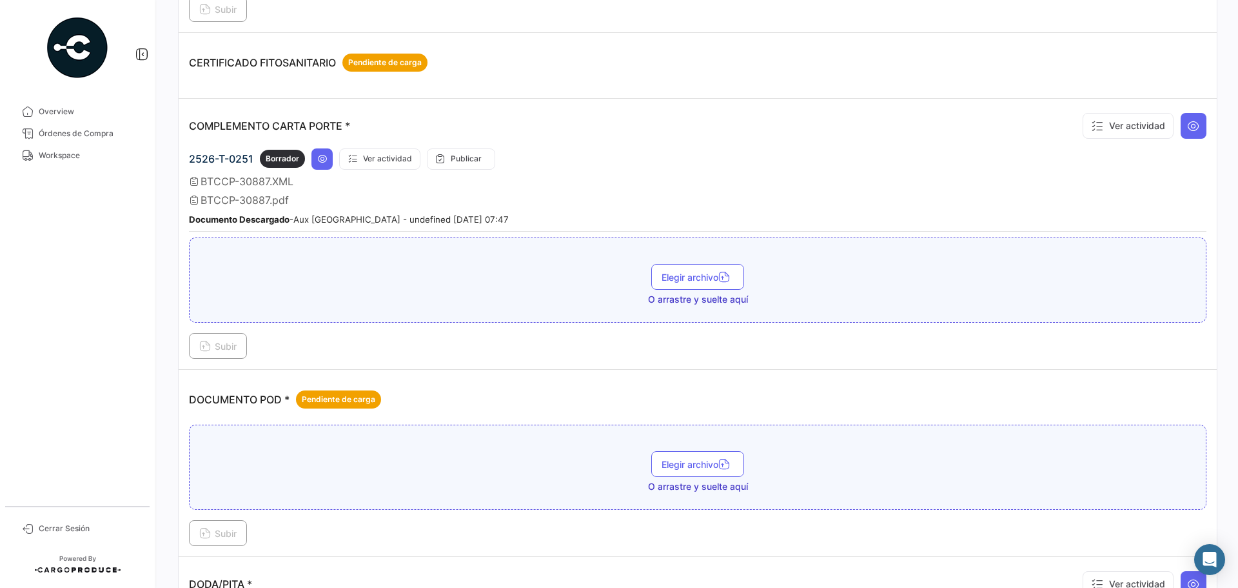
scroll to position [387, 0]
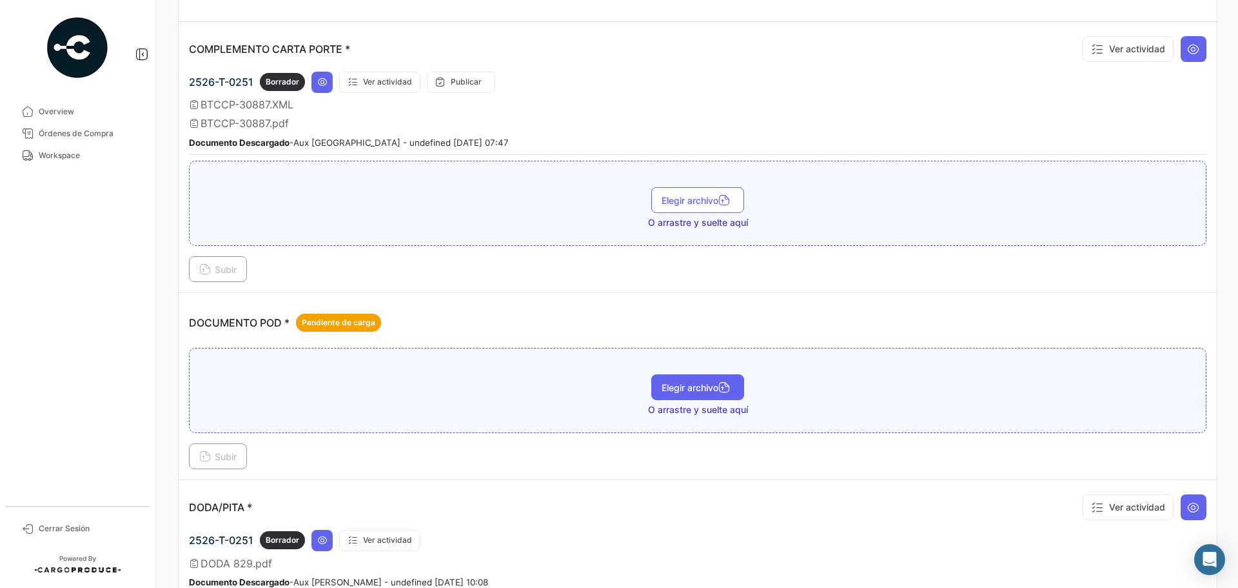
click at [673, 393] on button "Elegir archivo" at bounding box center [697, 387] width 93 height 26
click at [230, 451] on span "Subir" at bounding box center [217, 456] width 37 height 11
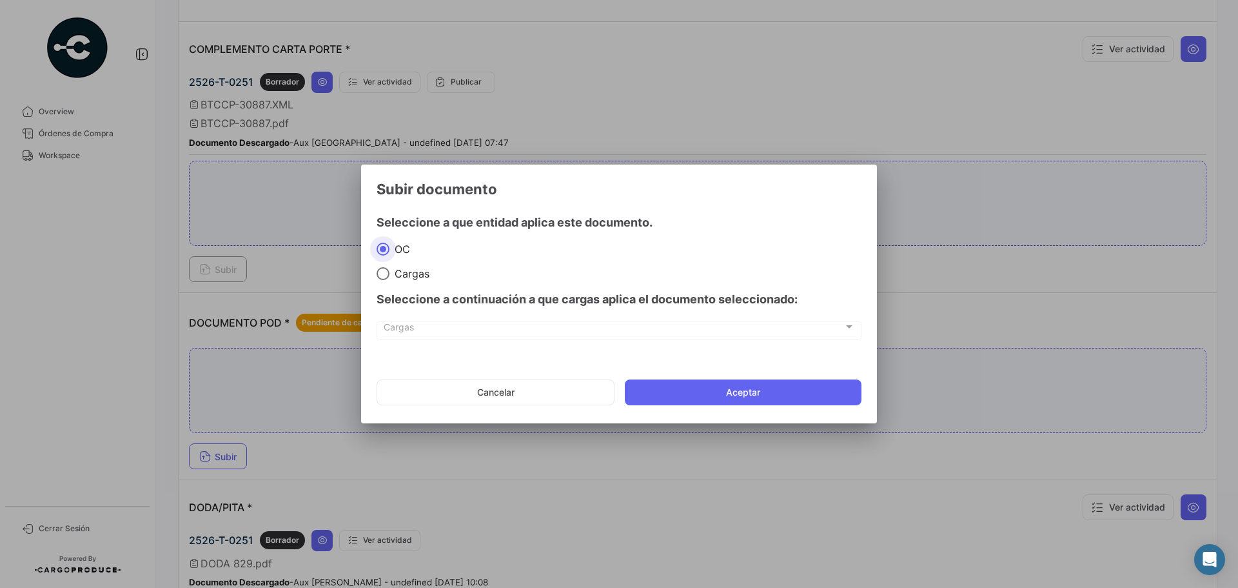
click at [384, 263] on mat-radio-group "[PERSON_NAME]" at bounding box center [619, 261] width 485 height 38
click at [384, 279] on span at bounding box center [383, 273] width 13 height 13
click at [384, 279] on input "Cargas" at bounding box center [383, 273] width 13 height 13
radio input "true"
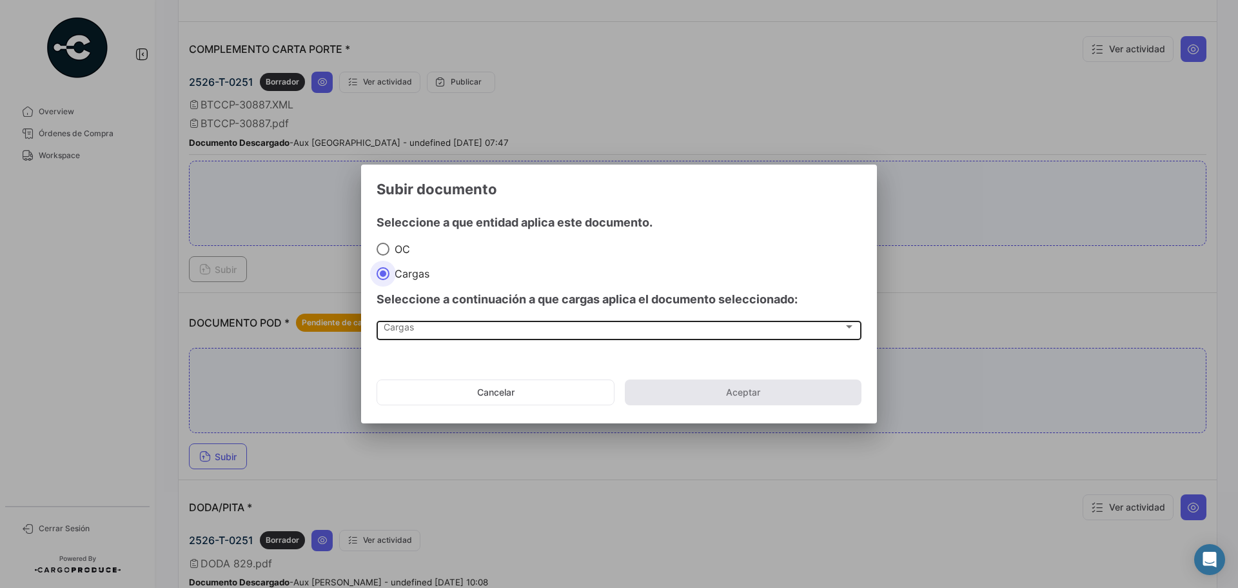
click at [406, 337] on div "Cargas Cargas" at bounding box center [620, 330] width 472 height 22
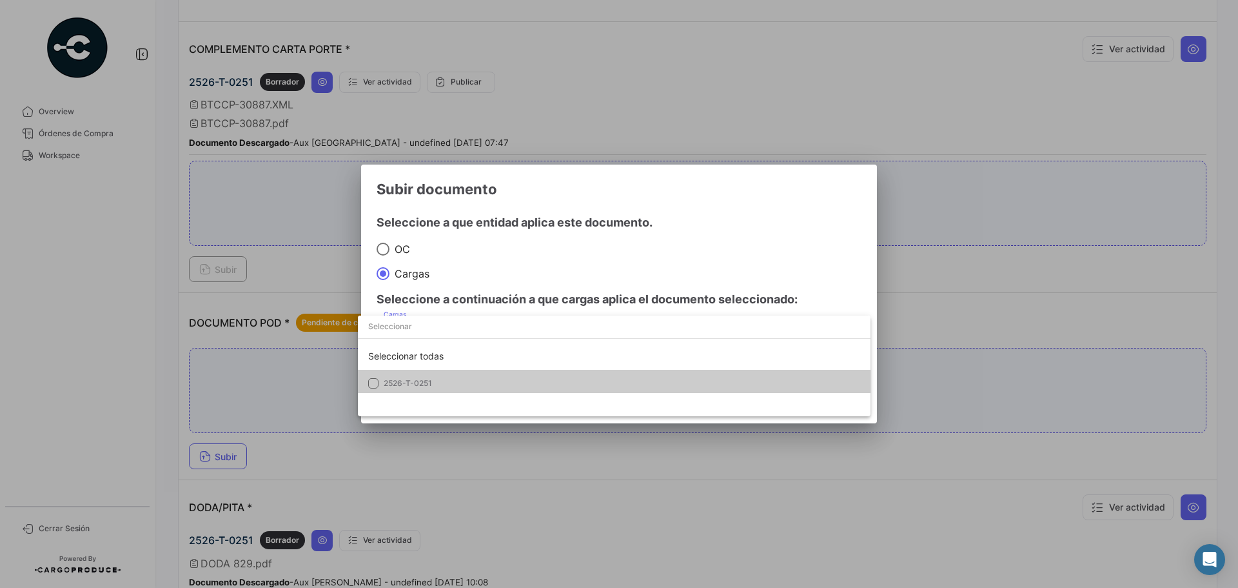
click at [413, 388] on span "2526-T-0251" at bounding box center [474, 383] width 181 height 12
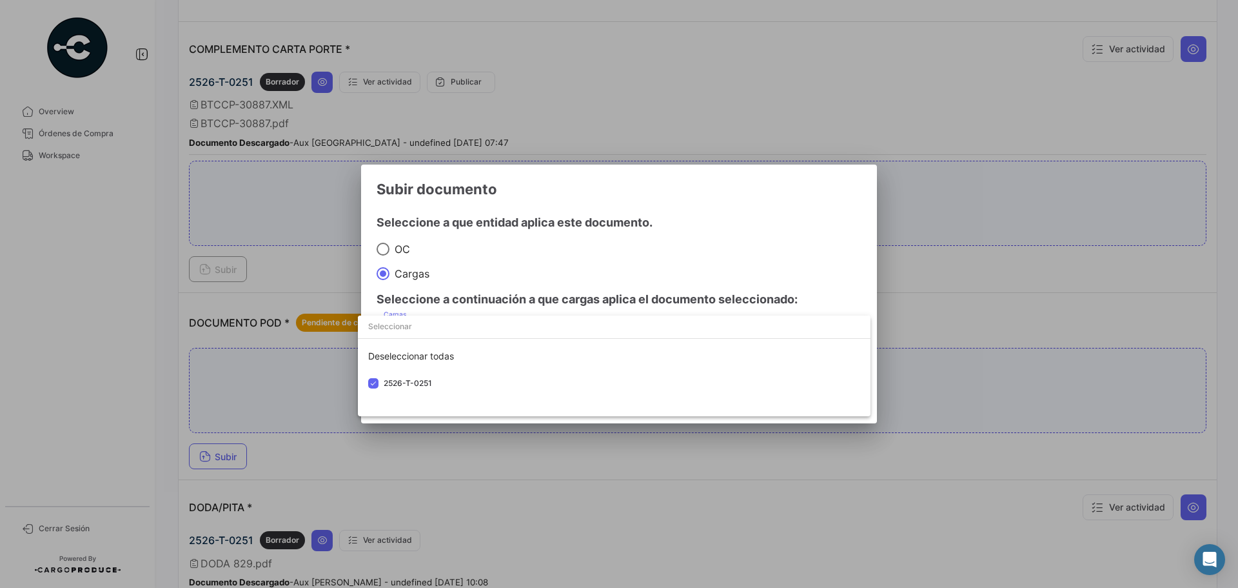
click at [733, 252] on div at bounding box center [619, 294] width 1238 height 588
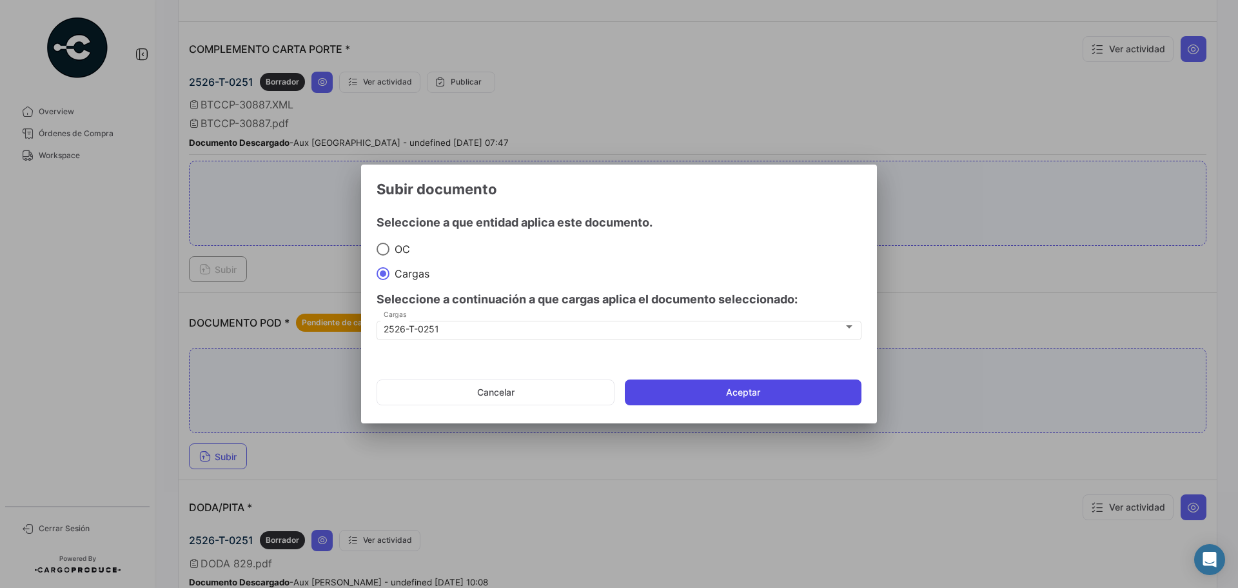
click at [748, 389] on button "Aceptar" at bounding box center [743, 392] width 237 height 26
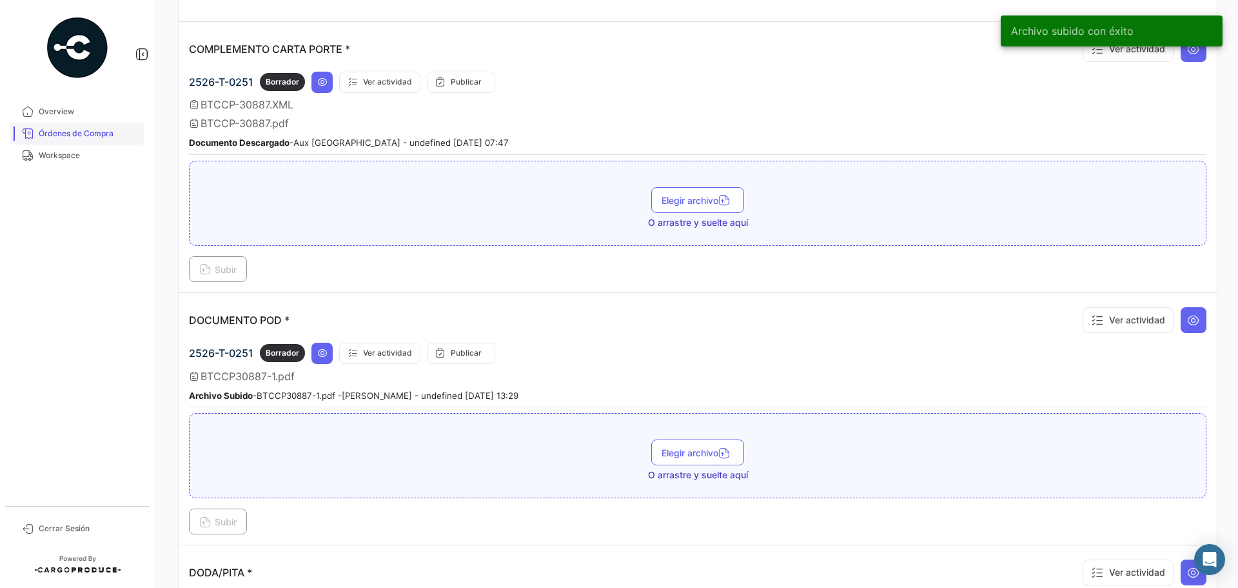
click at [81, 137] on span "Órdenes de Compra" at bounding box center [89, 134] width 101 height 12
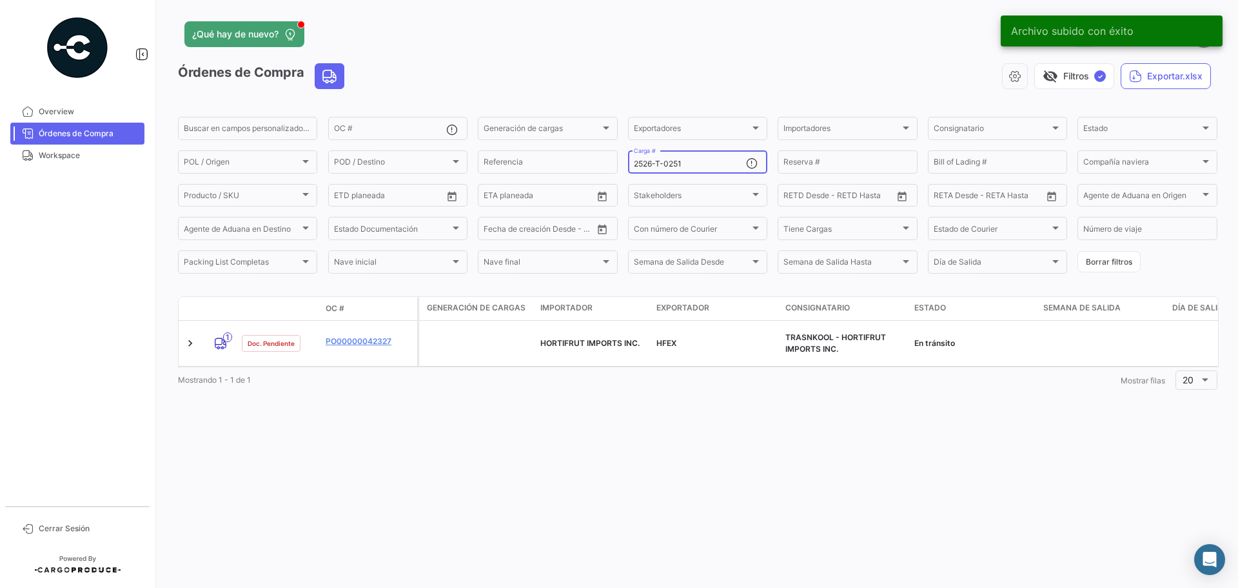
click at [695, 164] on input "2526-T-0251" at bounding box center [690, 163] width 112 height 9
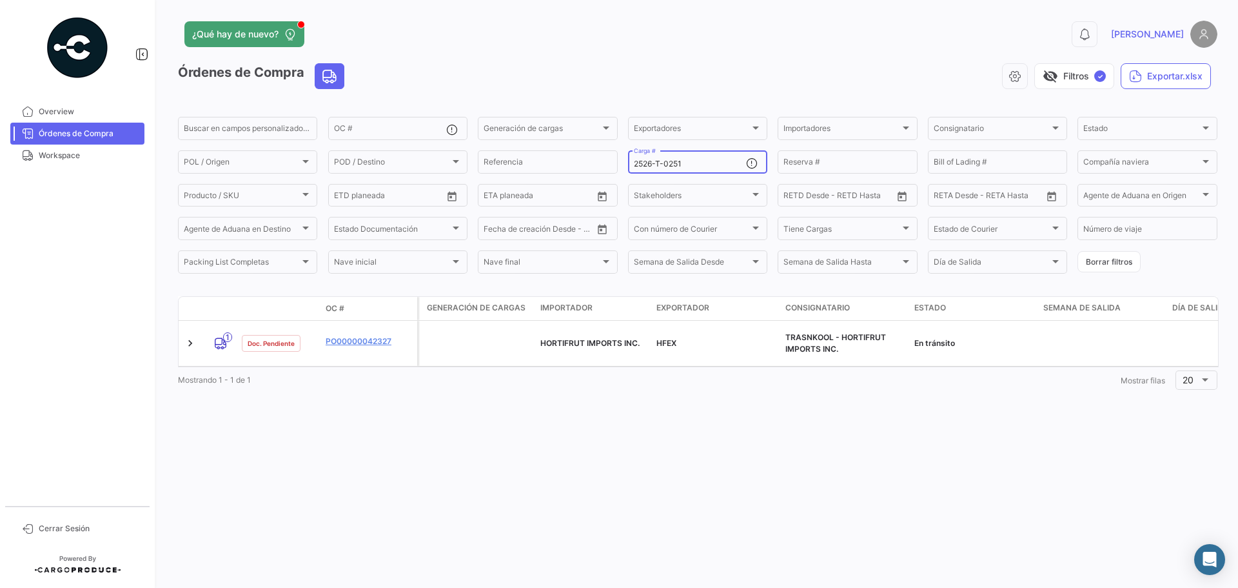
drag, startPoint x: 685, startPoint y: 164, endPoint x: 674, endPoint y: 163, distance: 11.1
click at [674, 163] on input "2526-T-0251" at bounding box center [690, 163] width 112 height 9
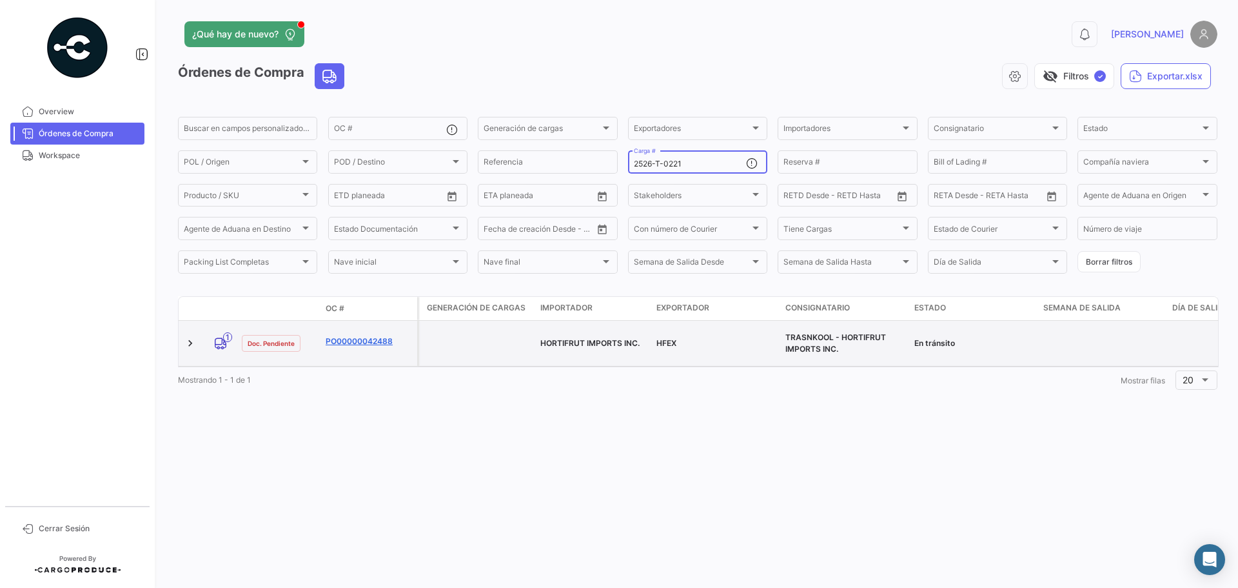
type input "2526-T-0221"
click at [348, 335] on link "PO00000042488" at bounding box center [369, 341] width 86 height 12
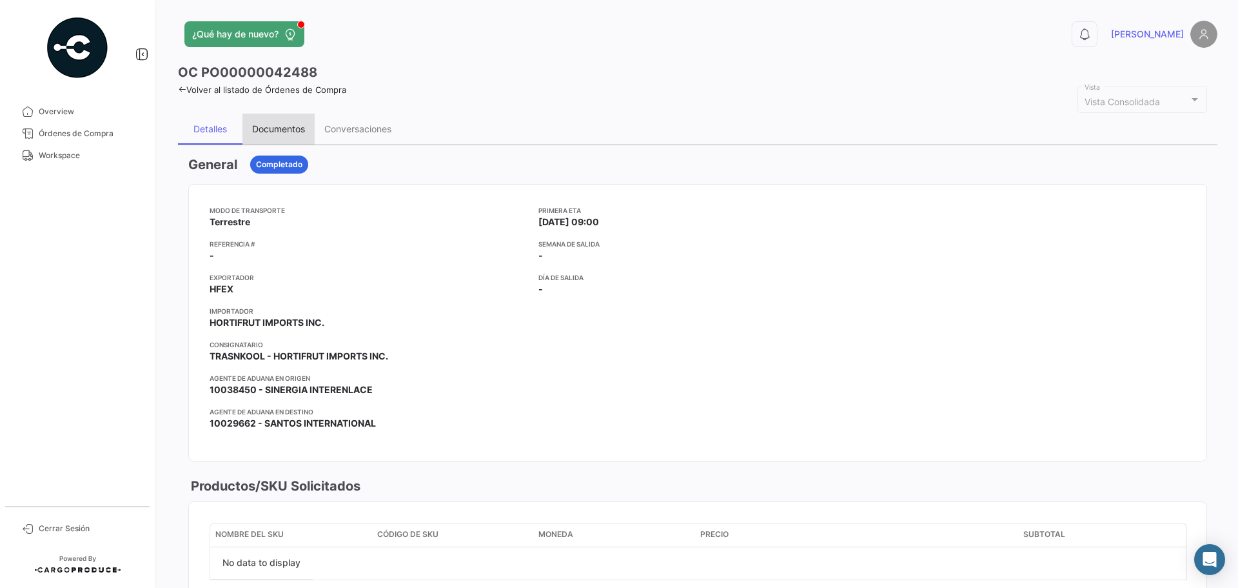
click at [283, 132] on div "Documentos" at bounding box center [278, 128] width 53 height 11
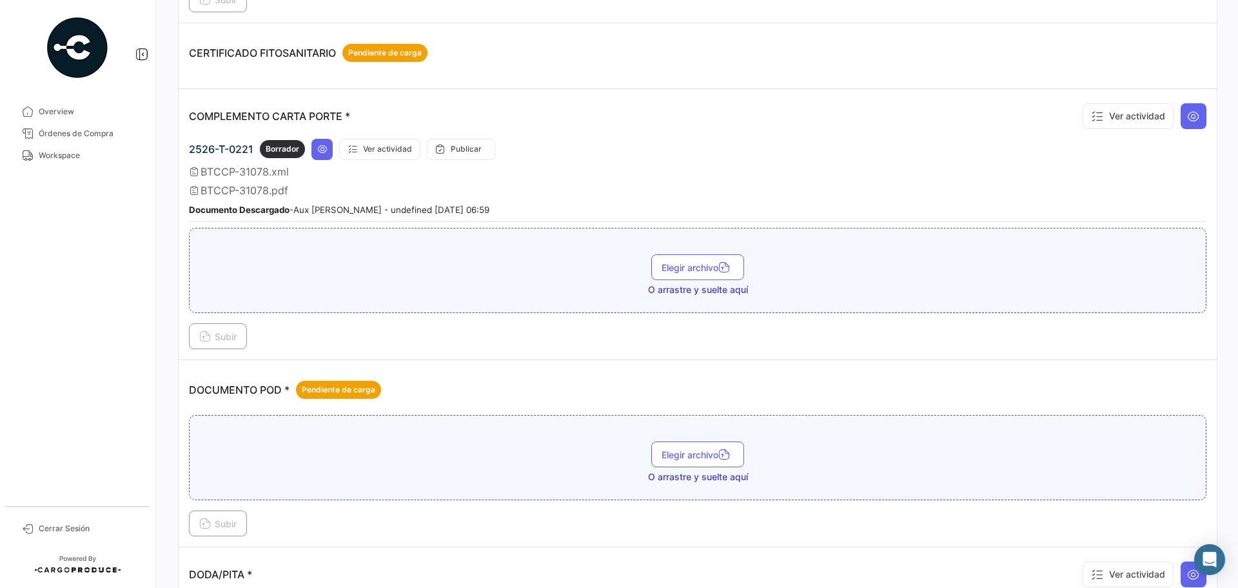
scroll to position [387, 0]
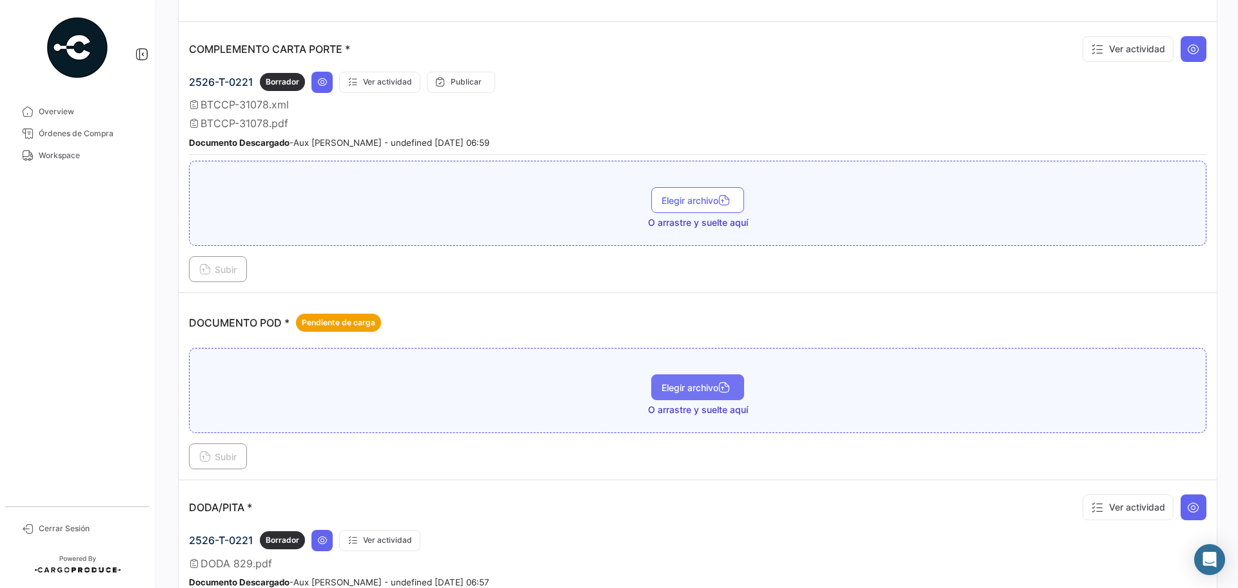
click at [677, 383] on span "Elegir archivo" at bounding box center [698, 387] width 72 height 11
click at [233, 451] on button "Subir" at bounding box center [218, 456] width 58 height 26
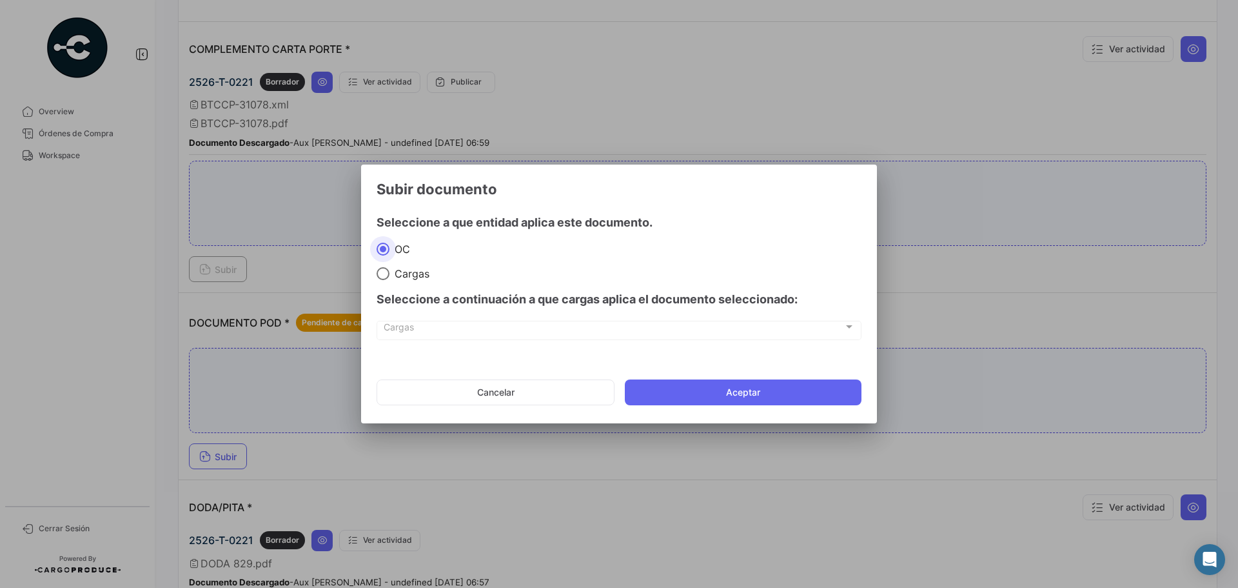
click at [398, 274] on span "Cargas" at bounding box center [410, 273] width 40 height 13
click at [390, 274] on input "Cargas" at bounding box center [383, 273] width 13 height 13
radio input "true"
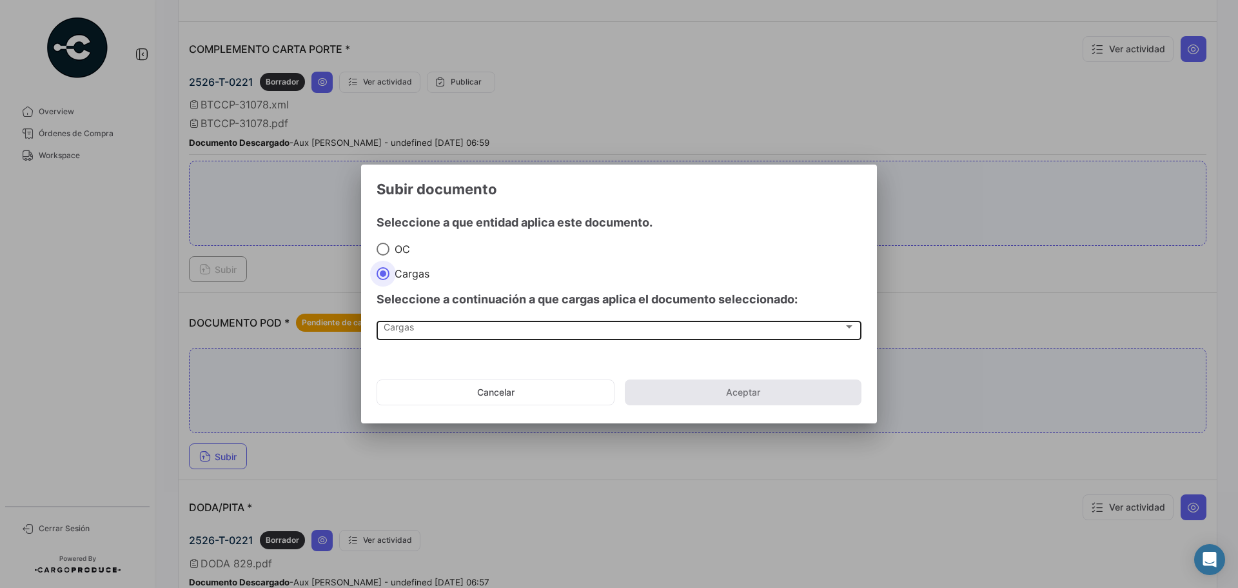
click at [393, 328] on span "Cargas" at bounding box center [614, 329] width 460 height 11
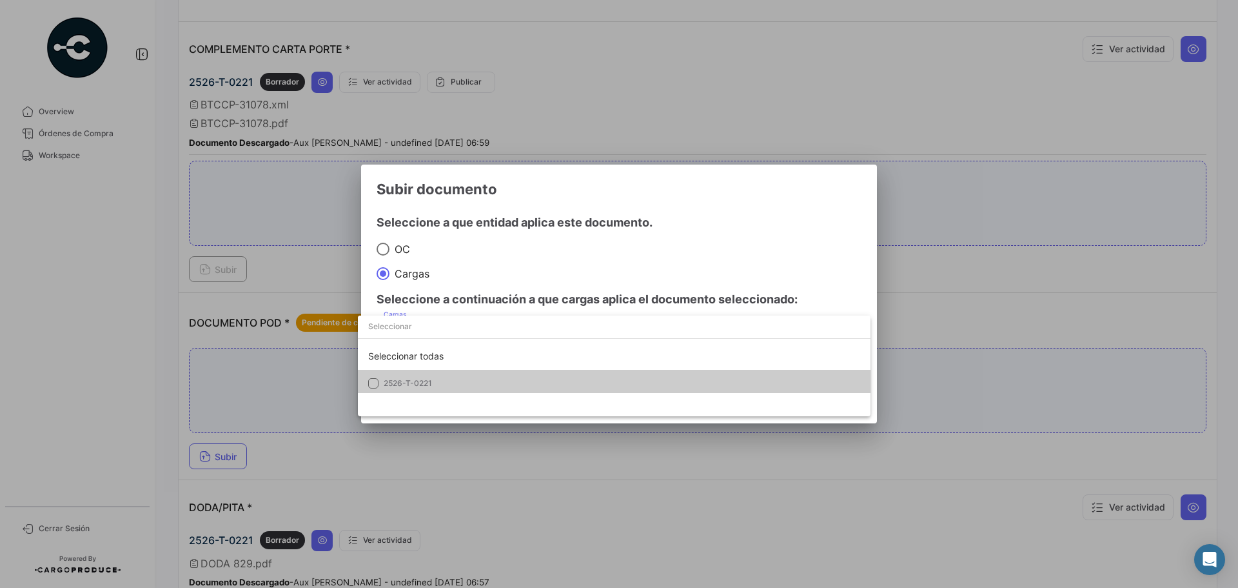
click at [413, 382] on span "2526-T-0221" at bounding box center [408, 383] width 48 height 10
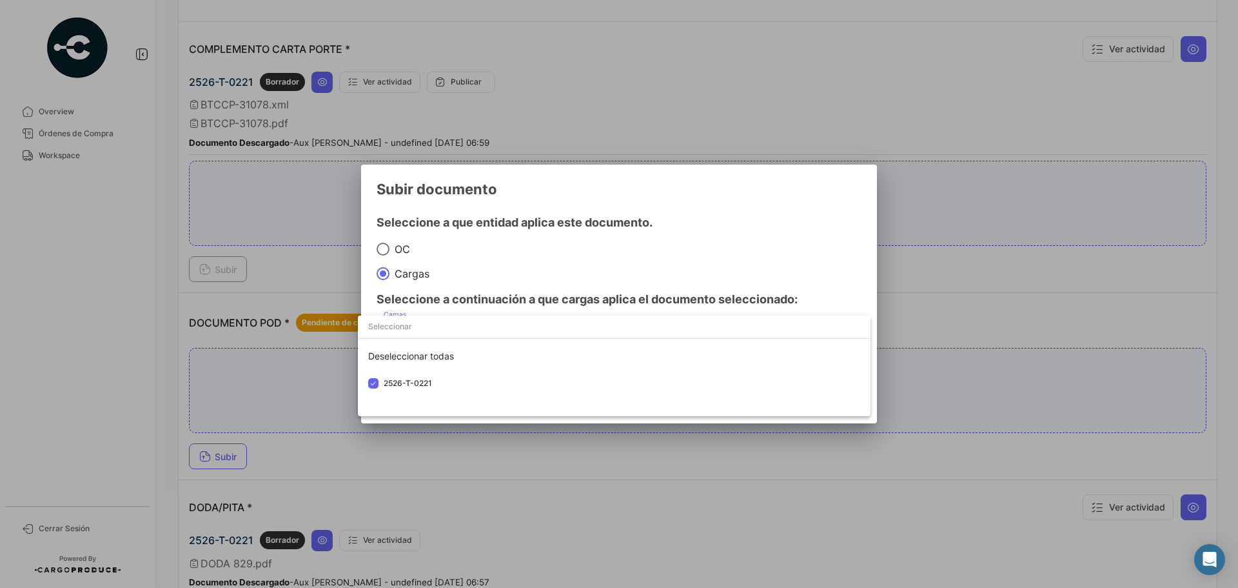
click at [706, 229] on div at bounding box center [619, 294] width 1238 height 588
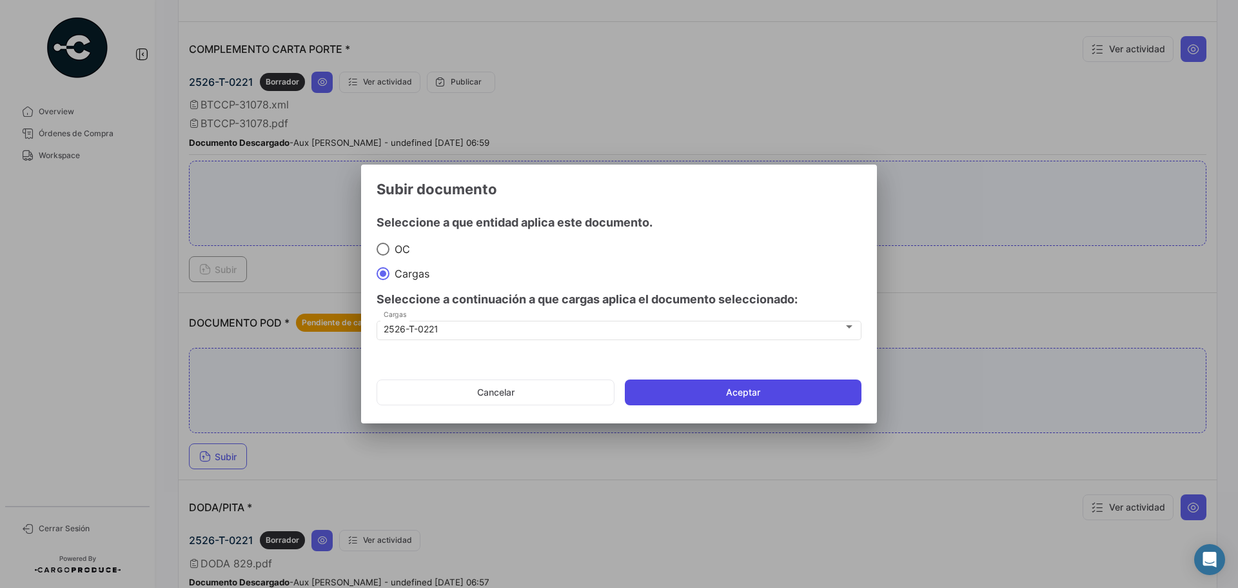
click at [712, 393] on button "Aceptar" at bounding box center [743, 392] width 237 height 26
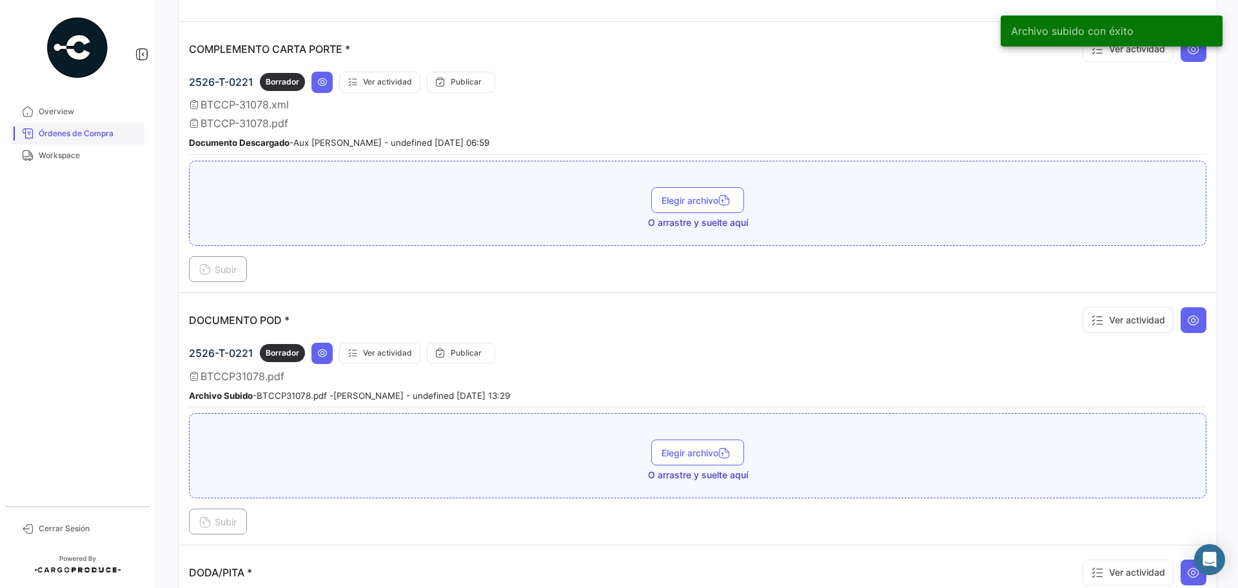
click at [92, 130] on span "Órdenes de Compra" at bounding box center [89, 134] width 101 height 12
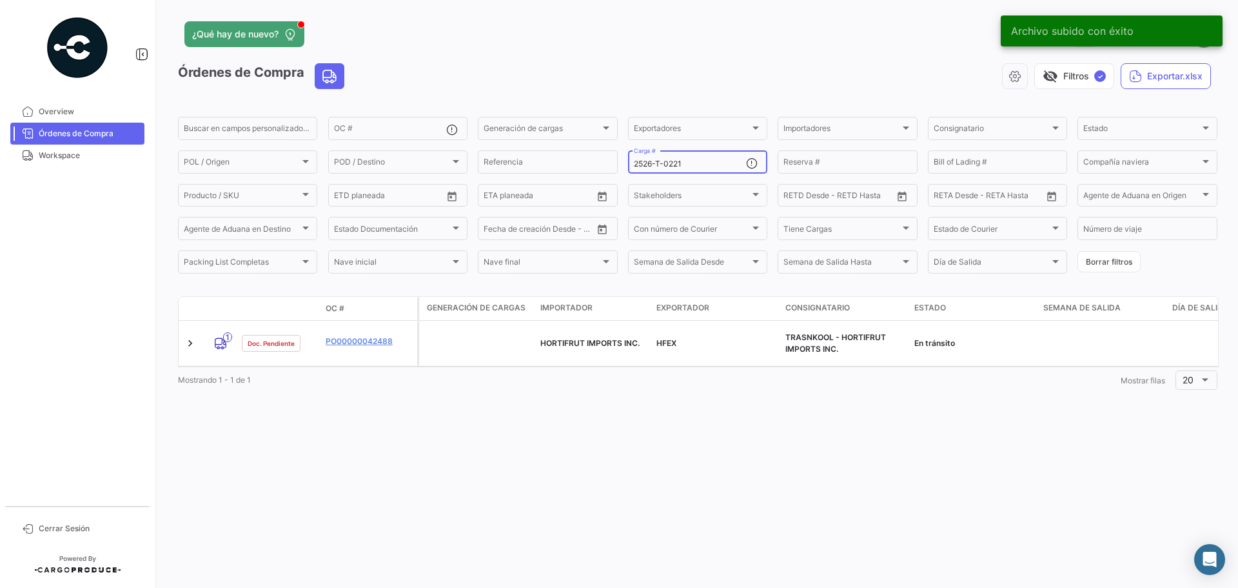
click at [699, 169] on div "2526-T-0221 Carga #" at bounding box center [690, 160] width 112 height 25
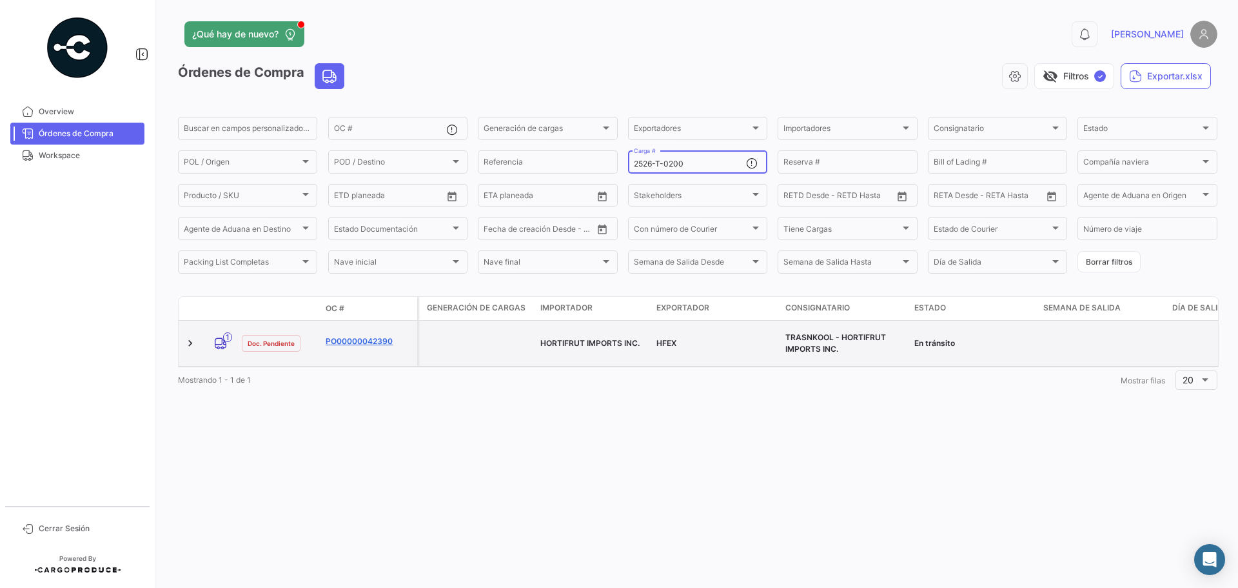
type input "2526-T-0200"
click at [357, 340] on link "PO00000042390" at bounding box center [369, 341] width 86 height 12
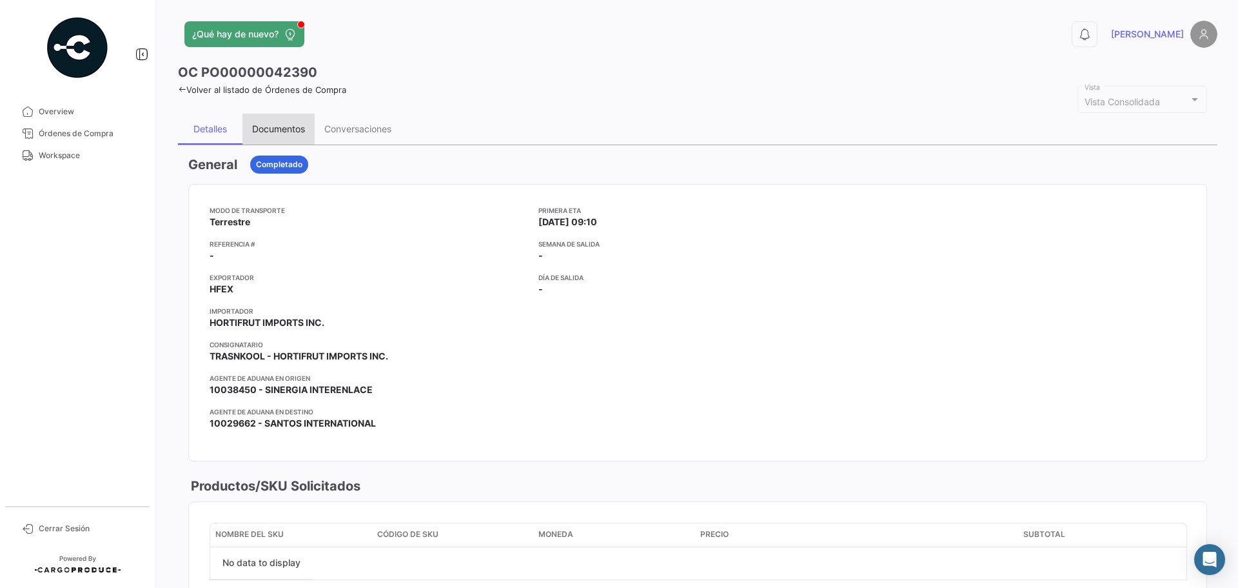
click at [277, 123] on div "Documentos" at bounding box center [279, 129] width 72 height 31
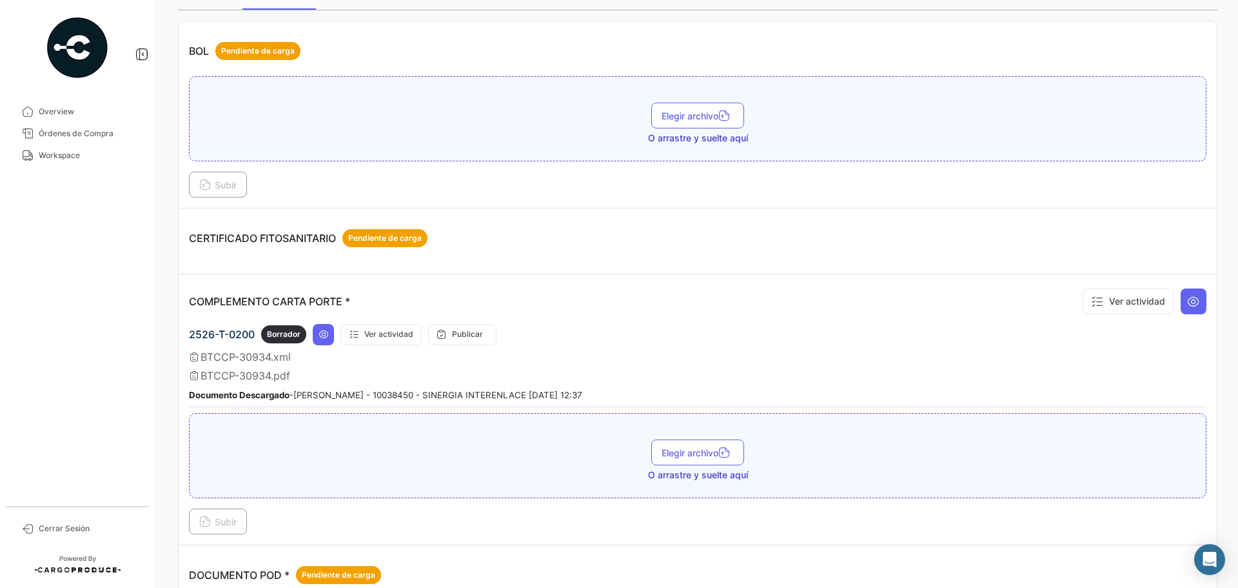
scroll to position [323, 0]
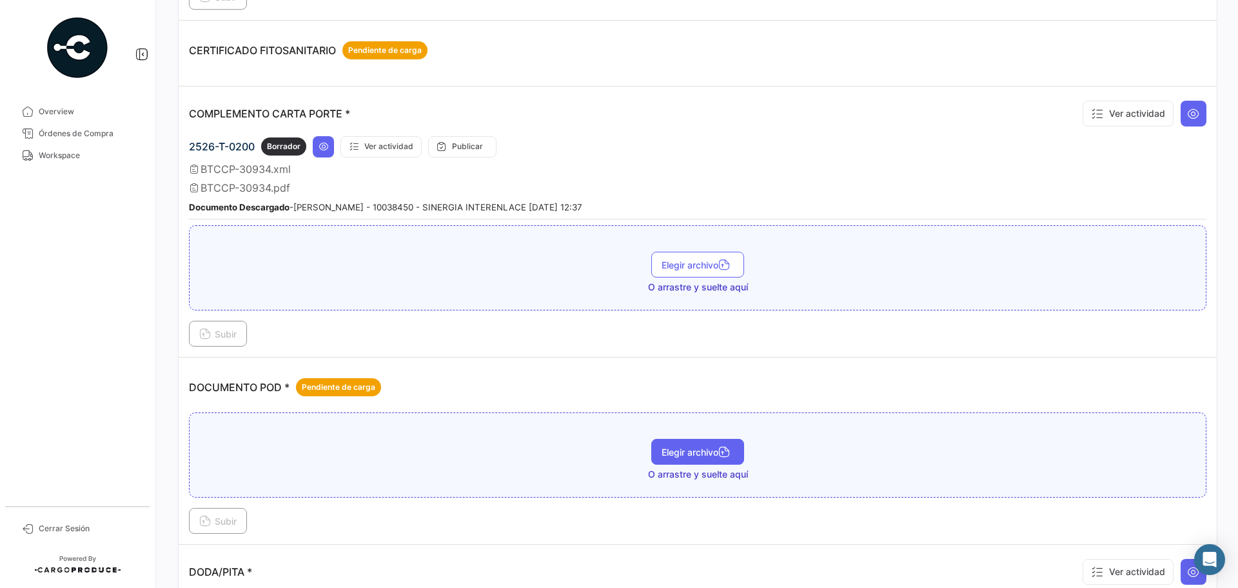
click at [699, 446] on span "Elegir archivo" at bounding box center [698, 451] width 72 height 11
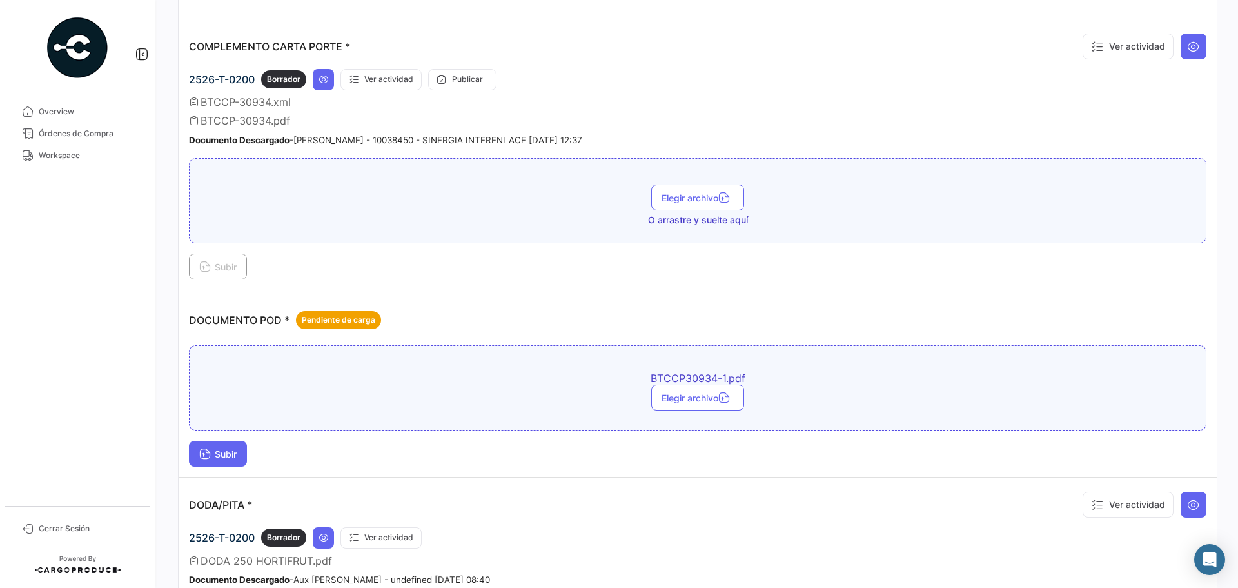
scroll to position [452, 0]
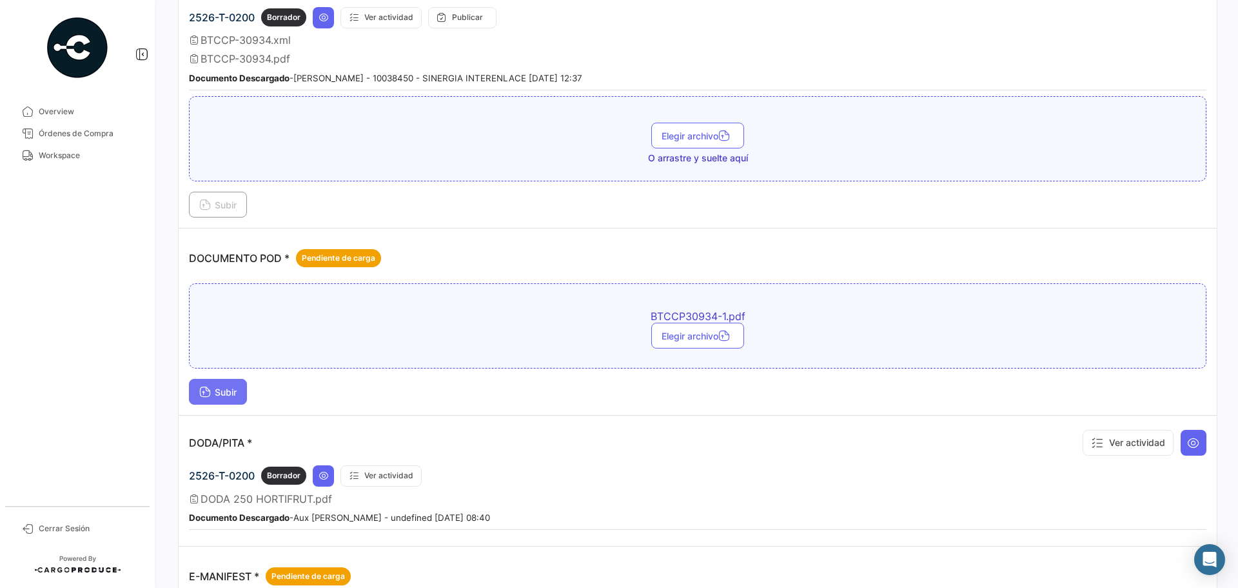
click at [215, 391] on span "Subir" at bounding box center [217, 391] width 37 height 11
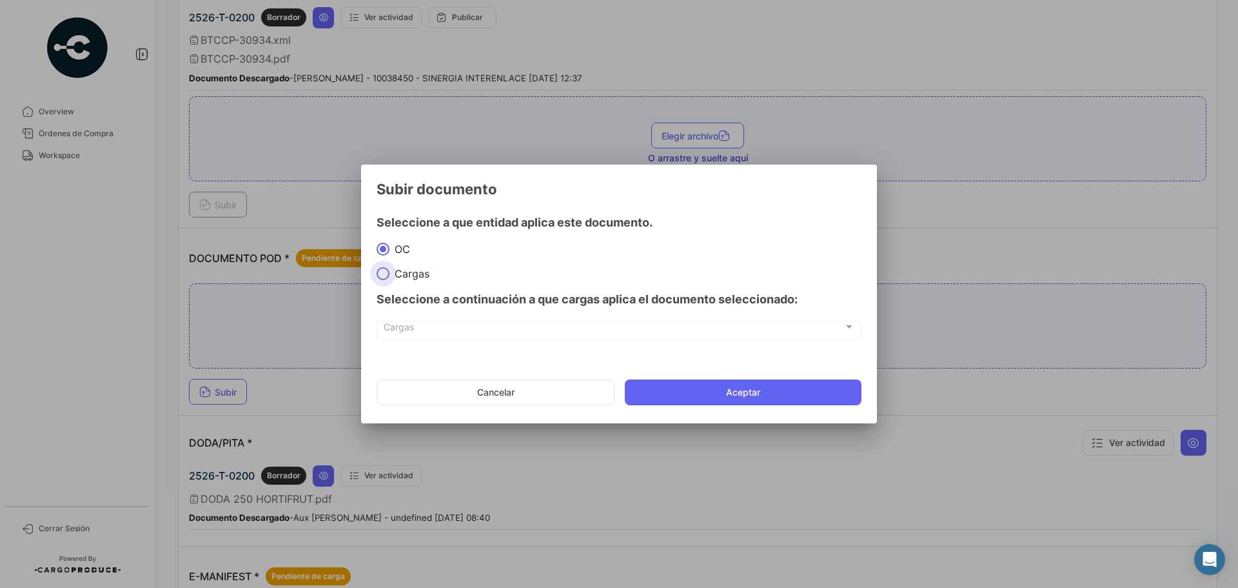
click at [383, 273] on span at bounding box center [383, 273] width 0 height 0
click at [383, 273] on input "Cargas" at bounding box center [383, 273] width 13 height 13
radio input "true"
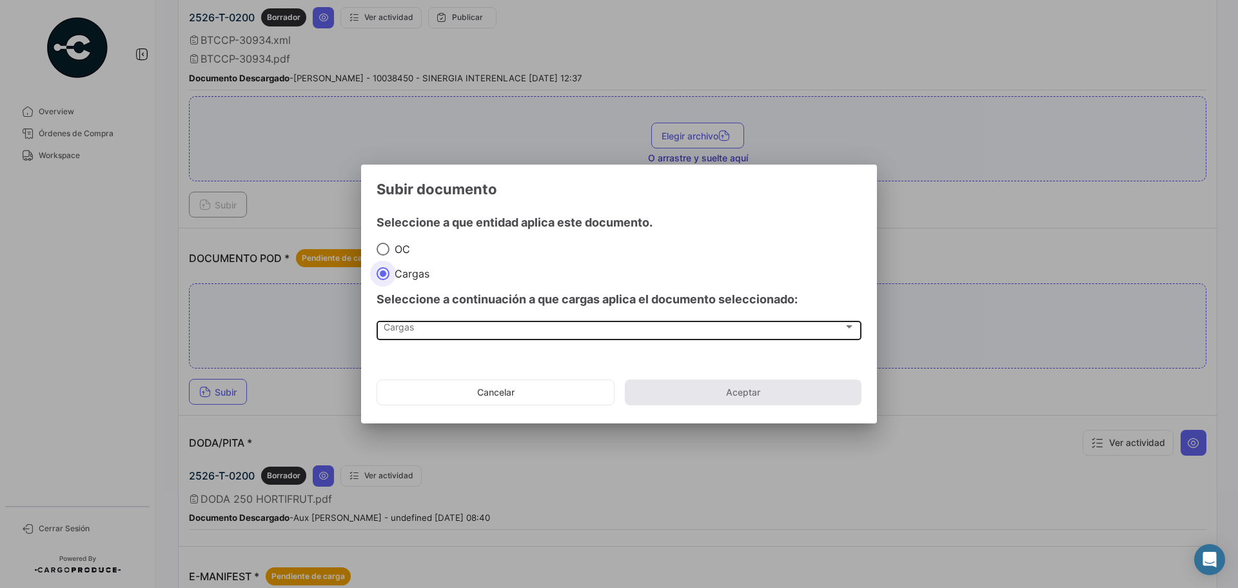
click at [406, 330] on span "Cargas" at bounding box center [614, 329] width 460 height 11
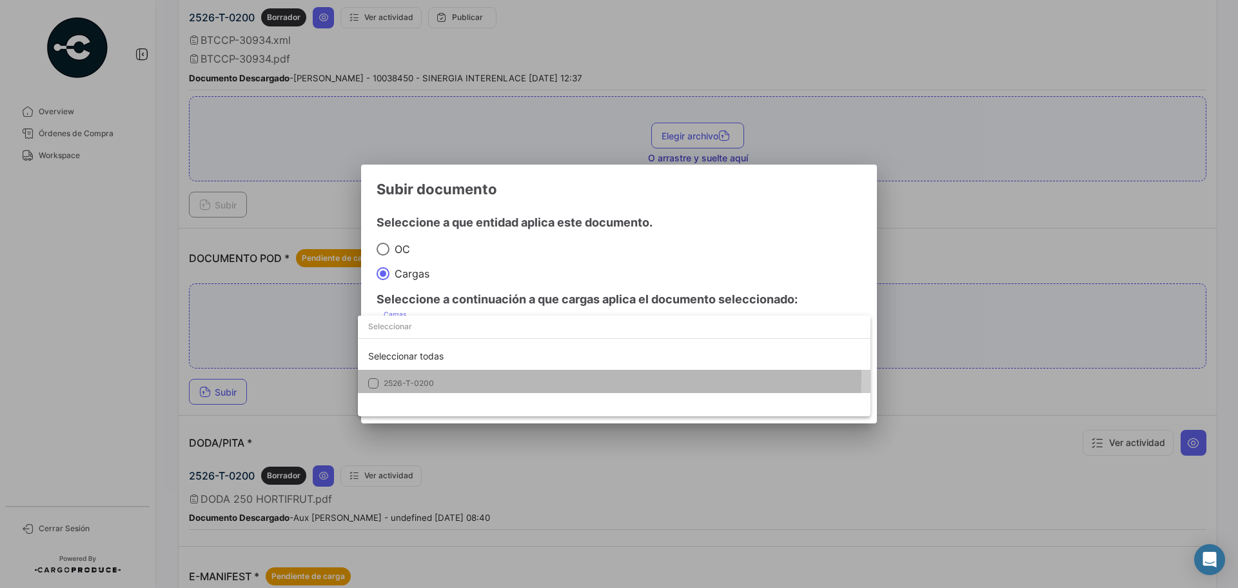
click at [419, 377] on mat-option "2526-T-0200" at bounding box center [614, 383] width 513 height 27
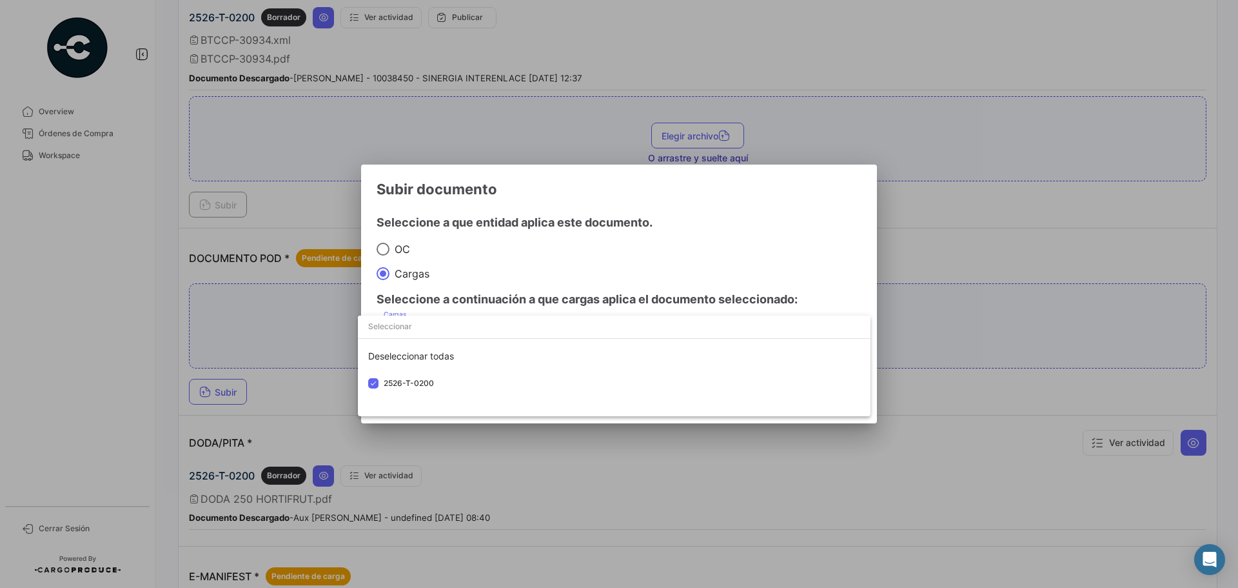
click at [686, 268] on div at bounding box center [619, 294] width 1238 height 588
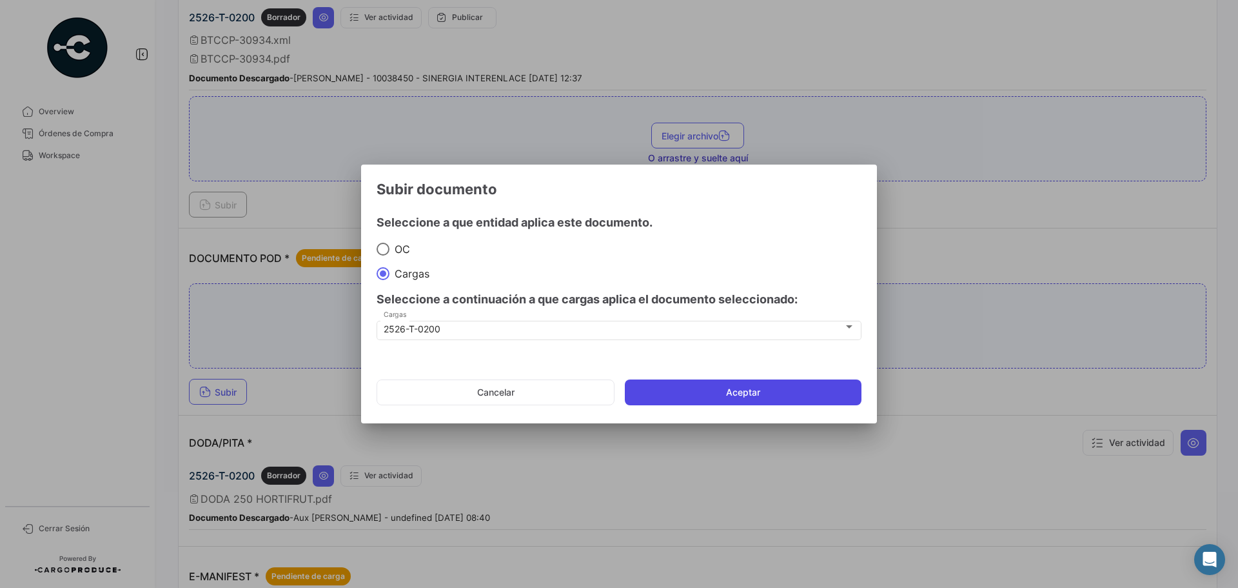
click at [720, 394] on button "Aceptar" at bounding box center [743, 392] width 237 height 26
